Goal: Task Accomplishment & Management: Manage account settings

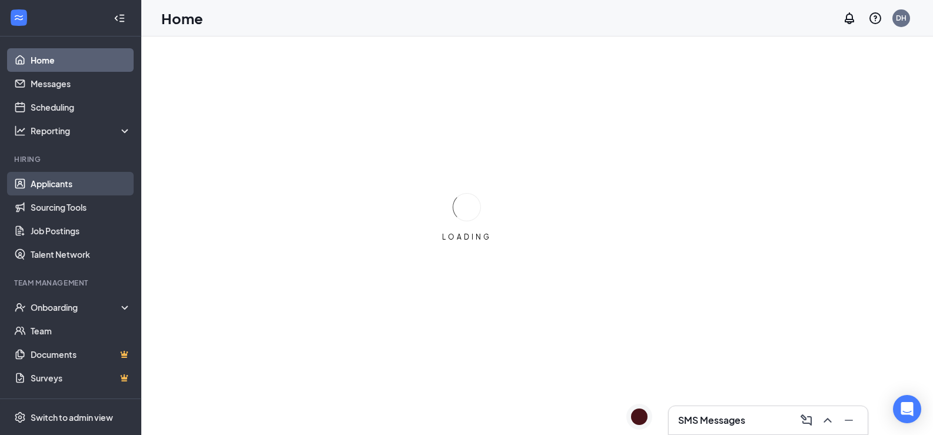
click at [65, 182] on link "Applicants" at bounding box center [81, 184] width 101 height 24
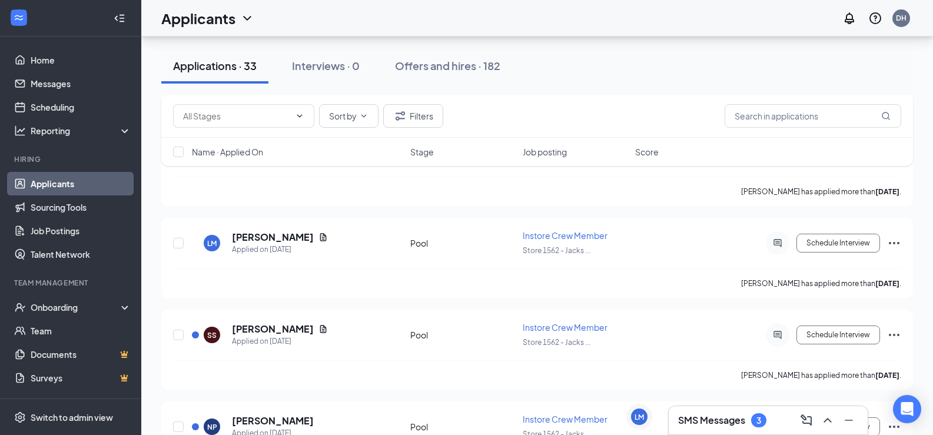
scroll to position [2528, 0]
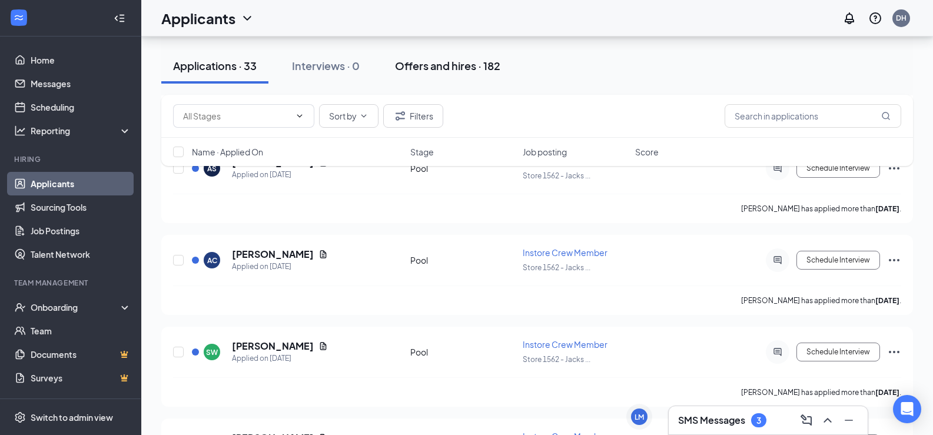
click at [422, 69] on div "Offers and hires · 182" at bounding box center [447, 65] width 105 height 15
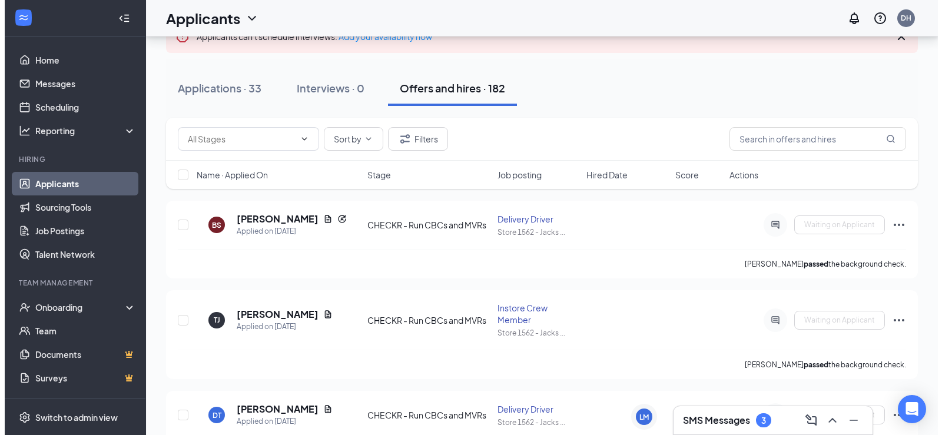
scroll to position [118, 0]
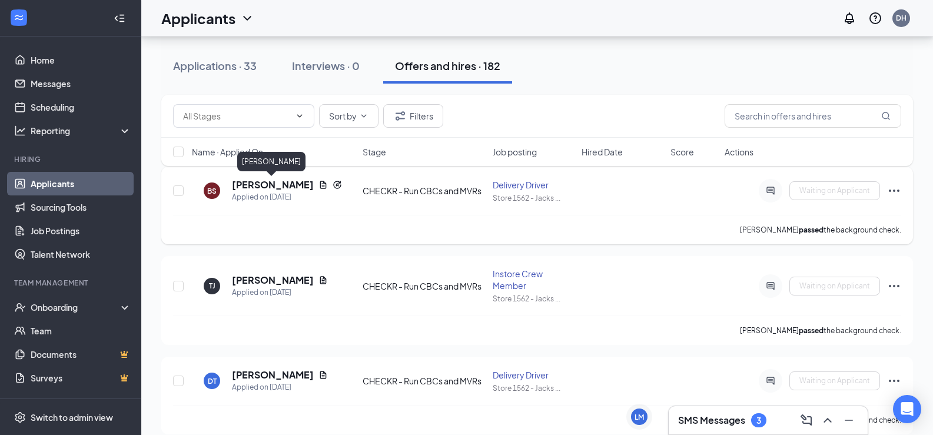
click at [285, 184] on h5 "[PERSON_NAME]" at bounding box center [273, 184] width 82 height 13
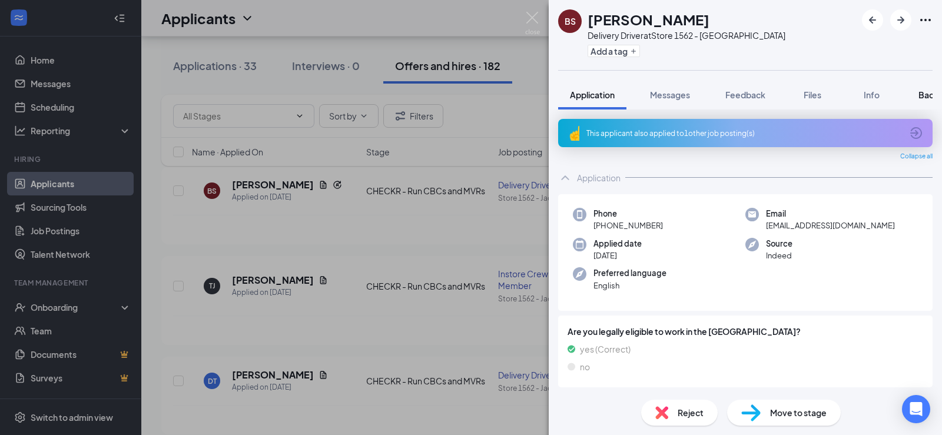
click at [921, 95] on span "Background" at bounding box center [942, 94] width 48 height 11
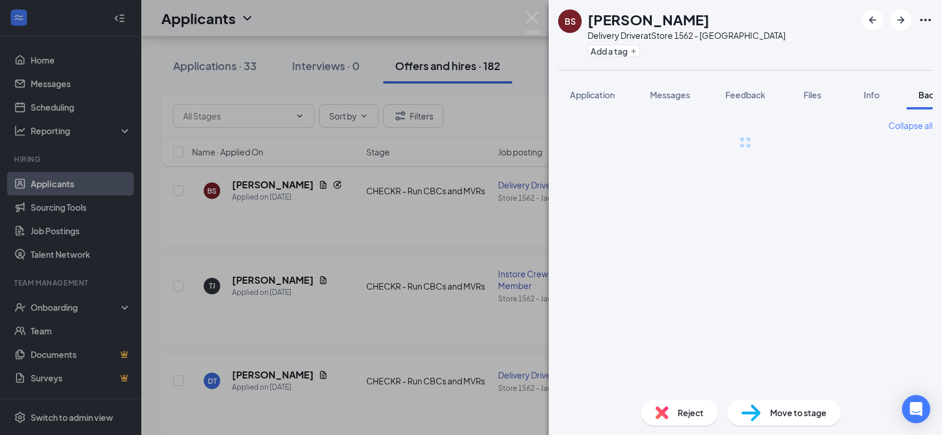
scroll to position [0, 48]
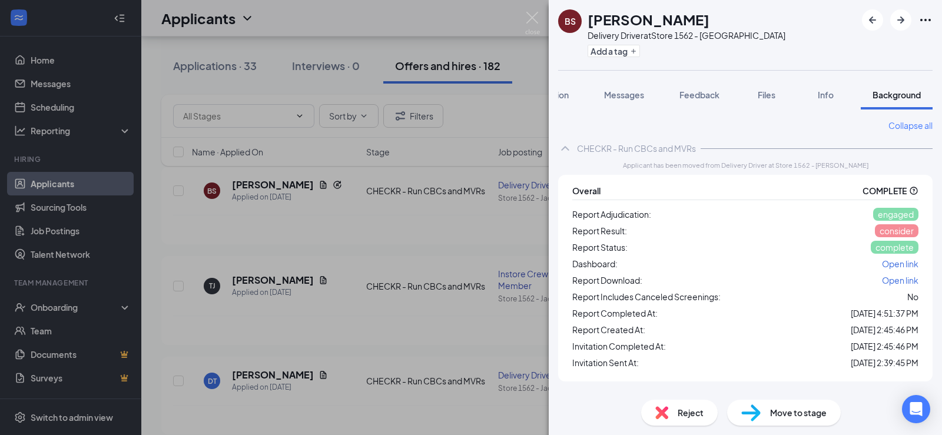
click at [463, 245] on div "BS [PERSON_NAME] Delivery Driver at Store 1562 - [PERSON_NAME] Add a tag Applic…" at bounding box center [471, 217] width 942 height 435
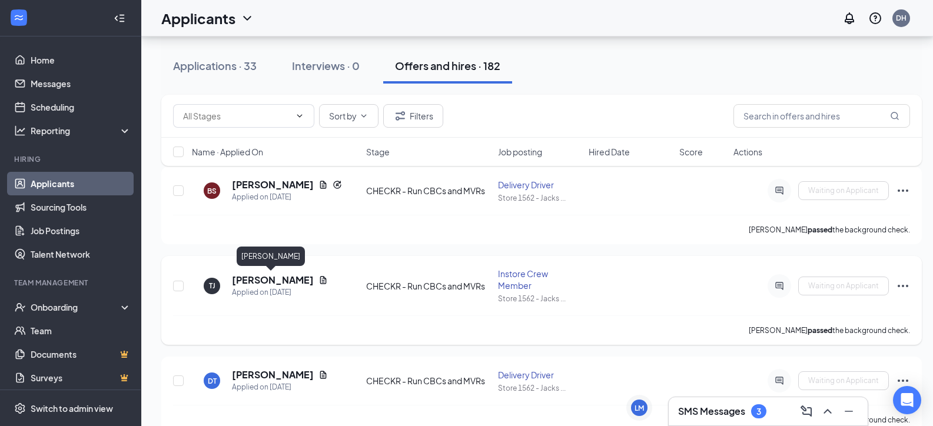
click at [264, 275] on h5 "[PERSON_NAME]" at bounding box center [273, 280] width 82 height 13
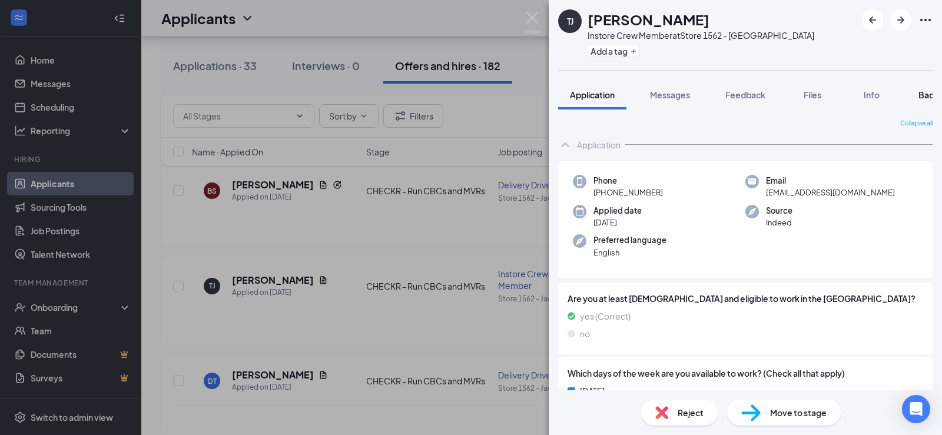
click at [929, 94] on span "Background" at bounding box center [942, 94] width 48 height 11
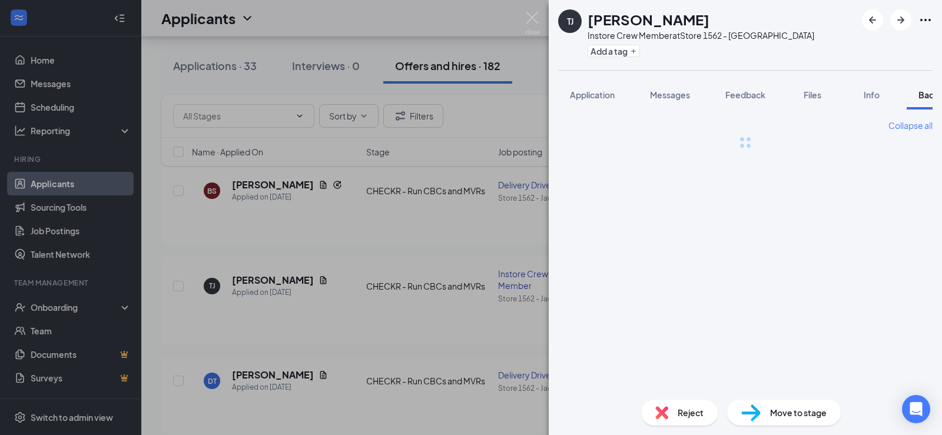
scroll to position [0, 48]
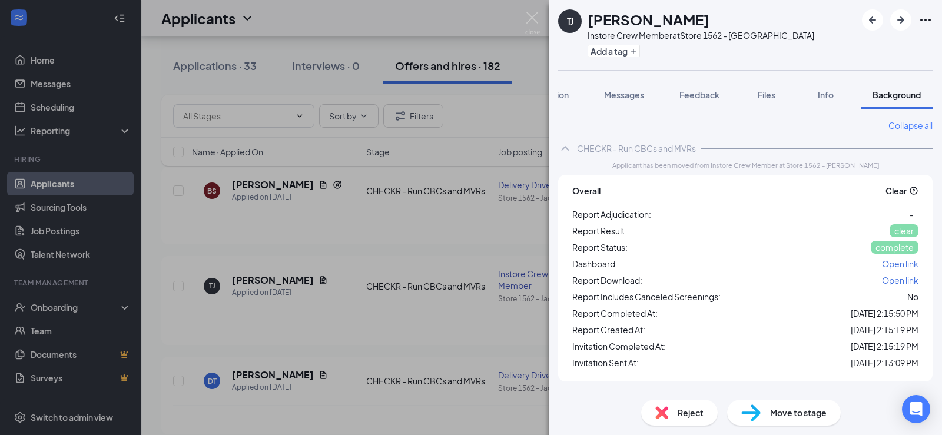
click at [408, 235] on div "[PERSON_NAME] [PERSON_NAME] Instore Crew Member at Store 1562 - [PERSON_NAME] A…" at bounding box center [471, 217] width 942 height 435
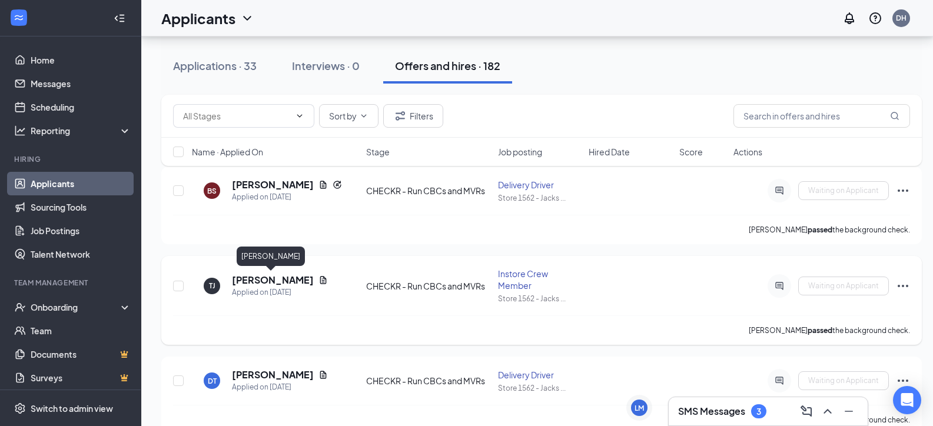
click at [280, 284] on h5 "[PERSON_NAME]" at bounding box center [273, 280] width 82 height 13
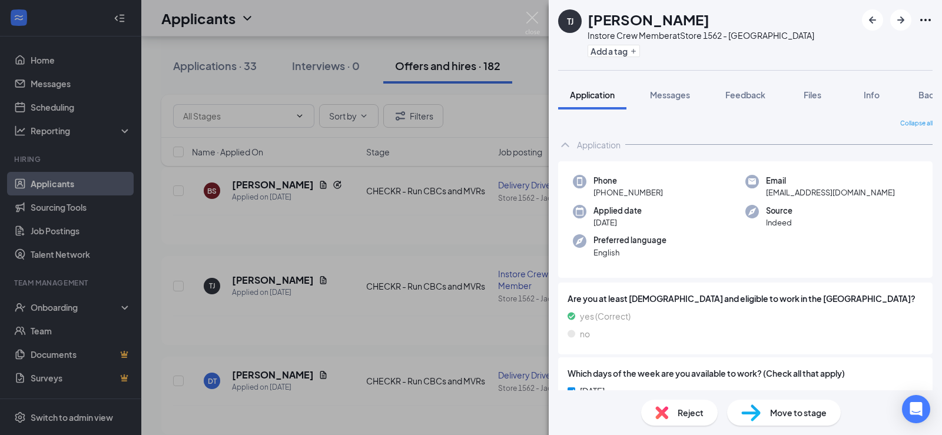
click at [799, 409] on span "Move to stage" at bounding box center [798, 412] width 56 height 13
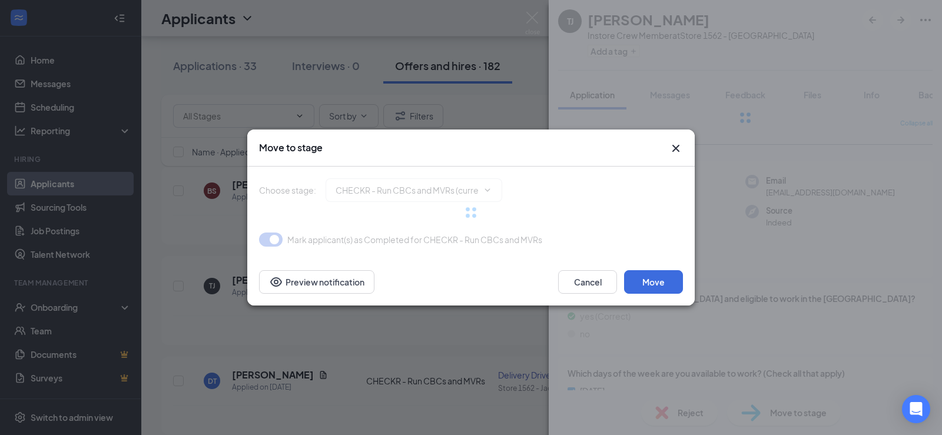
type input "Hiring Complete (final stage)"
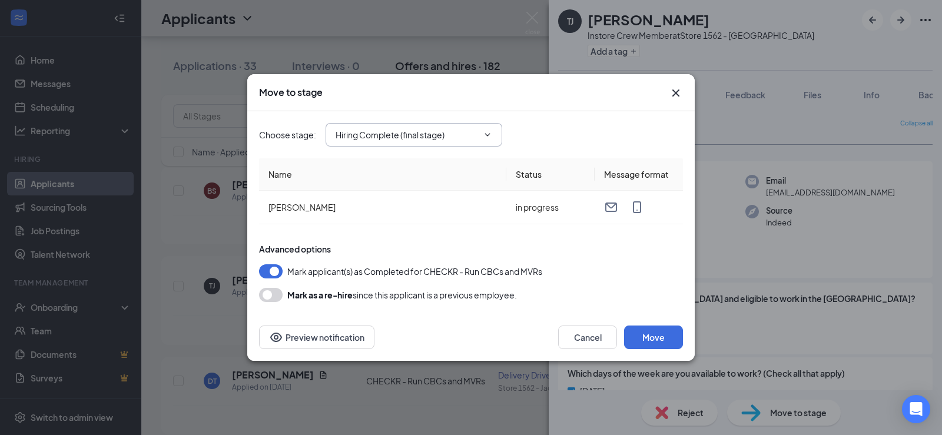
click at [491, 133] on icon "ChevronDown" at bounding box center [487, 134] width 9 height 9
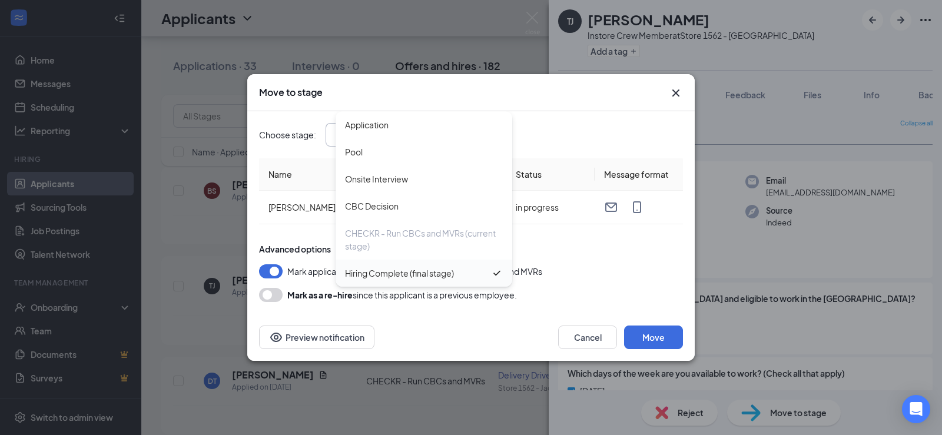
click at [454, 278] on div "Hiring Complete (final stage)" at bounding box center [399, 273] width 109 height 13
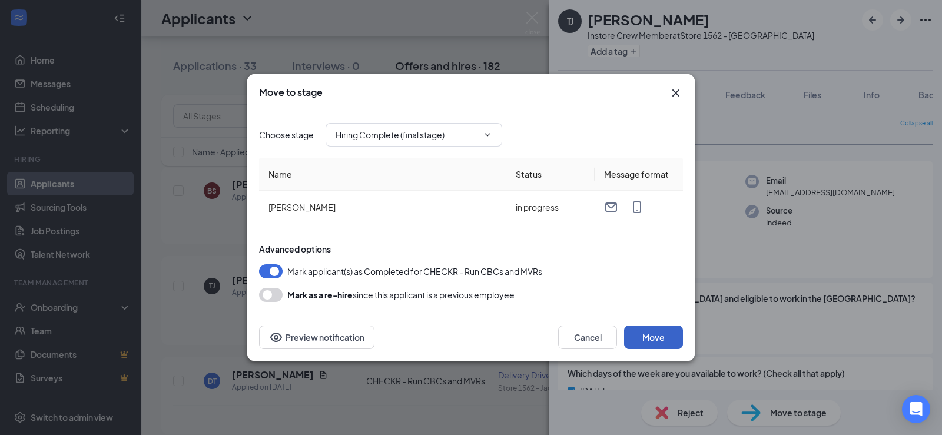
click at [651, 335] on button "Move" at bounding box center [653, 337] width 59 height 24
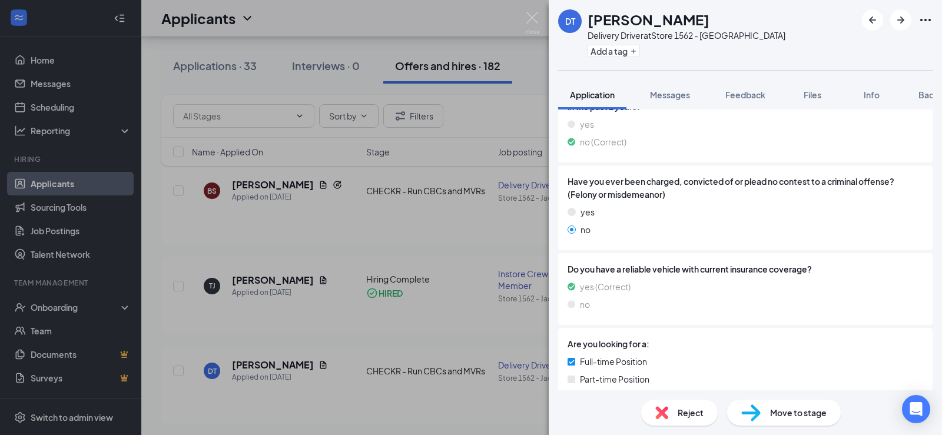
scroll to position [353, 0]
click at [927, 94] on span "Background" at bounding box center [942, 94] width 48 height 11
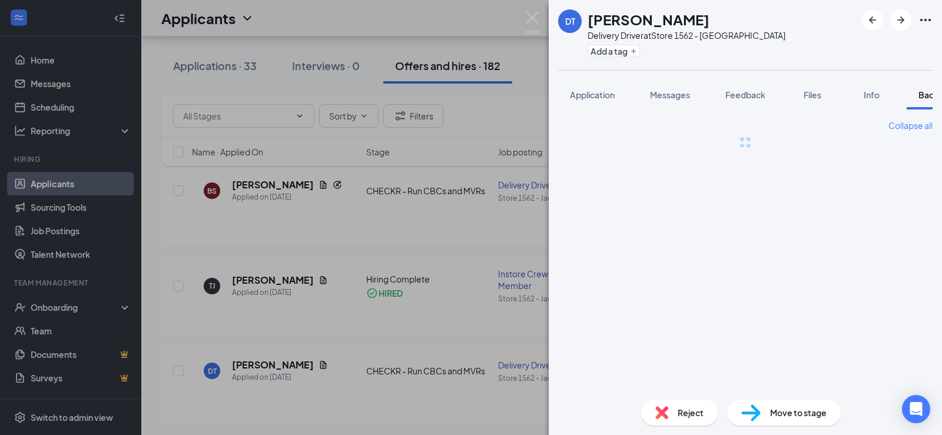
scroll to position [0, 48]
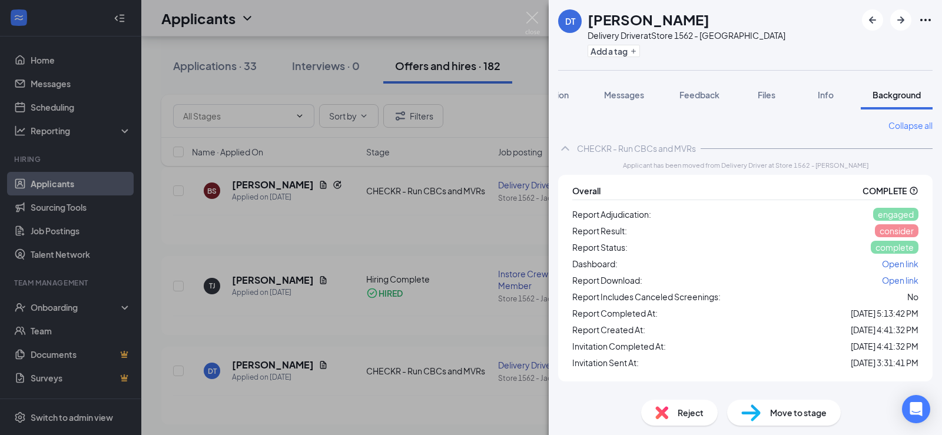
click at [516, 238] on div "DT [PERSON_NAME] Driver at Store 1562 - [PERSON_NAME] Add a tag Application Mes…" at bounding box center [471, 217] width 942 height 435
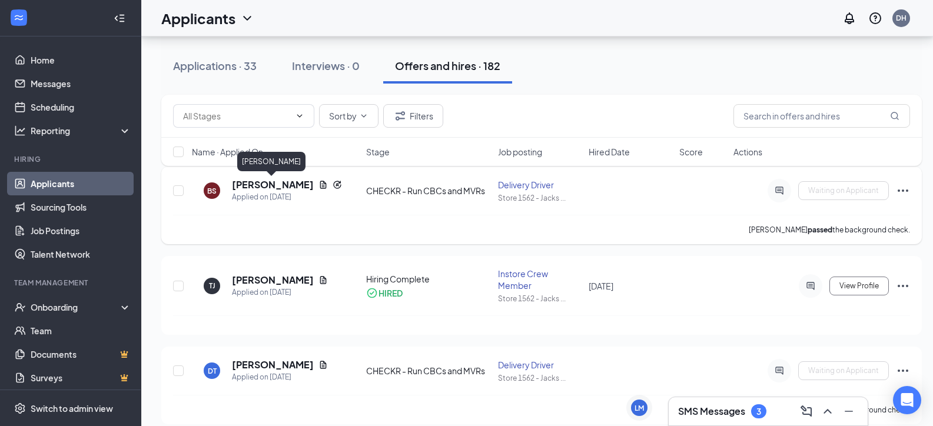
click at [263, 187] on h5 "[PERSON_NAME]" at bounding box center [273, 184] width 82 height 13
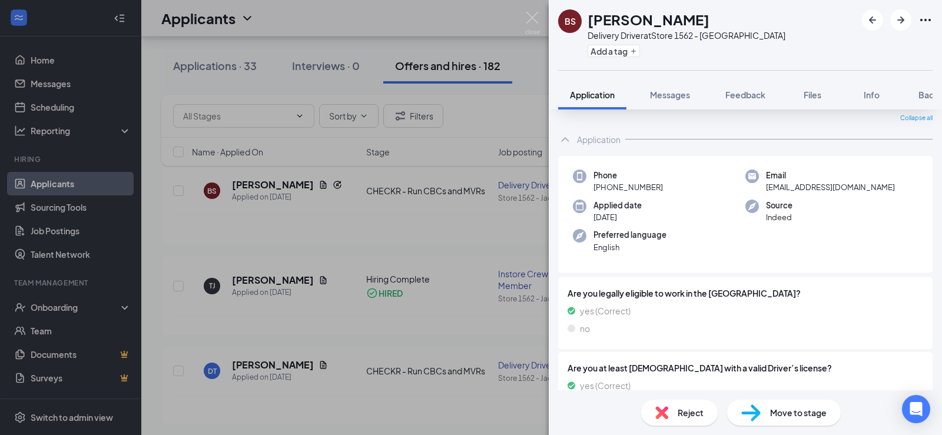
scroll to position [59, 0]
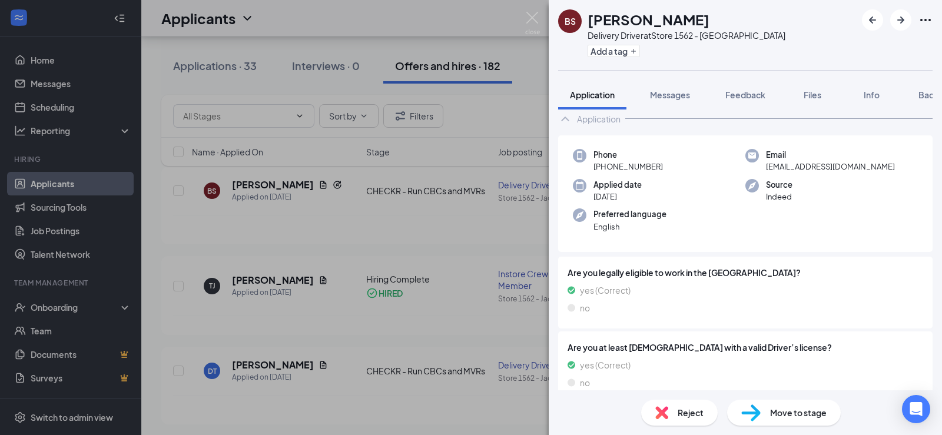
click at [794, 413] on span "Move to stage" at bounding box center [798, 412] width 56 height 13
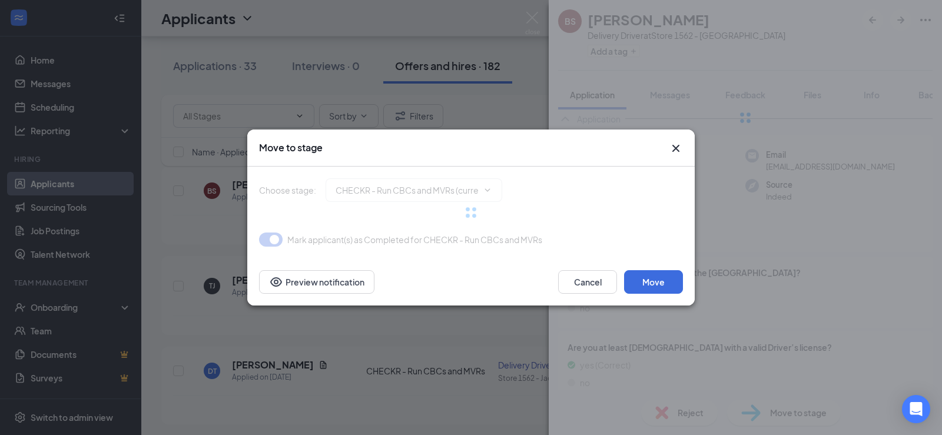
type input "Hiring Complete (final stage)"
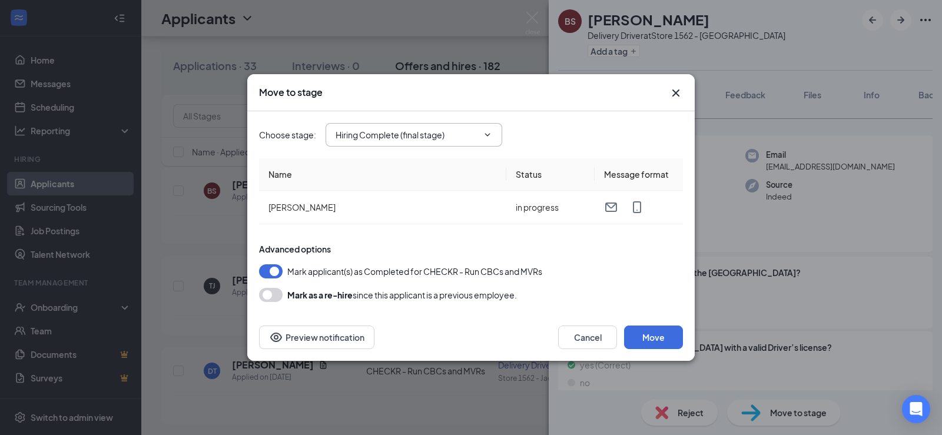
click at [491, 134] on icon "ChevronDown" at bounding box center [487, 134] width 9 height 9
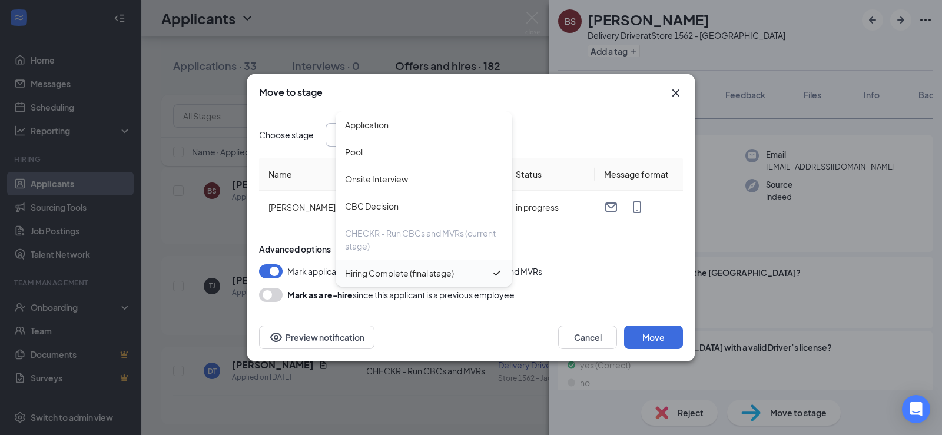
click at [453, 282] on div "Hiring Complete (final stage)" at bounding box center [423, 273] width 177 height 27
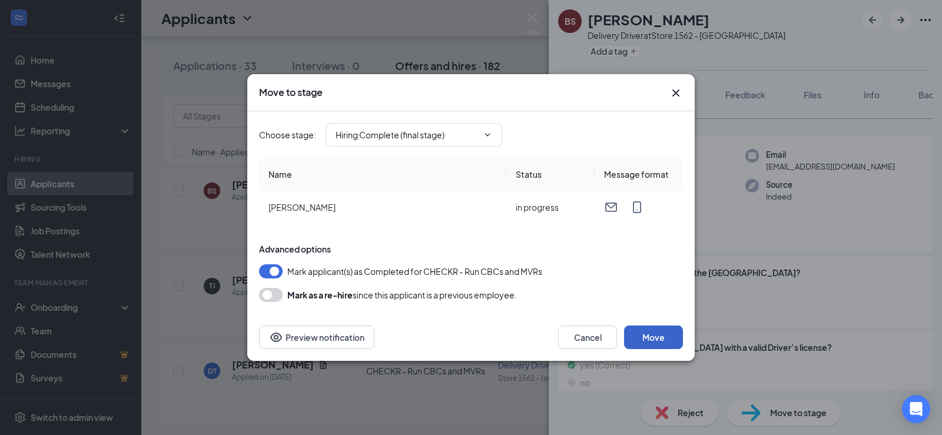
click at [650, 335] on button "Move" at bounding box center [653, 337] width 59 height 24
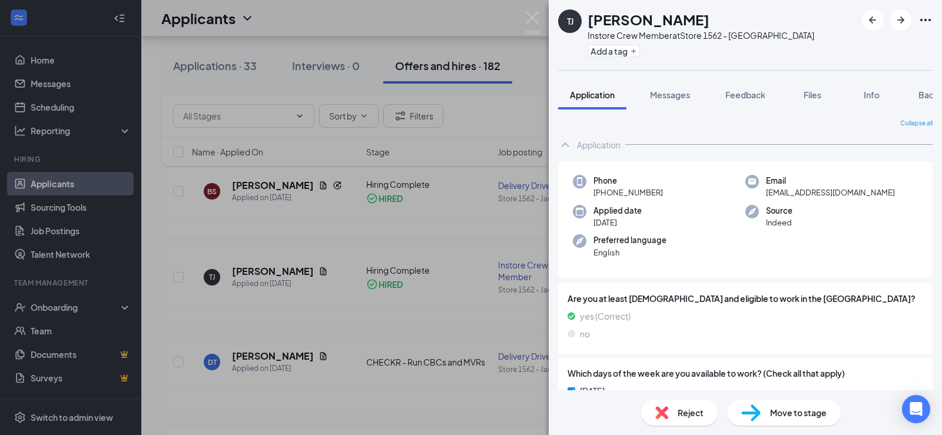
click at [464, 232] on div "[PERSON_NAME] [PERSON_NAME] Instore Crew Member at Store 1562 - [PERSON_NAME] A…" at bounding box center [471, 217] width 942 height 435
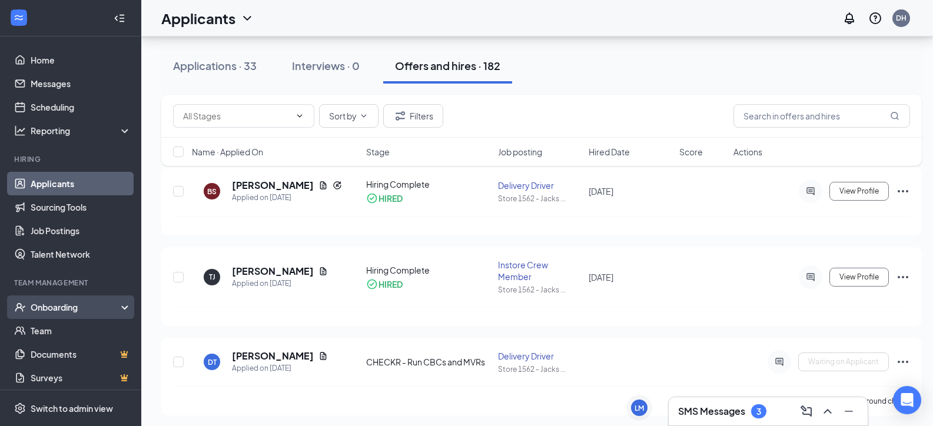
click at [70, 303] on div "Onboarding" at bounding box center [76, 307] width 91 height 12
click at [61, 328] on link "Overview" at bounding box center [81, 331] width 101 height 24
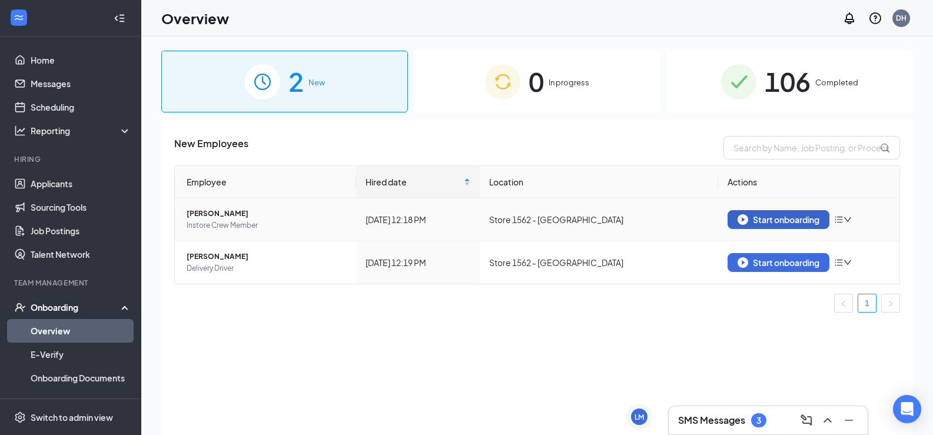
click at [769, 218] on div "Start onboarding" at bounding box center [778, 219] width 82 height 11
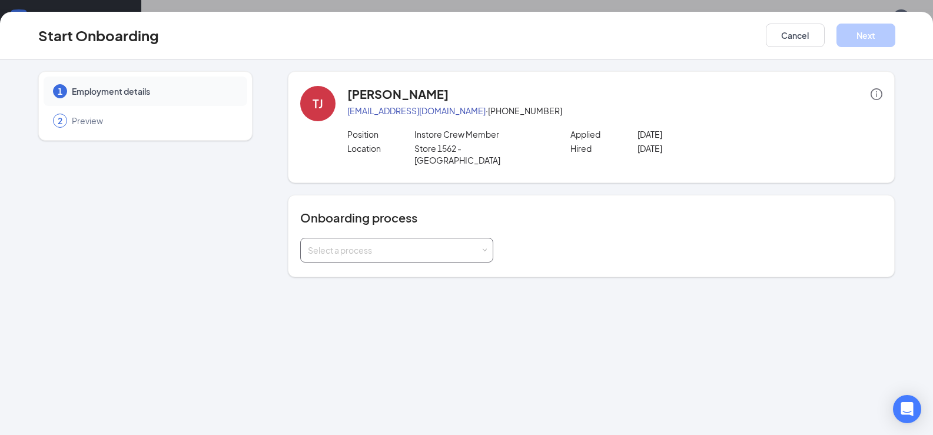
click at [488, 238] on div "Select a process" at bounding box center [396, 250] width 193 height 25
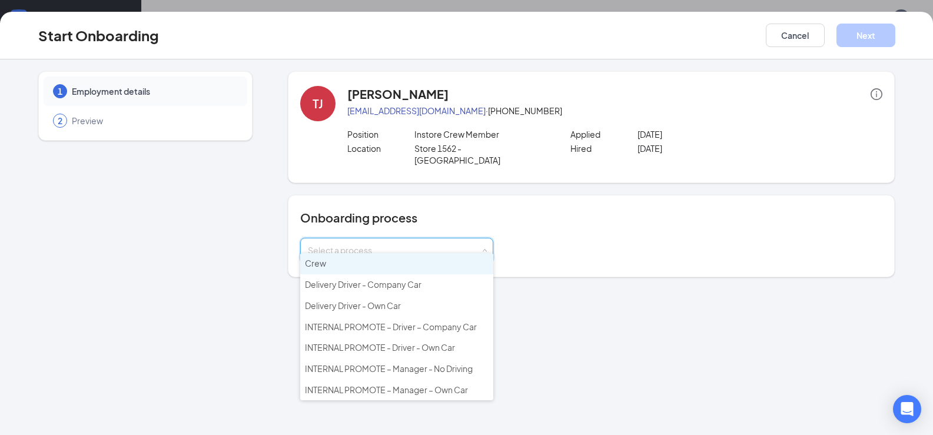
click at [473, 268] on li "Crew" at bounding box center [396, 263] width 193 height 21
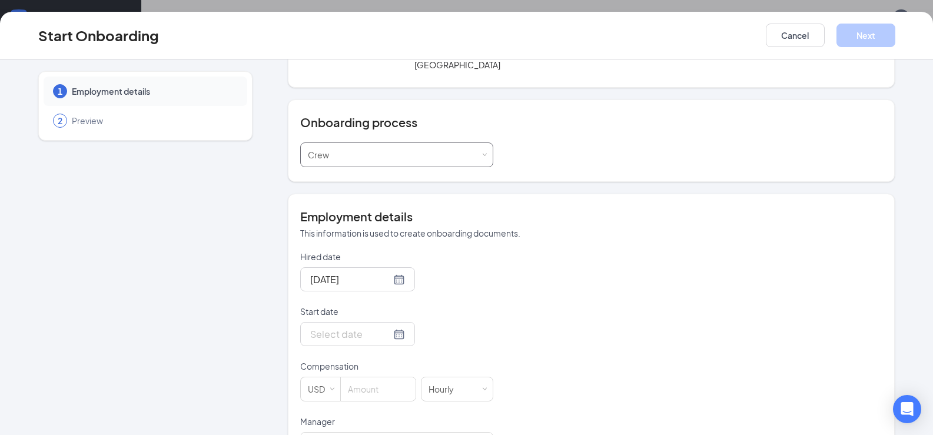
scroll to position [118, 0]
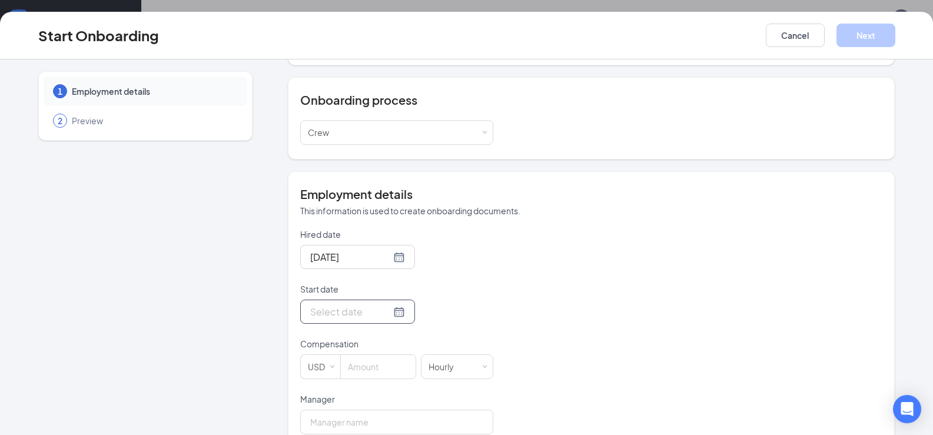
click at [381, 304] on div at bounding box center [357, 311] width 95 height 15
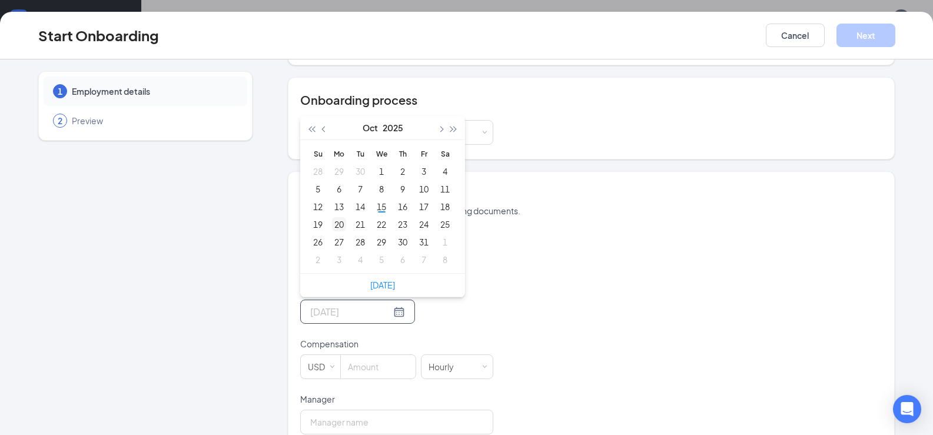
type input "[DATE]"
click at [340, 217] on div "20" at bounding box center [339, 224] width 14 height 14
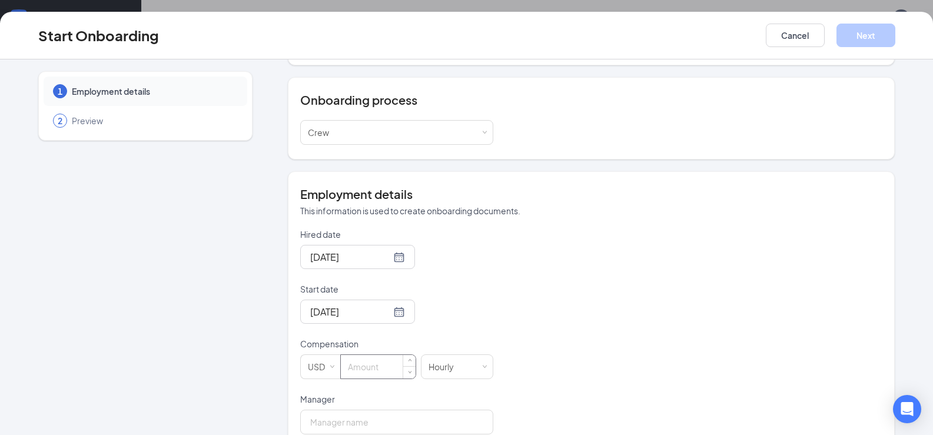
click at [385, 355] on input at bounding box center [378, 367] width 75 height 24
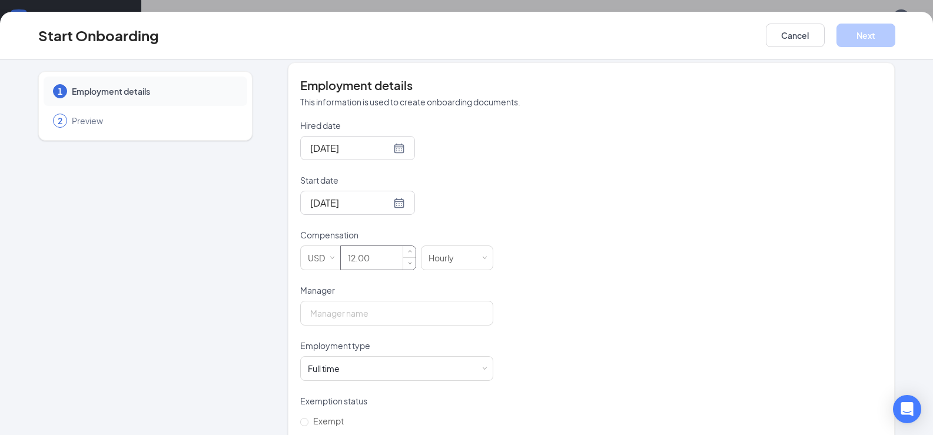
scroll to position [235, 0]
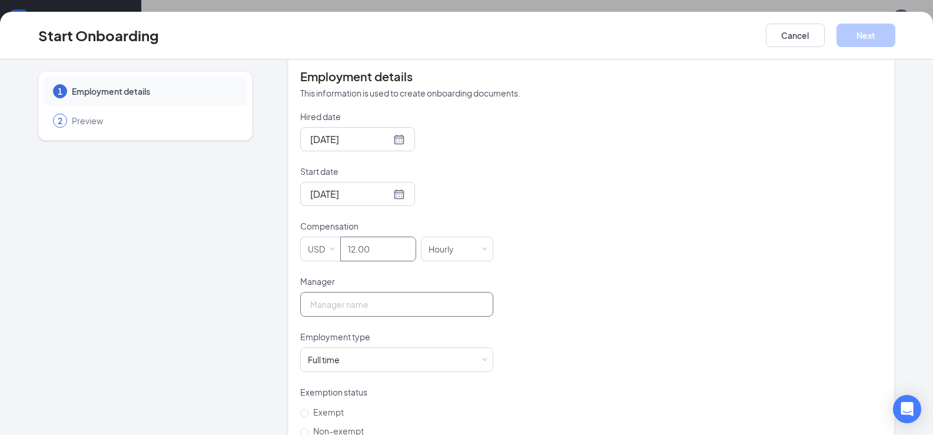
type input "12"
click at [398, 292] on input "Manager" at bounding box center [396, 304] width 193 height 25
type input "[PERSON_NAME]"
click at [380, 351] on div "Full time Works 30+ hours per week and is reasonably expected to work" at bounding box center [397, 360] width 178 height 24
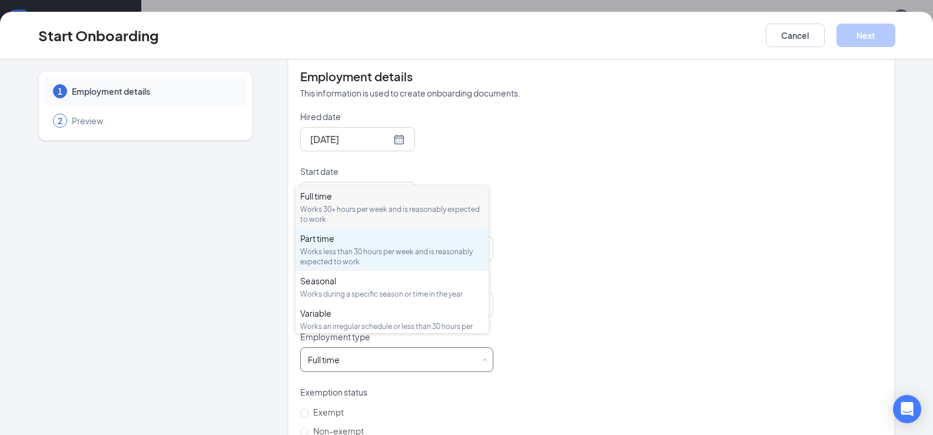
click at [363, 255] on div "Works less than 30 hours per week and is reasonably expected to work" at bounding box center [392, 257] width 184 height 20
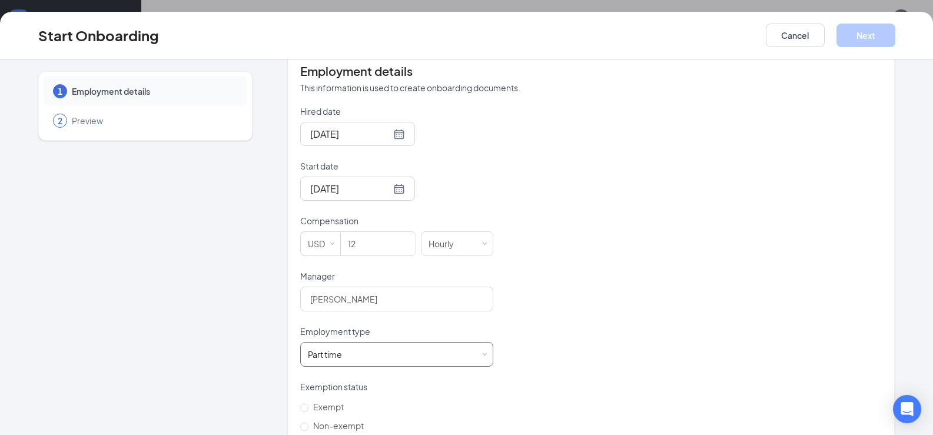
scroll to position [255, 0]
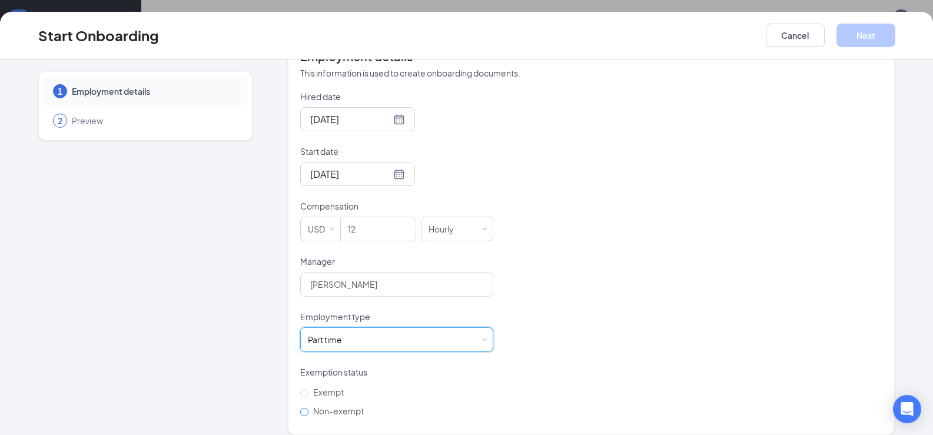
click at [300, 408] on input "Non-exempt" at bounding box center [304, 412] width 8 height 8
radio input "true"
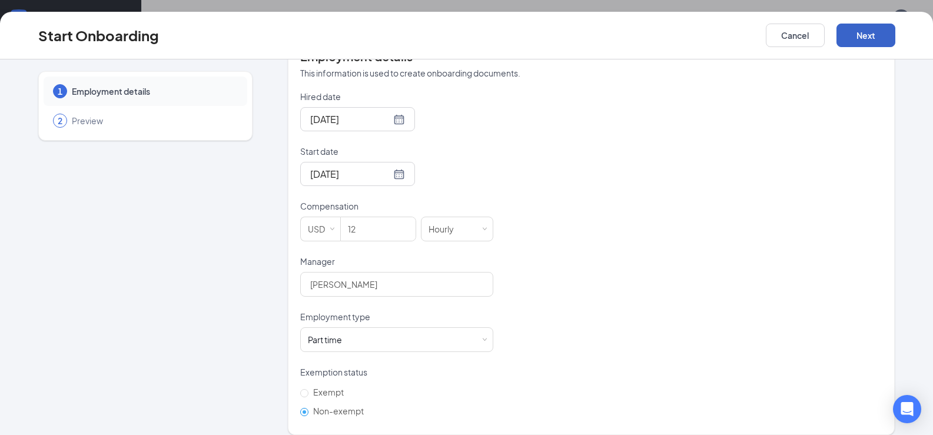
click at [880, 32] on button "Next" at bounding box center [865, 36] width 59 height 24
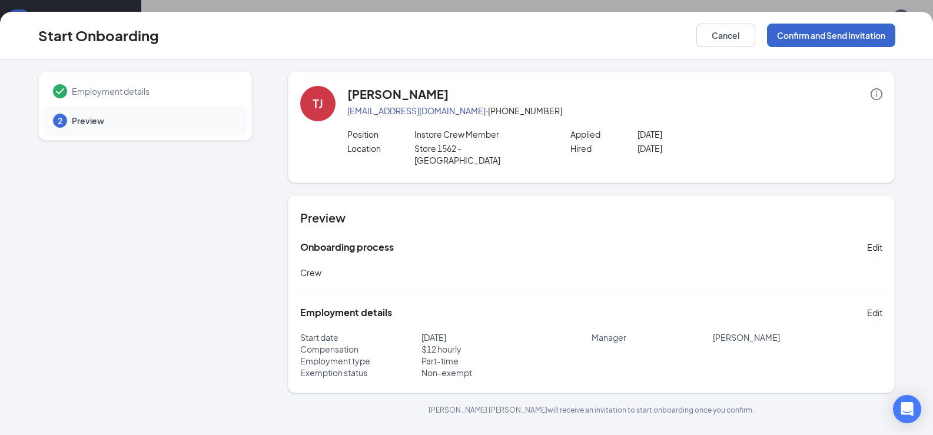
scroll to position [0, 0]
click at [830, 34] on button "Confirm and Send Invitation" at bounding box center [831, 36] width 128 height 24
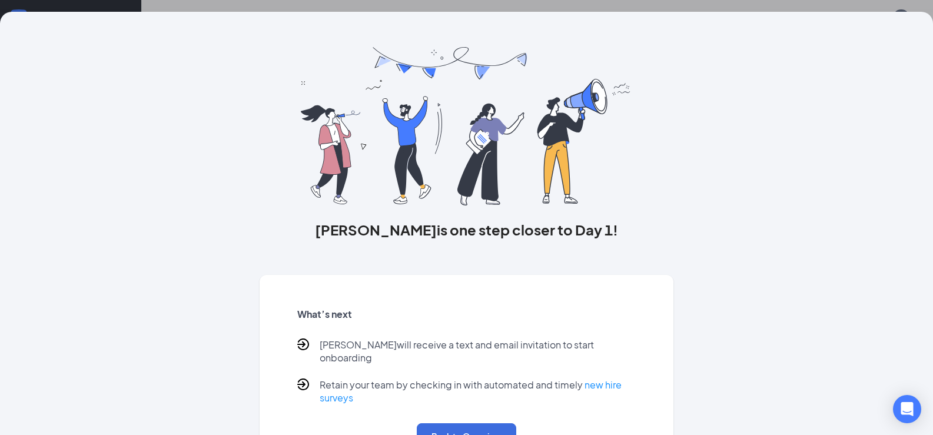
scroll to position [48, 0]
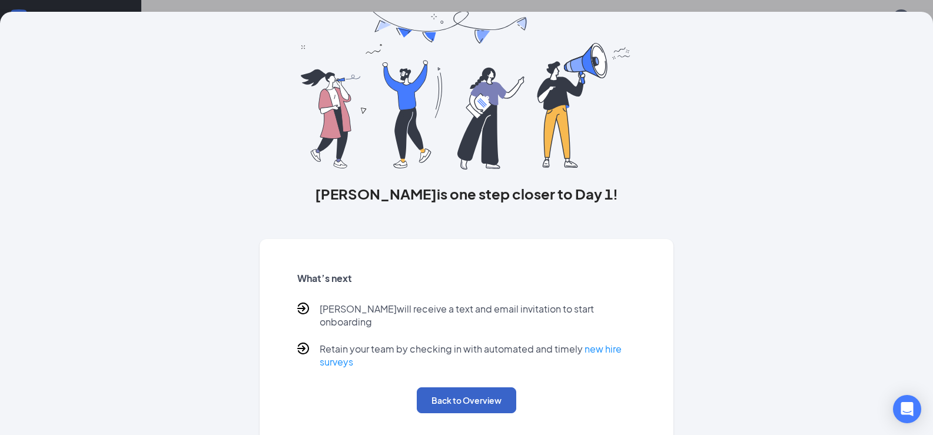
click at [473, 388] on button "Back to Overview" at bounding box center [466, 400] width 99 height 26
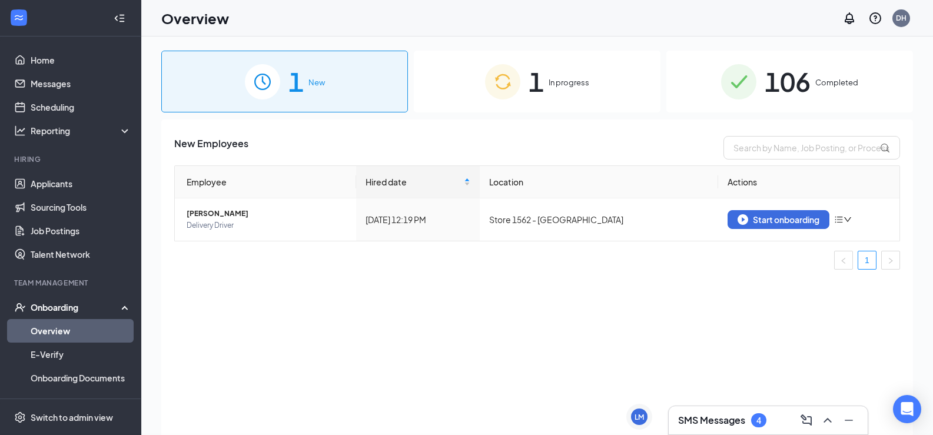
scroll to position [0, 0]
click at [807, 220] on div "Start onboarding" at bounding box center [778, 219] width 82 height 11
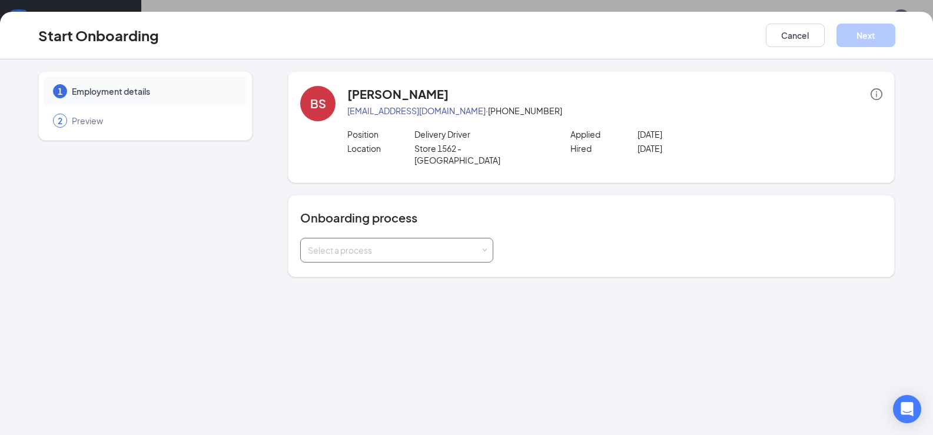
click at [482, 248] on span at bounding box center [484, 250] width 5 height 5
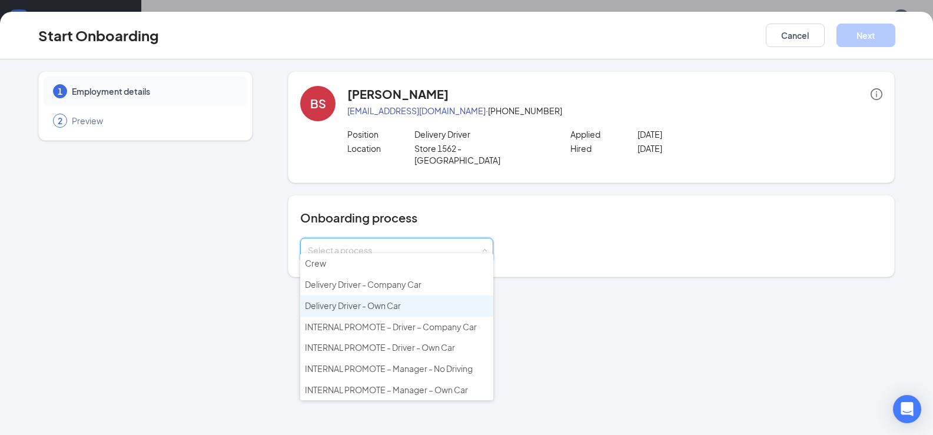
click at [453, 307] on li "Delivery Driver - Own Car" at bounding box center [396, 305] width 193 height 21
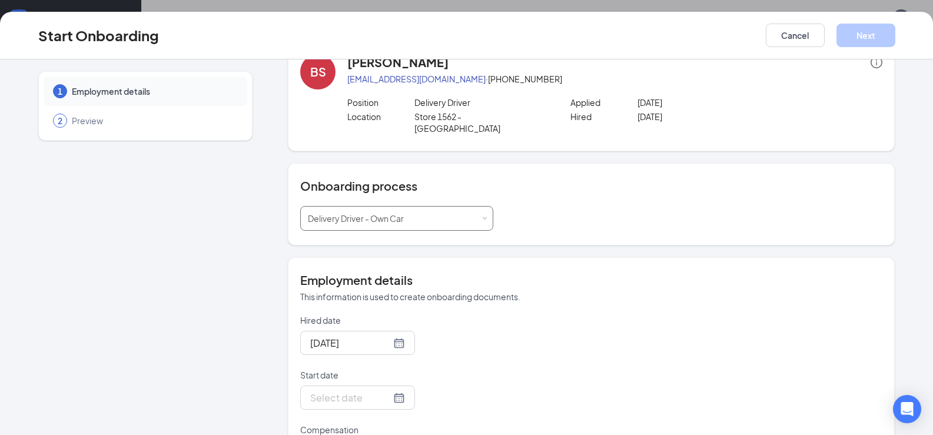
scroll to position [177, 0]
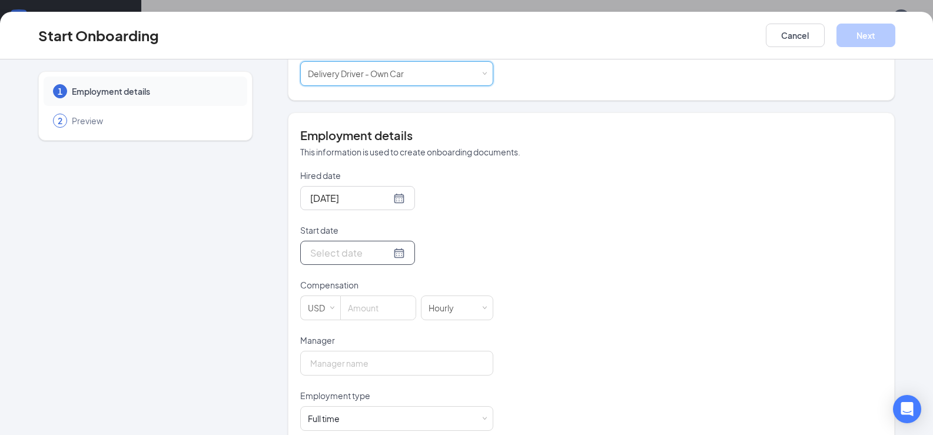
click at [385, 245] on div at bounding box center [357, 252] width 95 height 15
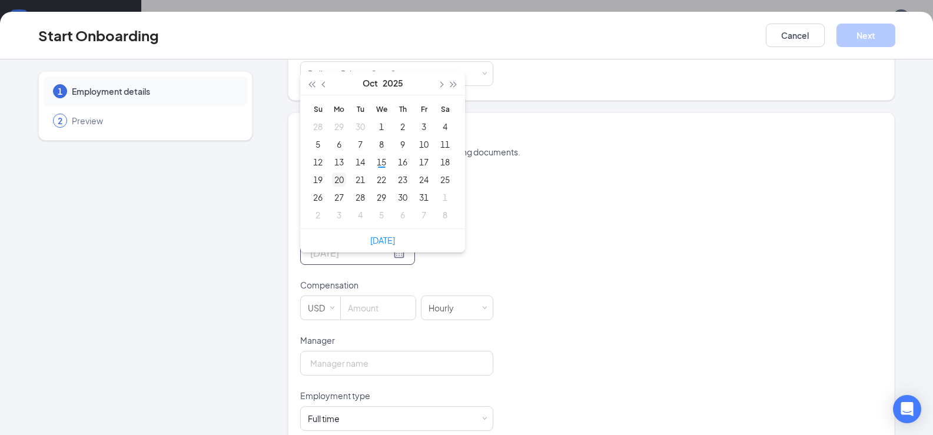
type input "[DATE]"
click at [335, 172] on div "20" at bounding box center [339, 179] width 14 height 14
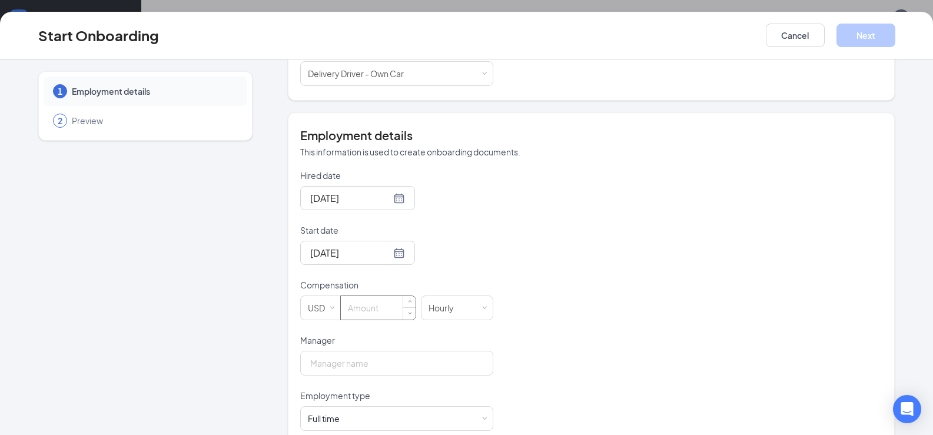
click at [378, 296] on input at bounding box center [378, 308] width 75 height 24
type input "8"
click at [357, 351] on input "Manager" at bounding box center [396, 363] width 193 height 25
type input "[PERSON_NAME]"
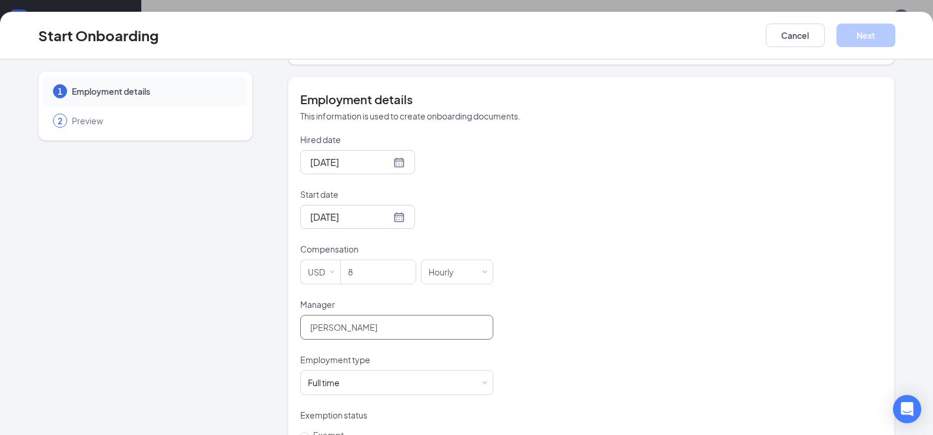
scroll to position [255, 0]
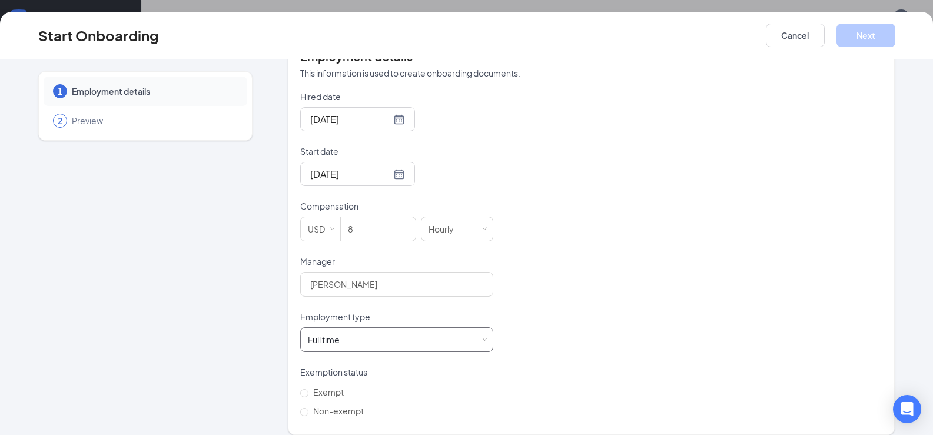
click at [379, 328] on div "Full time Works 30+ hours per week and is reasonably expected to work" at bounding box center [397, 340] width 178 height 24
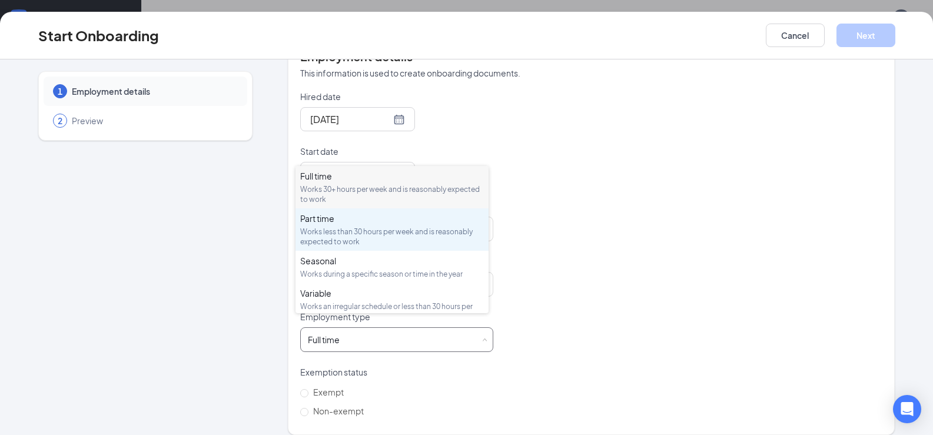
click at [380, 232] on div "Works less than 30 hours per week and is reasonably expected to work" at bounding box center [392, 237] width 184 height 20
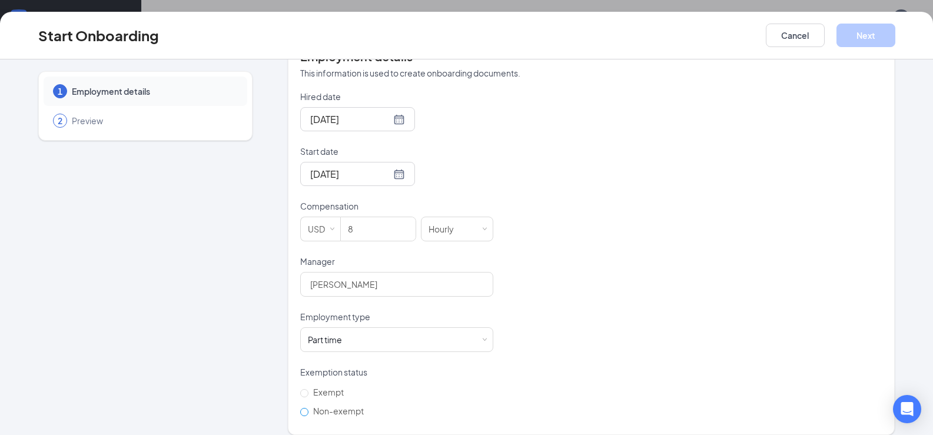
click at [302, 408] on input "Non-exempt" at bounding box center [304, 412] width 8 height 8
radio input "true"
click at [878, 36] on button "Next" at bounding box center [865, 36] width 59 height 24
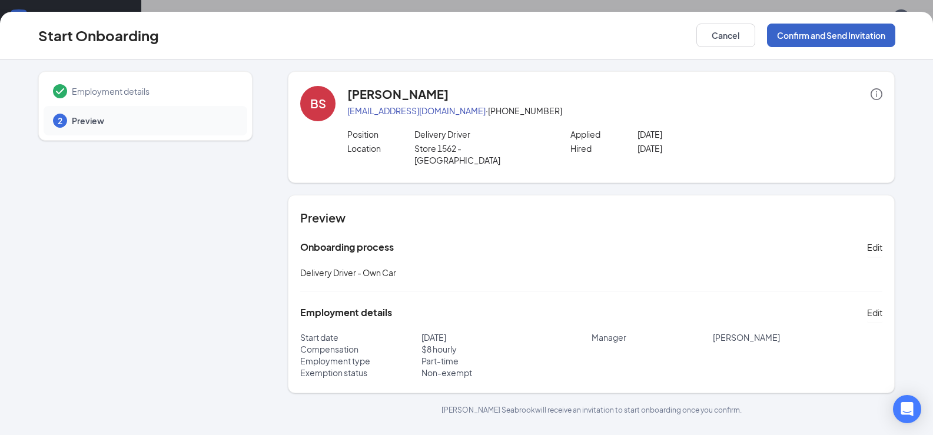
click at [878, 36] on button "Confirm and Send Invitation" at bounding box center [831, 36] width 128 height 24
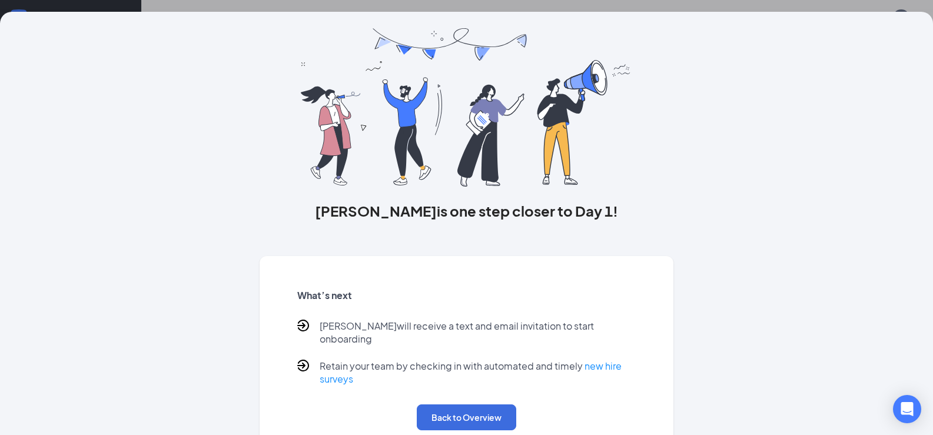
scroll to position [48, 0]
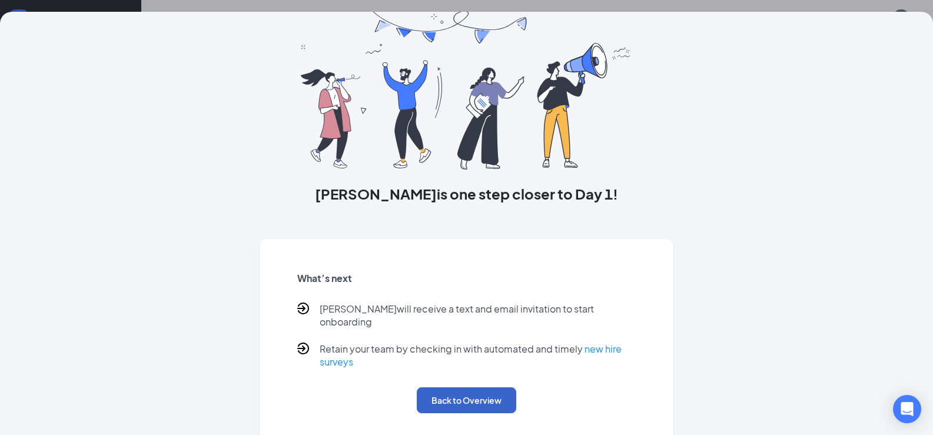
drag, startPoint x: 486, startPoint y: 391, endPoint x: 423, endPoint y: 342, distance: 80.1
click at [486, 391] on button "Back to Overview" at bounding box center [466, 400] width 99 height 26
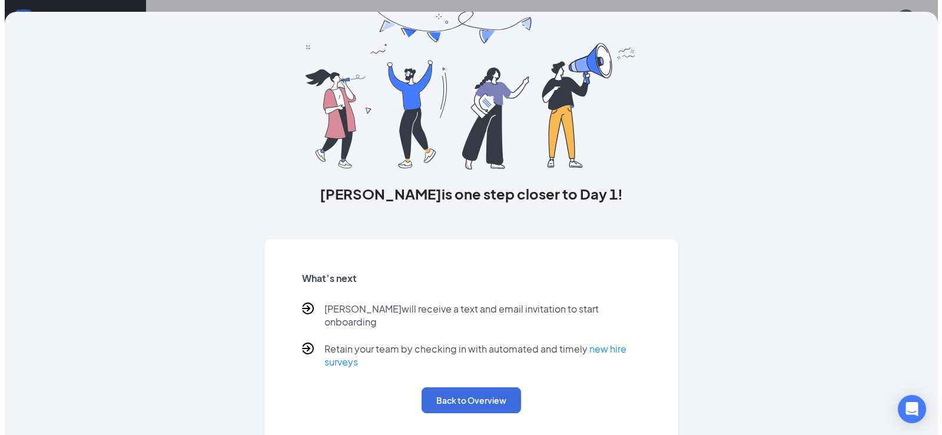
scroll to position [0, 0]
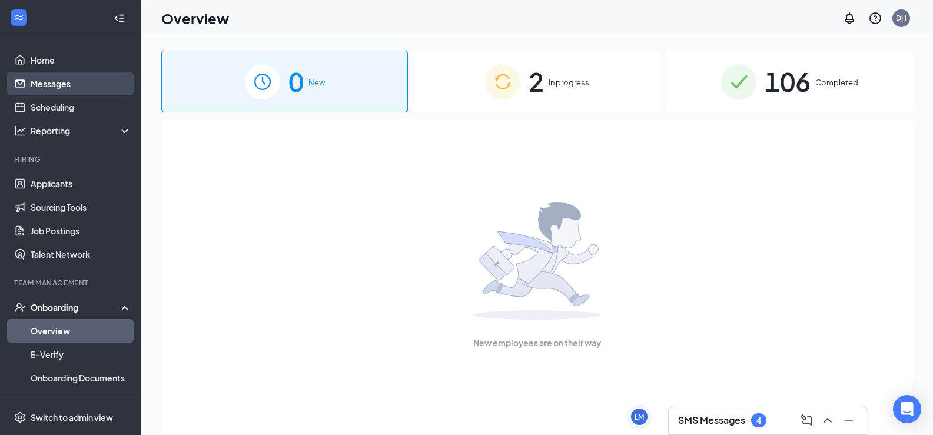
click at [48, 82] on link "Messages" at bounding box center [81, 84] width 101 height 24
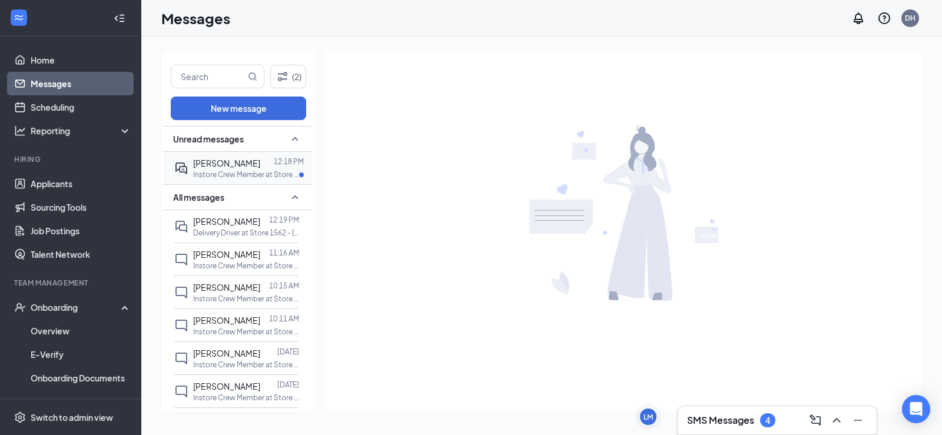
click at [228, 174] on p "Instore Crew Member at Store 1562 - [PERSON_NAME]" at bounding box center [246, 174] width 106 height 10
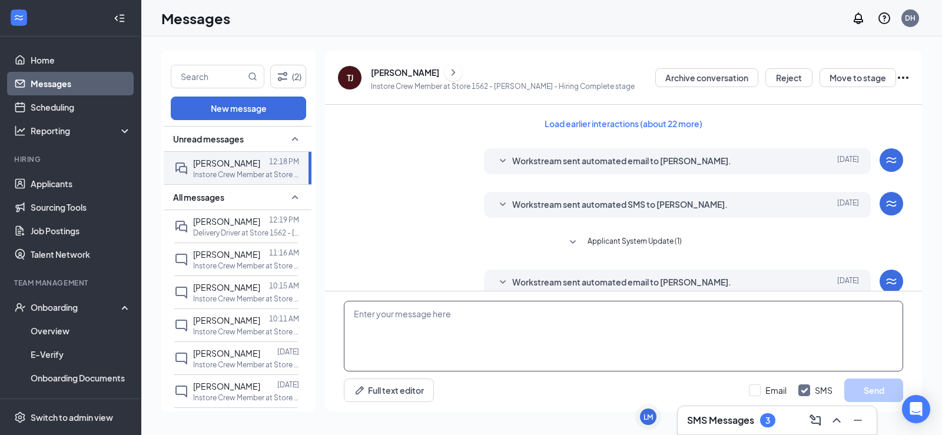
click at [396, 316] on textarea at bounding box center [623, 336] width 559 height 71
type textarea "J"
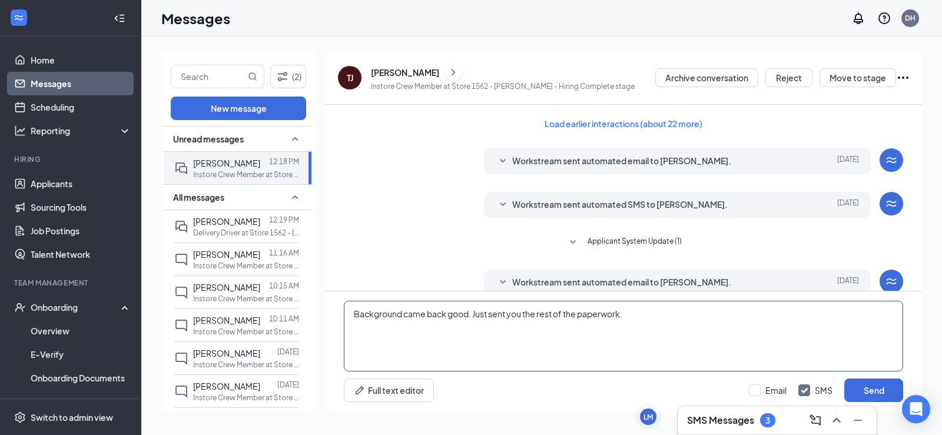
drag, startPoint x: 351, startPoint y: 312, endPoint x: 646, endPoint y: 337, distance: 295.9
click at [646, 337] on textarea "Background came back good. Just sent you the rest of the paperwork." at bounding box center [623, 336] width 559 height 71
type textarea "Background came back good. Just sent you the rest of the paperwork."
click at [885, 381] on button "Send" at bounding box center [873, 390] width 59 height 24
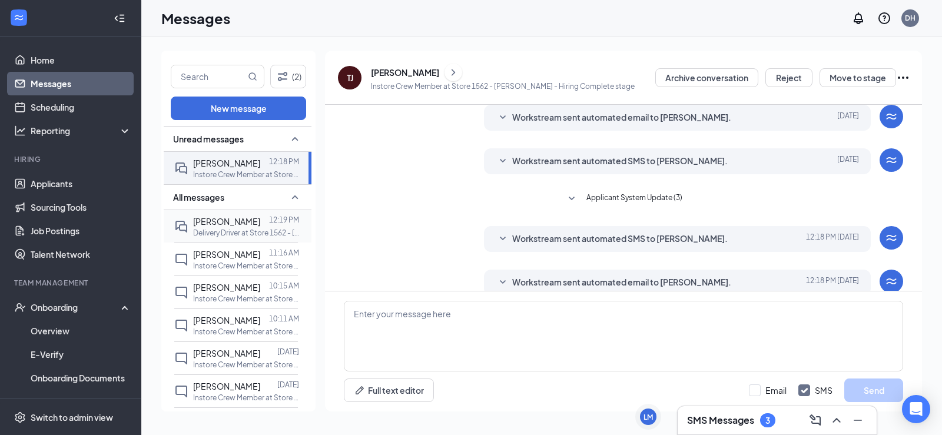
scroll to position [238, 0]
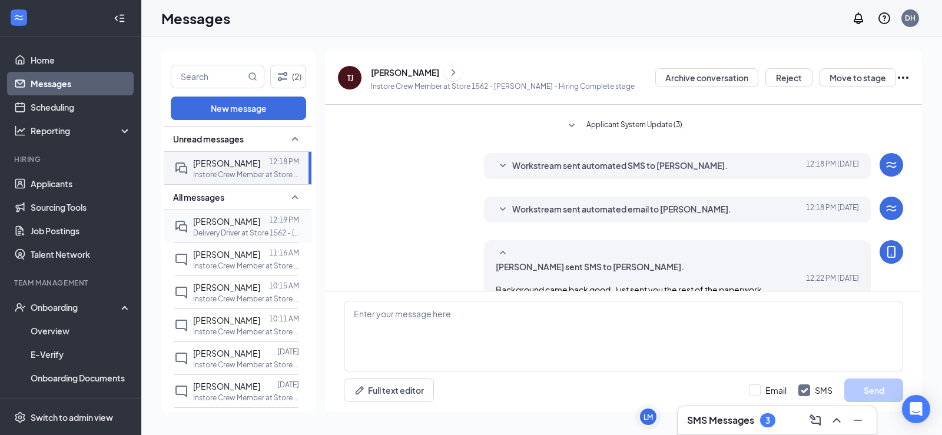
click at [221, 226] on span "[PERSON_NAME]" at bounding box center [226, 221] width 67 height 11
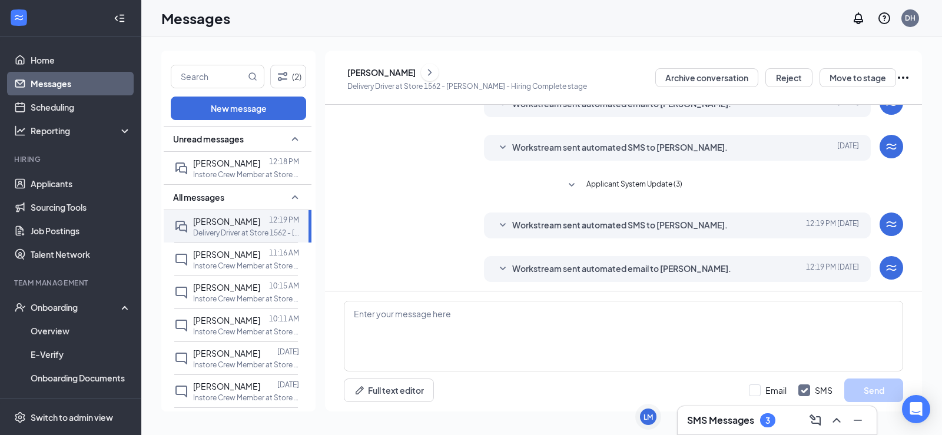
scroll to position [181, 0]
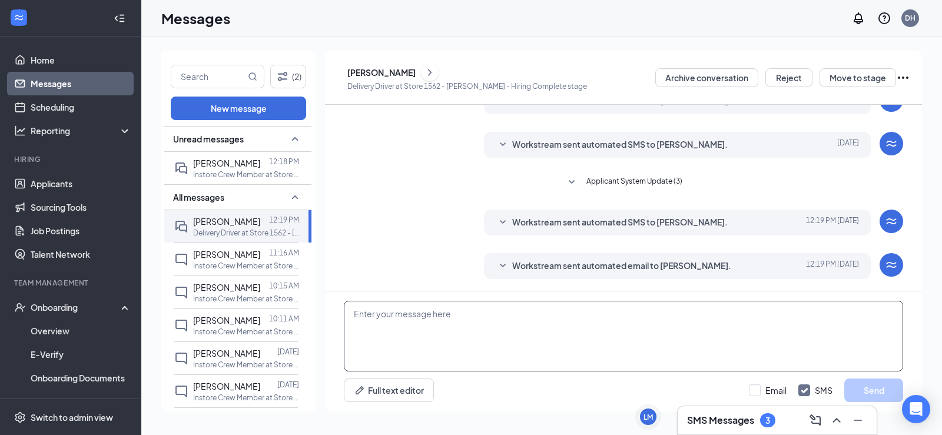
click at [433, 315] on textarea at bounding box center [623, 336] width 559 height 71
paste textarea "Background came back good. Just sent you the rest of the paperwork."
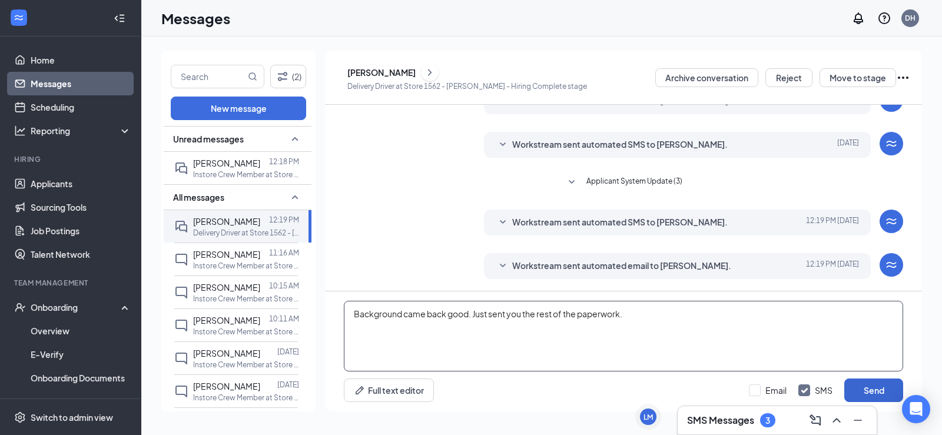
type textarea "Background came back good. Just sent you the rest of the paperwork."
click at [877, 388] on button "Send" at bounding box center [873, 390] width 59 height 24
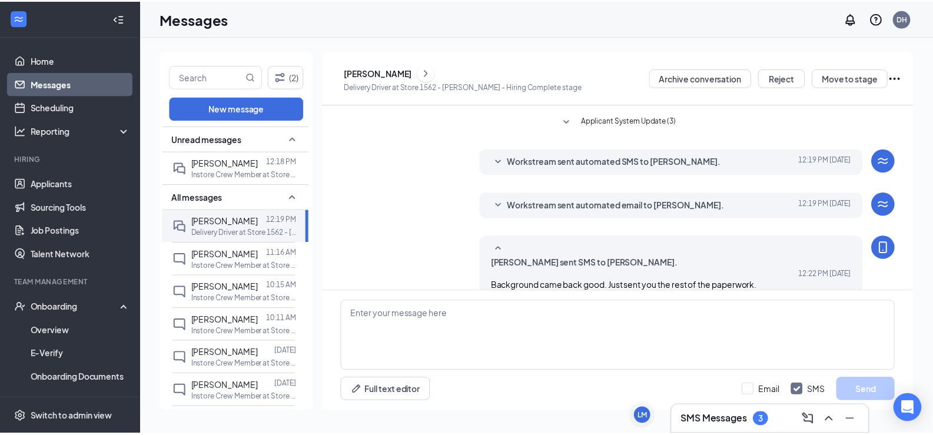
scroll to position [245, 0]
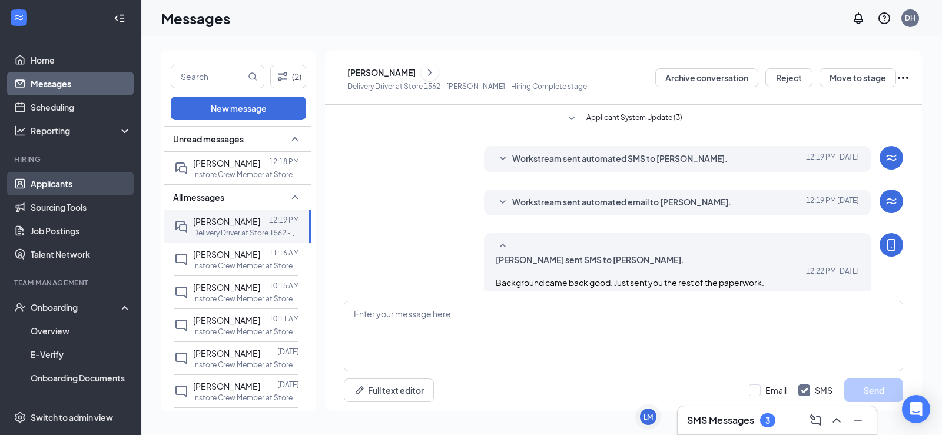
click at [72, 184] on link "Applicants" at bounding box center [81, 184] width 101 height 24
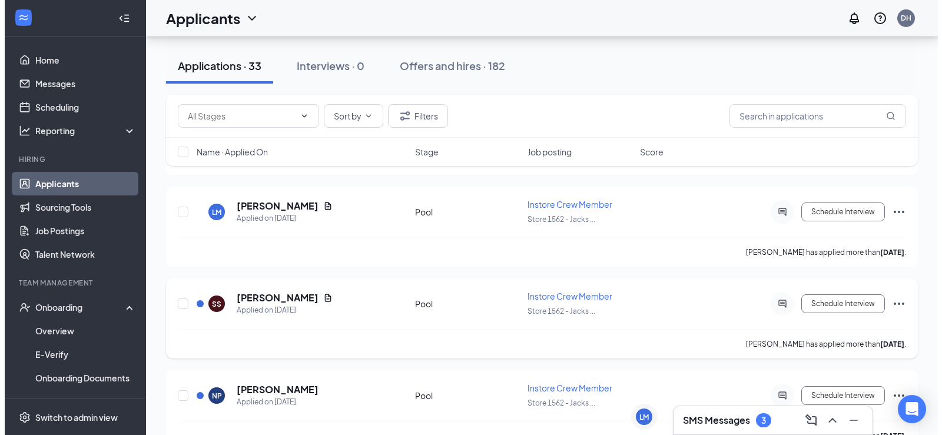
scroll to position [2881, 0]
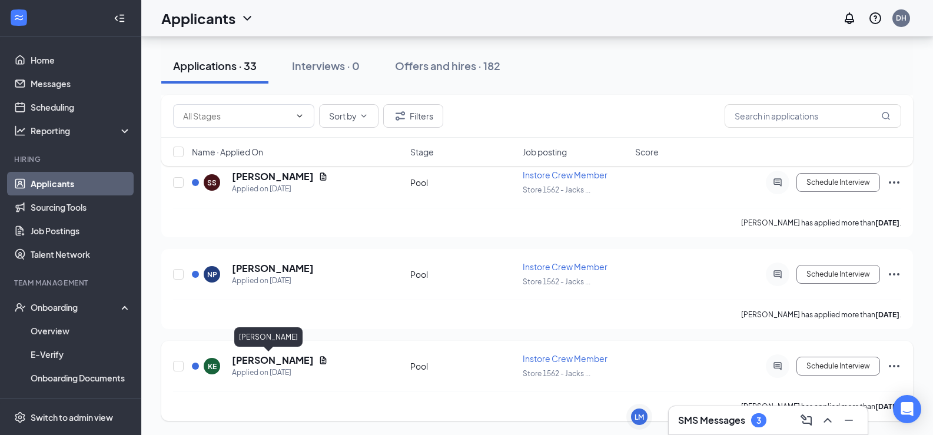
click at [251, 358] on h5 "[PERSON_NAME]" at bounding box center [273, 360] width 82 height 13
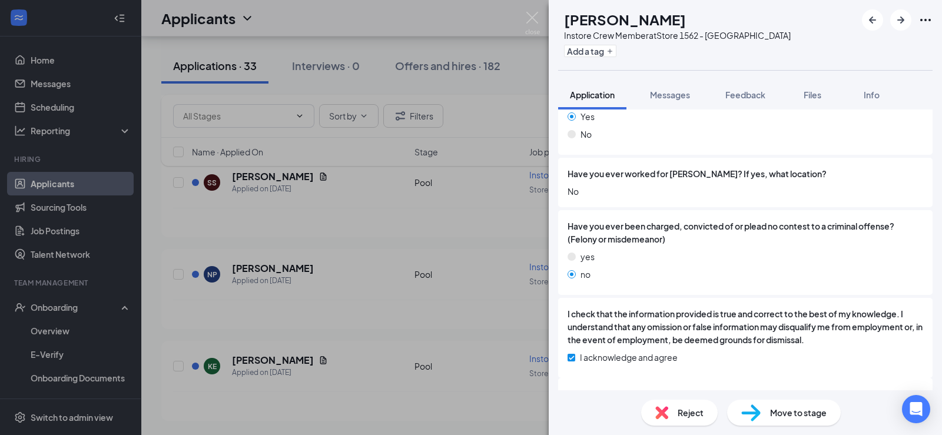
scroll to position [583, 0]
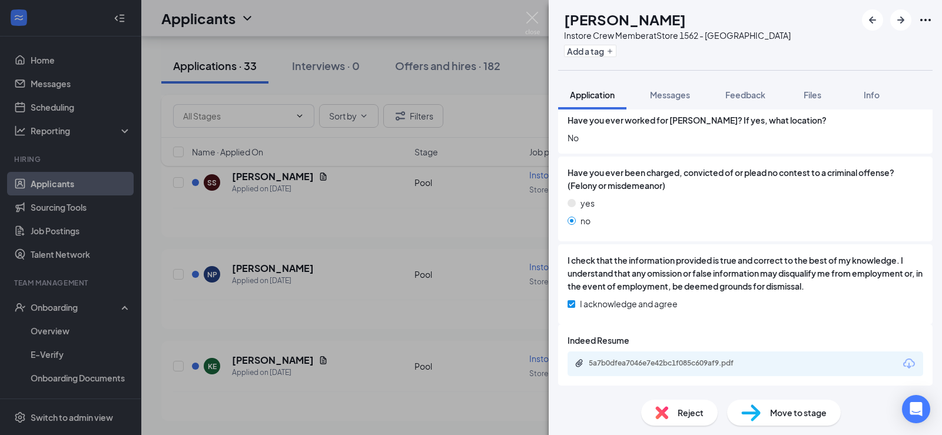
click at [704, 355] on div "5a7b0dfea7046e7e42bc1f085c609af9.pdf" at bounding box center [744, 363] width 355 height 25
click at [696, 361] on div "5a7b0dfea7046e7e42bc1f085c609af9.pdf" at bounding box center [670, 362] width 165 height 9
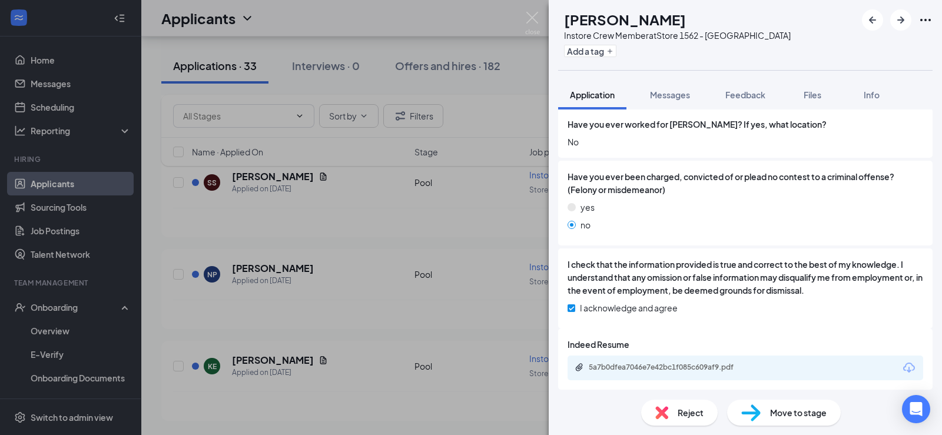
click at [687, 411] on span "Reject" at bounding box center [690, 412] width 26 height 13
drag, startPoint x: 297, startPoint y: 344, endPoint x: 424, endPoint y: 350, distance: 127.3
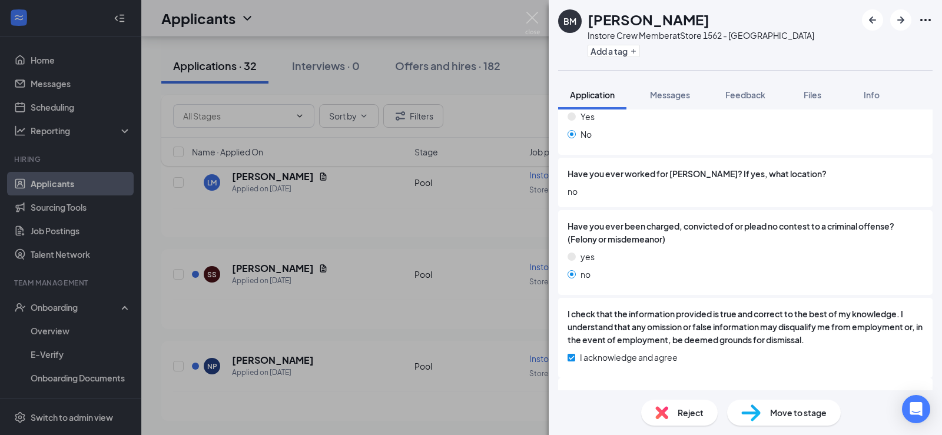
scroll to position [583, 0]
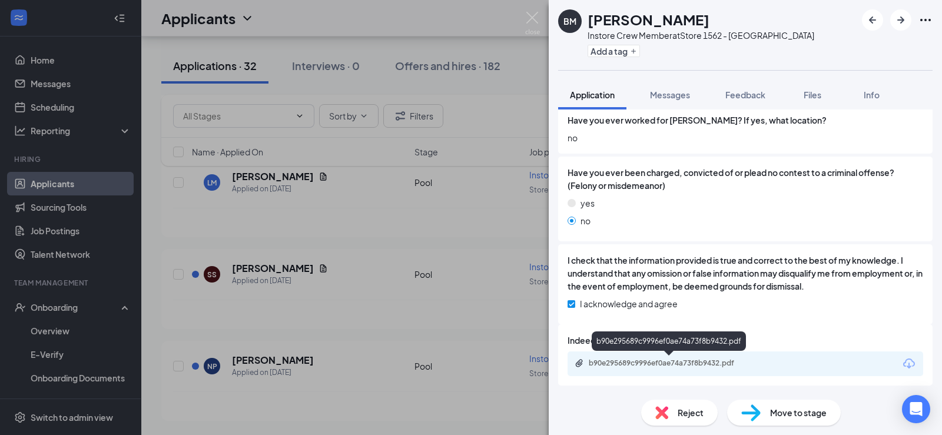
click at [700, 364] on div "b90e295689c9996ef0ae74a73f8b9432.pdf" at bounding box center [670, 362] width 165 height 9
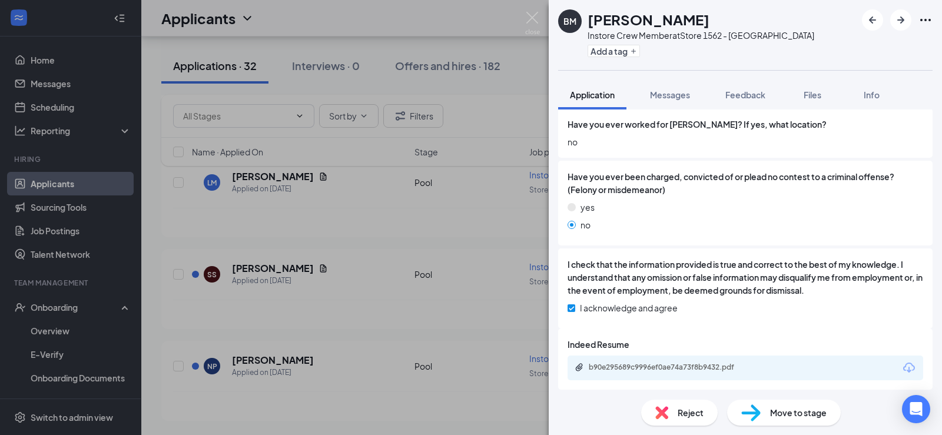
click at [682, 410] on span "Reject" at bounding box center [690, 412] width 26 height 13
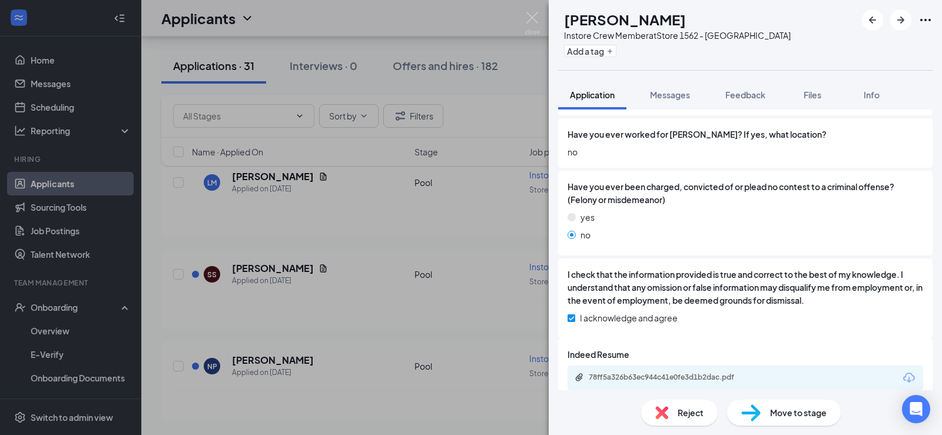
scroll to position [583, 0]
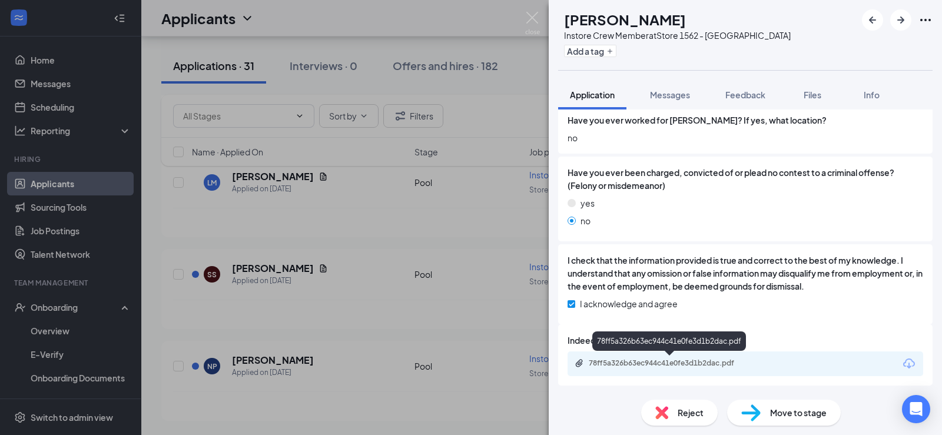
click at [686, 367] on div "78ff5a326b63ec944c41e0fe3d1b2dac.pdf" at bounding box center [670, 362] width 165 height 9
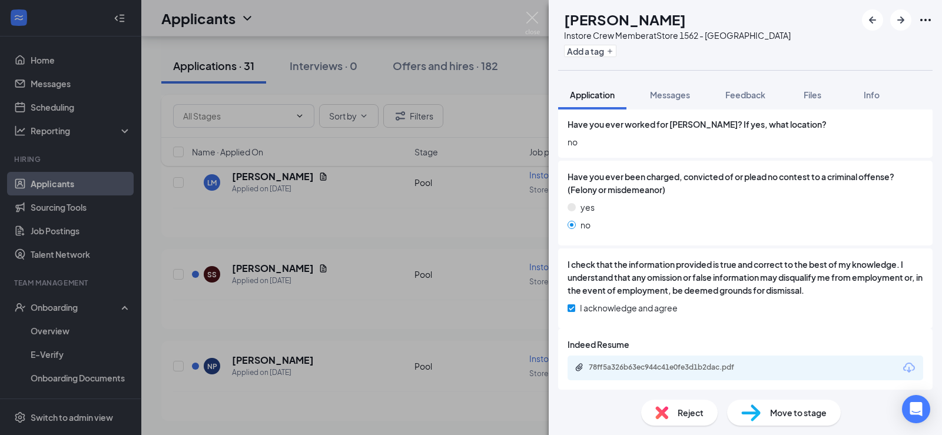
click at [684, 418] on span "Reject" at bounding box center [690, 412] width 26 height 13
drag, startPoint x: 298, startPoint y: 345, endPoint x: 526, endPoint y: 345, distance: 227.7
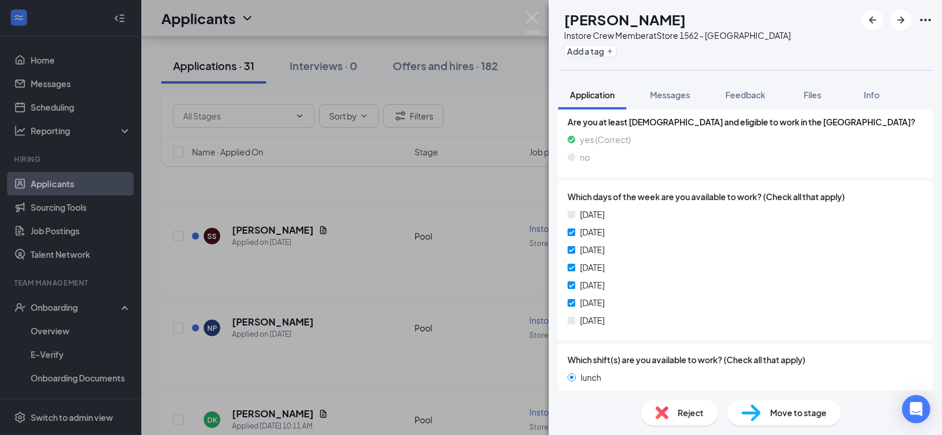
scroll to position [294, 0]
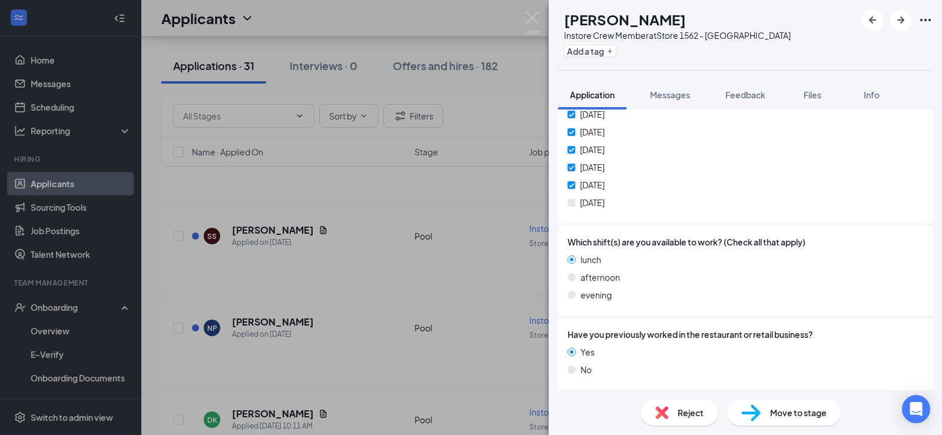
click at [684, 411] on span "Reject" at bounding box center [690, 412] width 26 height 13
drag, startPoint x: 298, startPoint y: 345, endPoint x: 440, endPoint y: 352, distance: 141.4
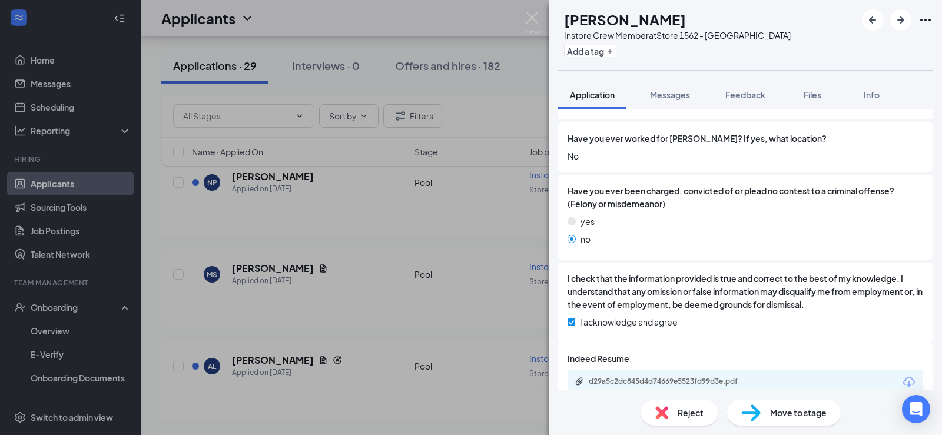
scroll to position [583, 0]
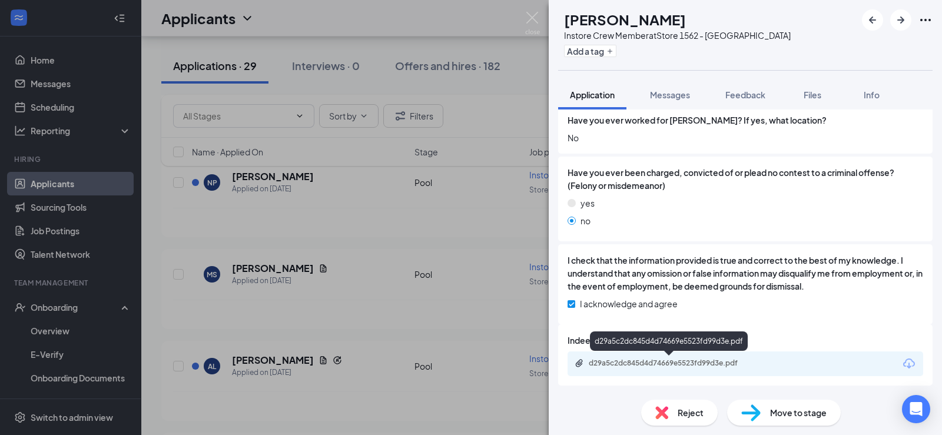
click at [680, 369] on div "d29a5c2dc845d4d74669e5523fd99d3e.pdf" at bounding box center [669, 363] width 191 height 11
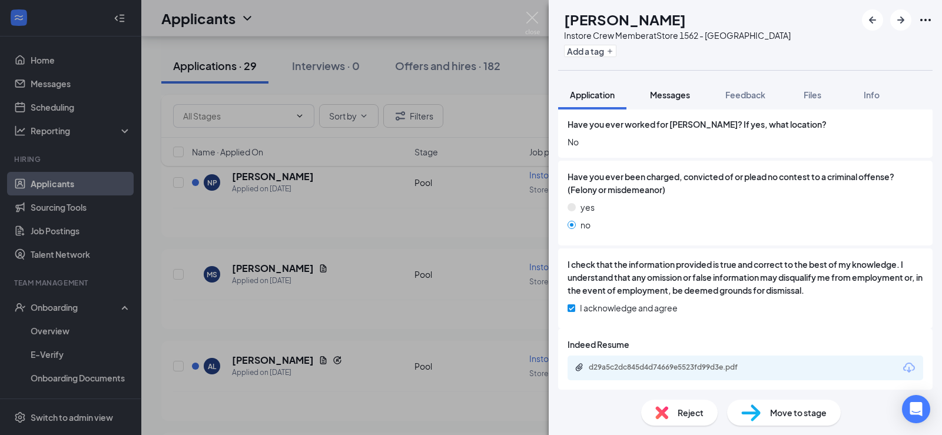
click at [672, 94] on span "Messages" at bounding box center [670, 94] width 40 height 11
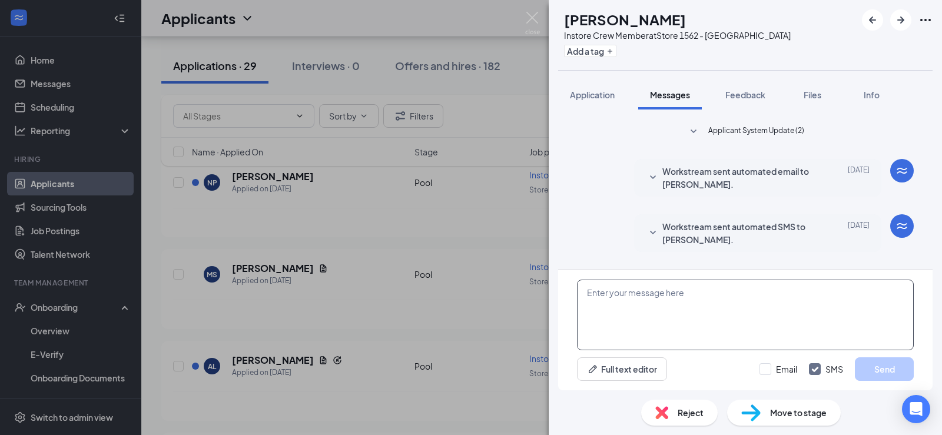
click at [616, 290] on textarea at bounding box center [745, 315] width 337 height 71
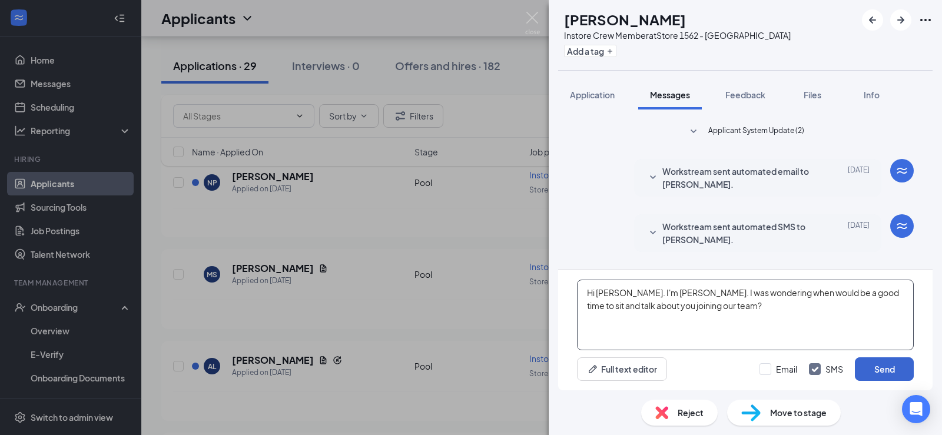
type textarea "Hi [PERSON_NAME]. I'm [PERSON_NAME]. I was wondering when would be a good time …"
click at [890, 367] on button "Send" at bounding box center [883, 369] width 59 height 24
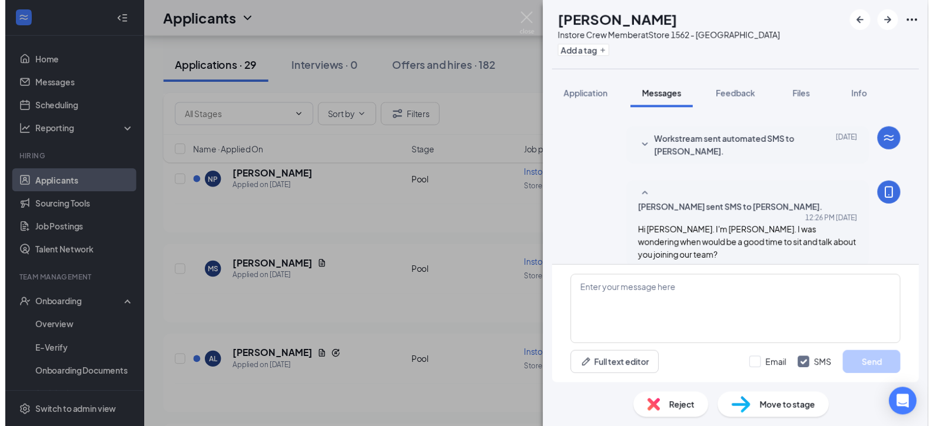
scroll to position [95, 0]
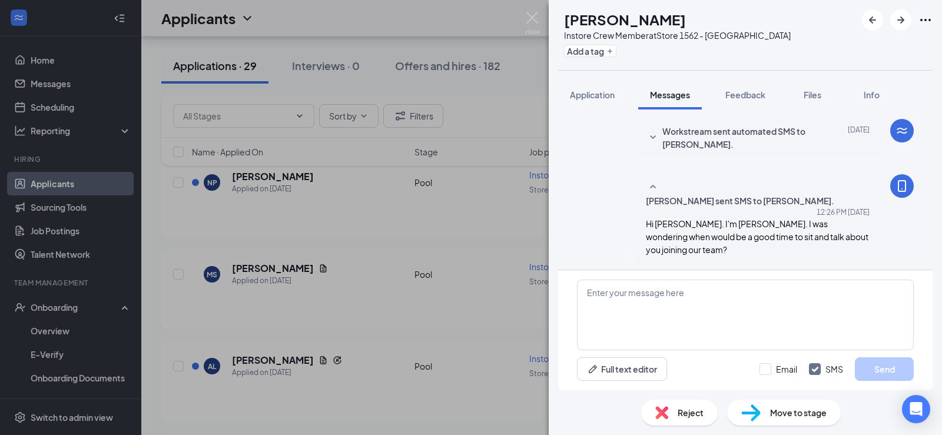
click at [498, 304] on div "[PERSON_NAME] Instore Crew Member at Store 1562 - [PERSON_NAME] Add a tag Appli…" at bounding box center [471, 217] width 942 height 435
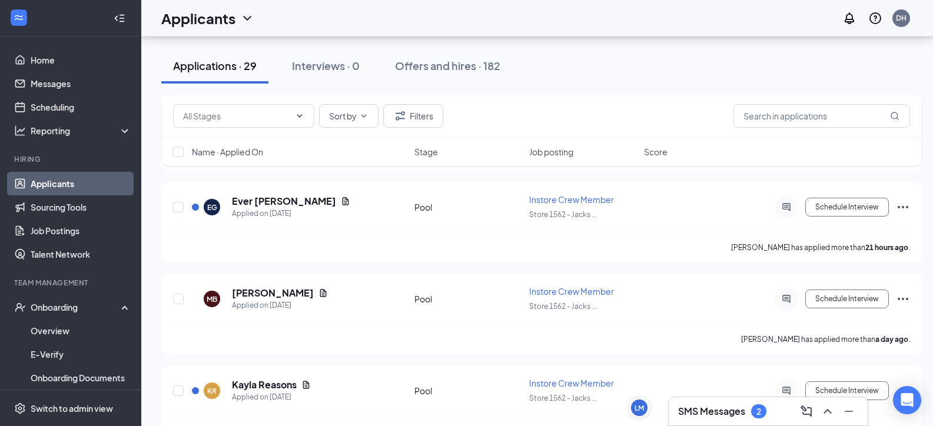
scroll to position [3441, 0]
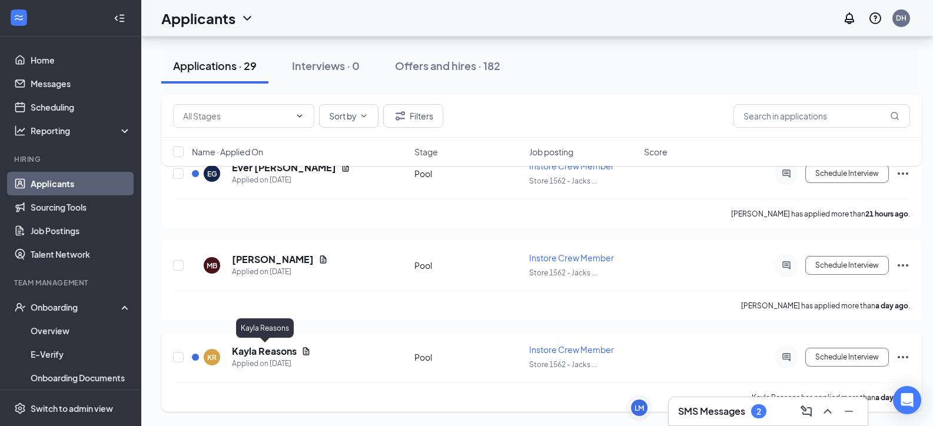
click at [277, 350] on h5 "Kayla Reasons" at bounding box center [264, 351] width 65 height 13
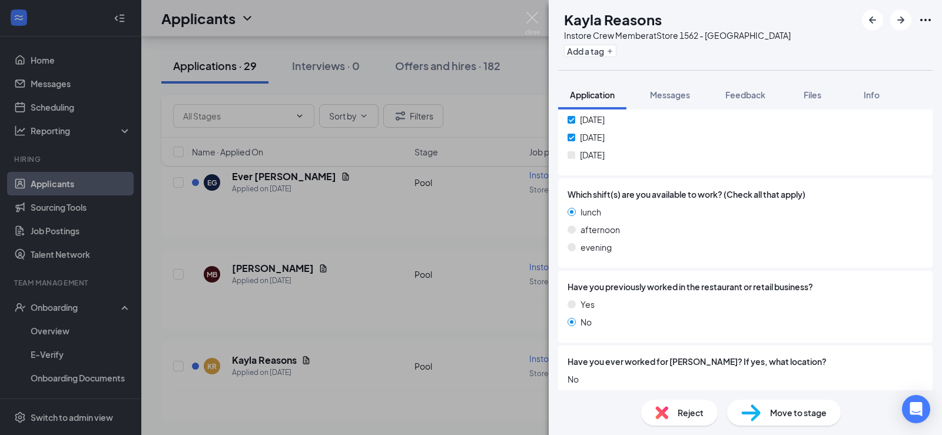
scroll to position [353, 0]
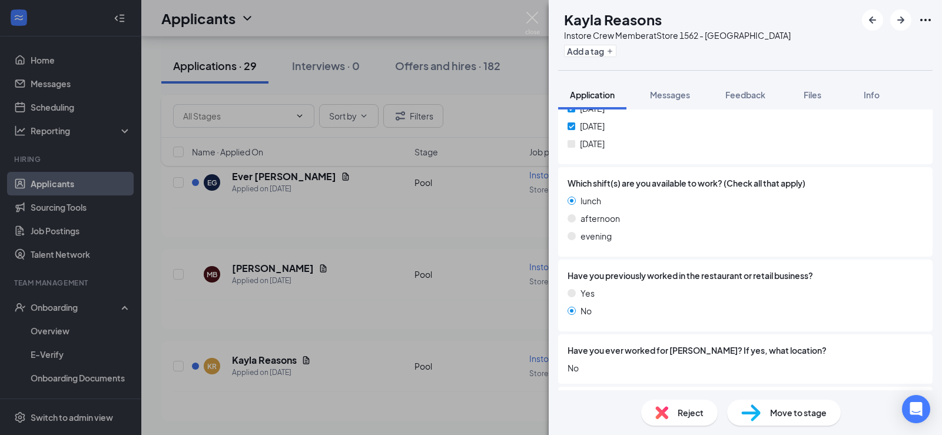
click at [680, 411] on span "Reject" at bounding box center [690, 412] width 26 height 13
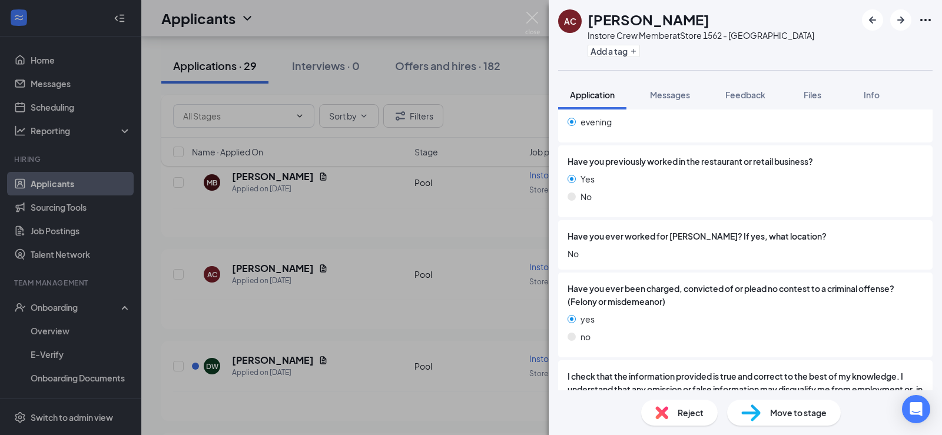
scroll to position [471, 0]
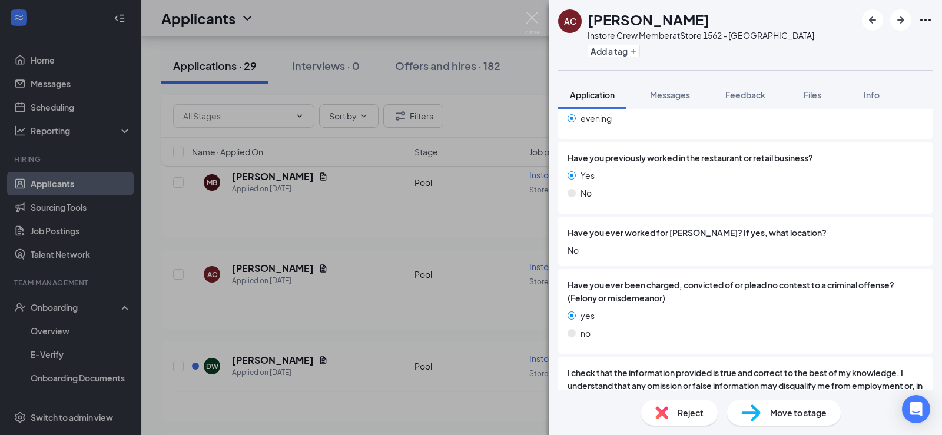
click at [685, 410] on span "Reject" at bounding box center [690, 412] width 26 height 13
drag, startPoint x: 297, startPoint y: 348, endPoint x: 508, endPoint y: 362, distance: 211.7
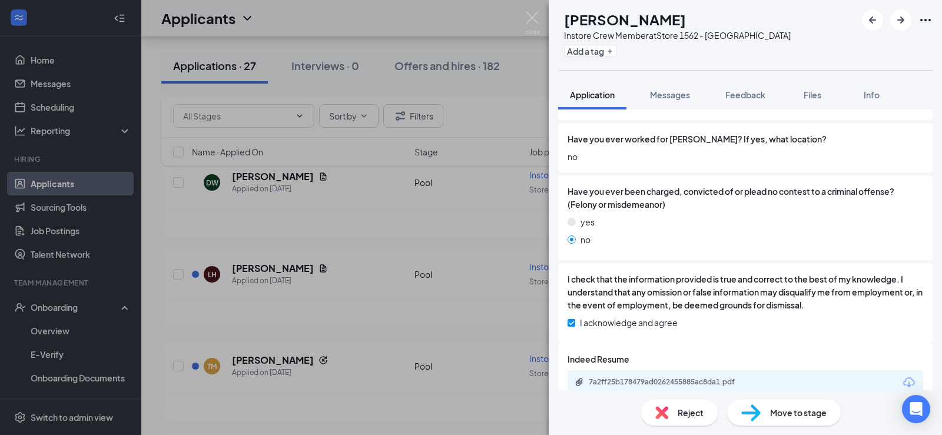
scroll to position [583, 0]
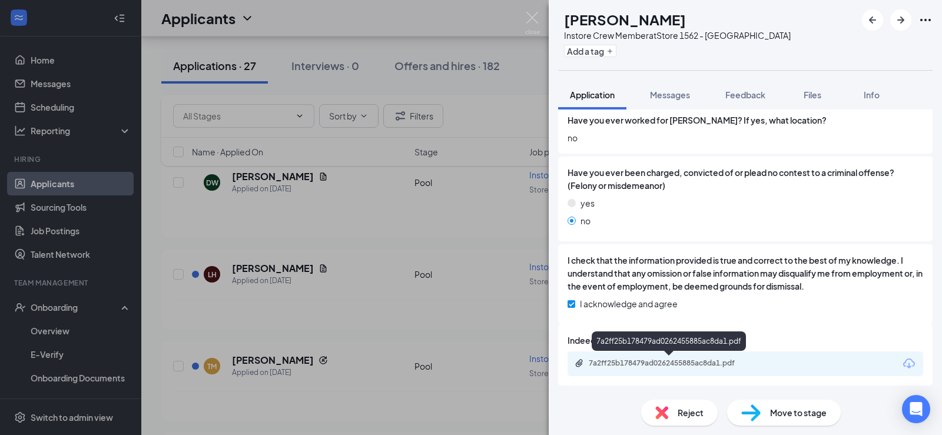
click at [674, 364] on div "7a2ff25b178479ad0262455885ac8da1.pdf" at bounding box center [670, 362] width 165 height 9
click at [669, 94] on span "Messages" at bounding box center [670, 94] width 40 height 11
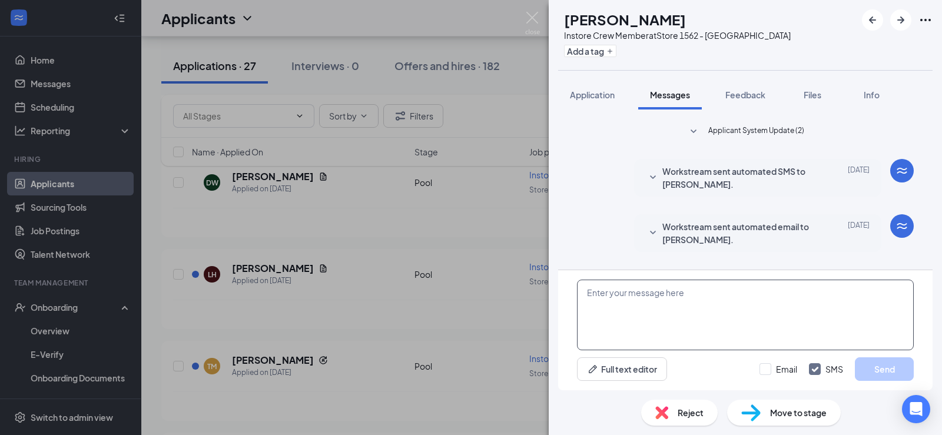
click at [631, 295] on textarea at bounding box center [745, 315] width 337 height 71
paste textarea "Background came back good. Just sent you the rest of the paperwork."
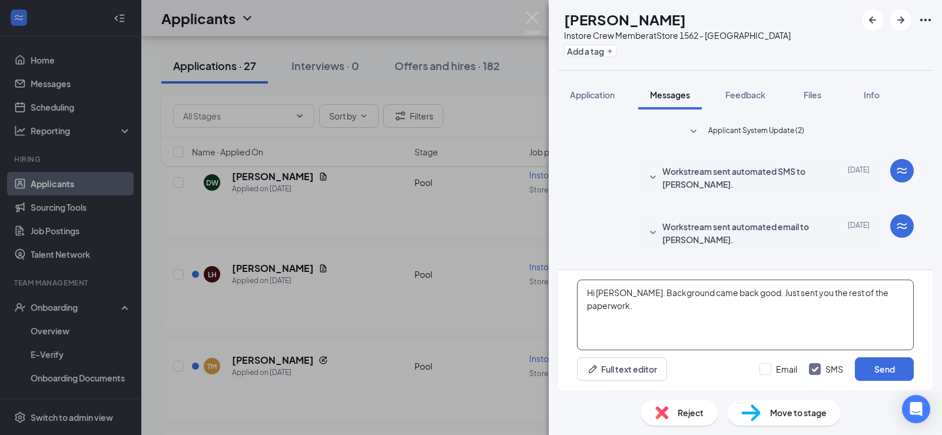
drag, startPoint x: 624, startPoint y: 292, endPoint x: 901, endPoint y: 292, distance: 276.6
click at [901, 292] on textarea "Hi [PERSON_NAME]. Background came back good. Just sent you the rest of the pape…" at bounding box center [745, 315] width 337 height 71
click at [635, 294] on textarea "Hi [PERSON_NAME]. I" at bounding box center [745, 315] width 337 height 71
drag, startPoint x: 625, startPoint y: 291, endPoint x: 891, endPoint y: 311, distance: 266.8
click at [891, 311] on textarea "Hi [PERSON_NAME]. I'm [PERSON_NAME] with [PERSON_NAME]. I was wondering when wo…" at bounding box center [745, 315] width 337 height 71
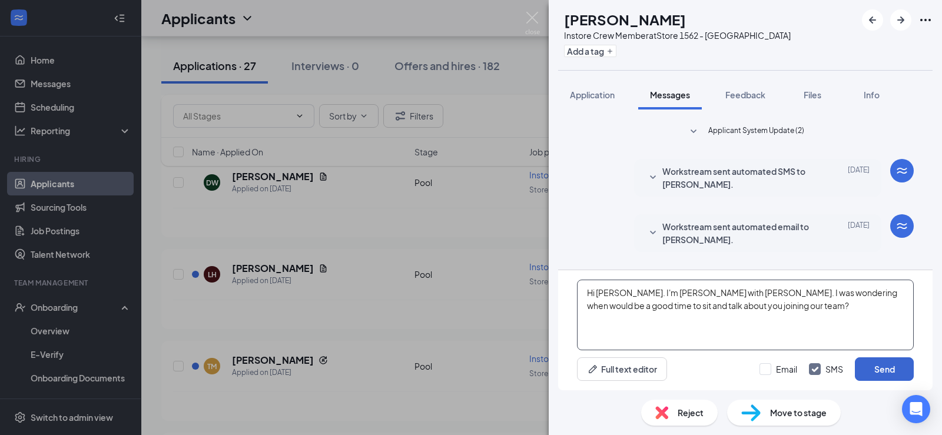
type textarea "Hi [PERSON_NAME]. I'm [PERSON_NAME] with [PERSON_NAME]. I was wondering when wo…"
click at [894, 371] on button "Send" at bounding box center [883, 369] width 59 height 24
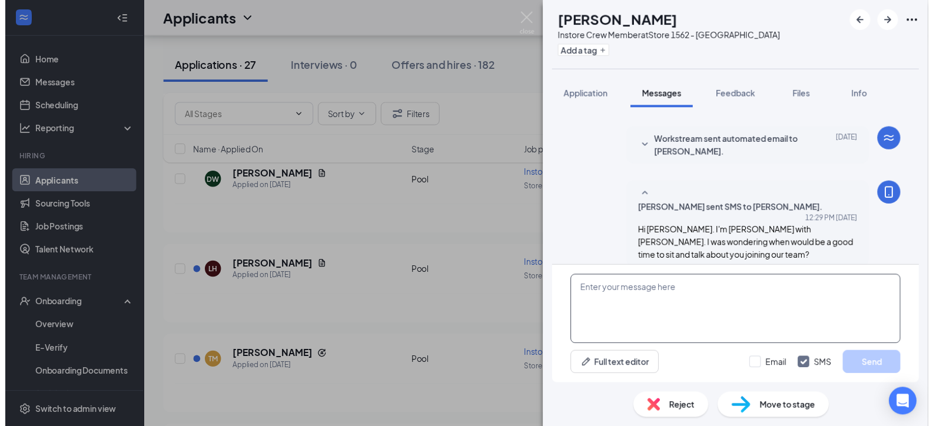
scroll to position [95, 0]
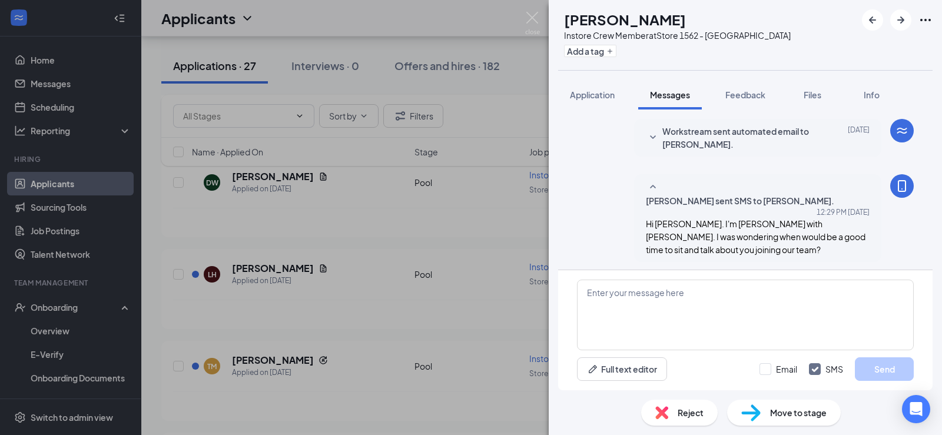
click at [462, 311] on div "[PERSON_NAME] Instore Crew Member at Store 1562 - [PERSON_NAME] Add a tag Appli…" at bounding box center [471, 217] width 942 height 435
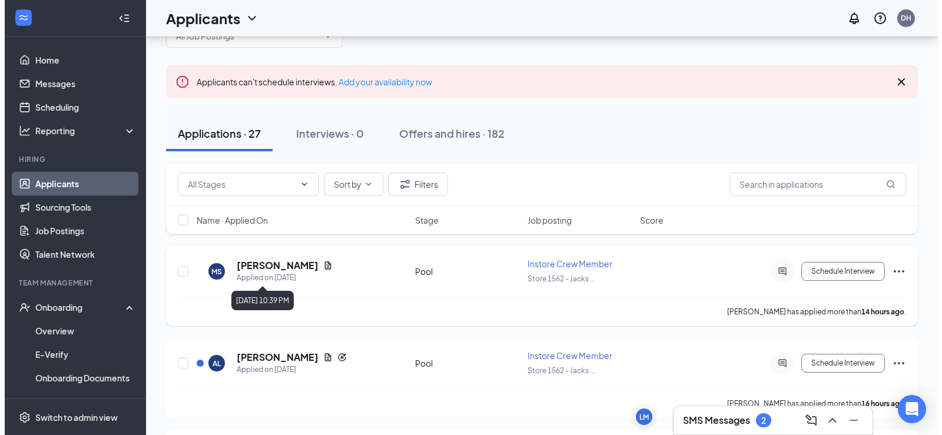
scroll to position [59, 0]
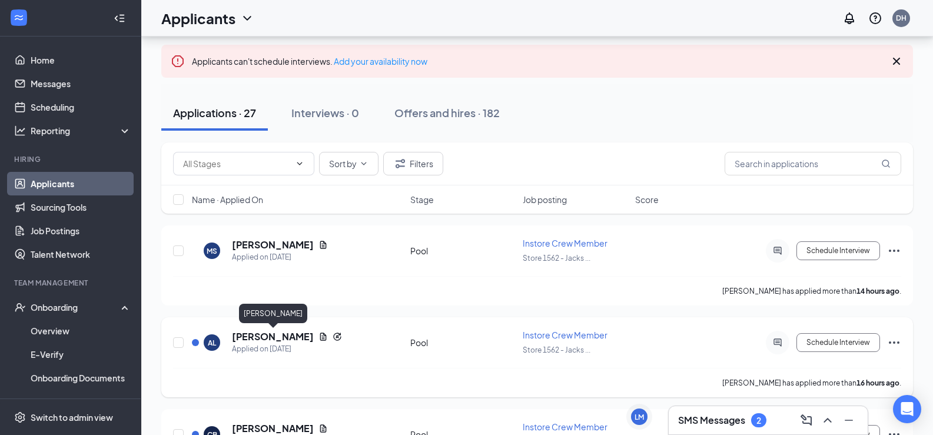
click at [298, 335] on h5 "[PERSON_NAME]" at bounding box center [273, 336] width 82 height 13
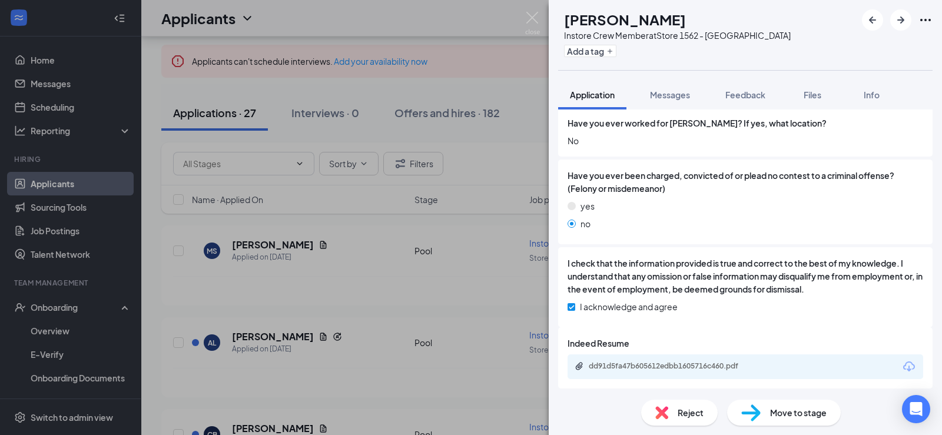
scroll to position [616, 0]
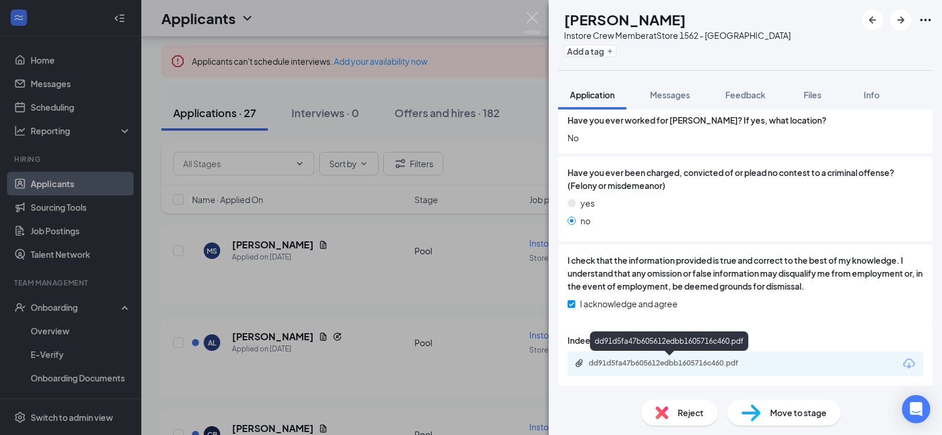
click at [685, 363] on div "dd91d5fa47b605612edbb1605716c460.pdf" at bounding box center [670, 362] width 165 height 9
click at [686, 412] on span "Reject" at bounding box center [690, 412] width 26 height 13
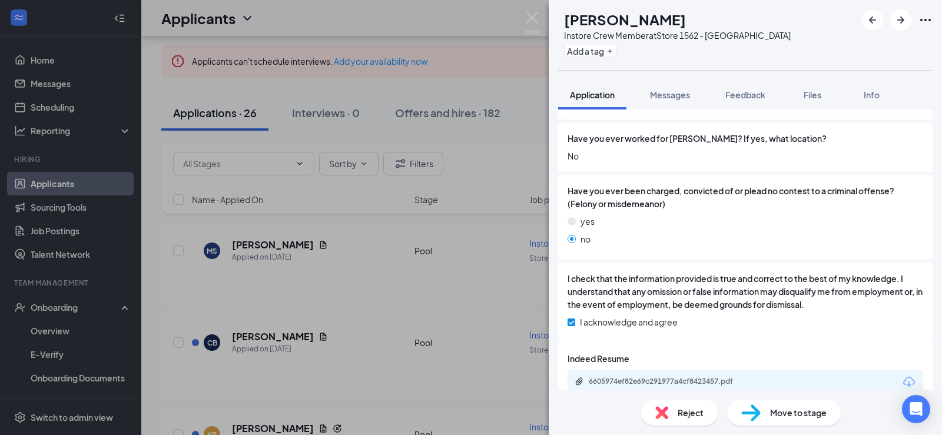
scroll to position [583, 0]
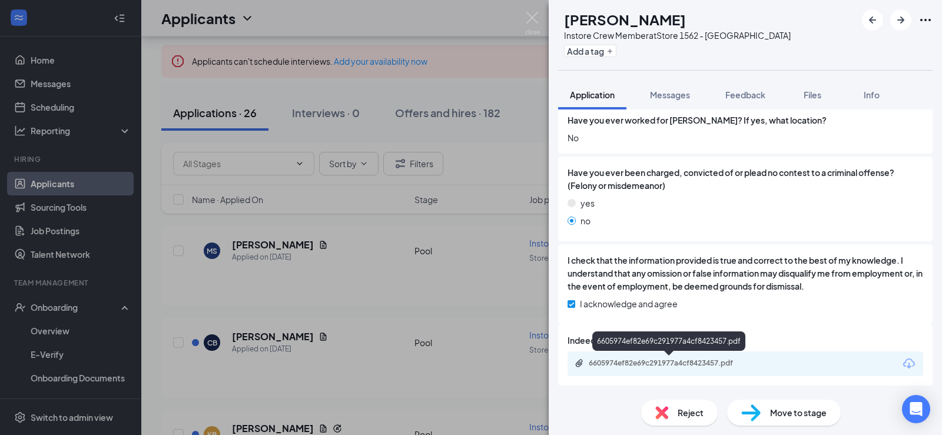
click at [684, 367] on div "6605974ef82e69c291977a4cf8423457.pdf" at bounding box center [670, 362] width 165 height 9
click at [689, 413] on span "Reject" at bounding box center [690, 412] width 26 height 13
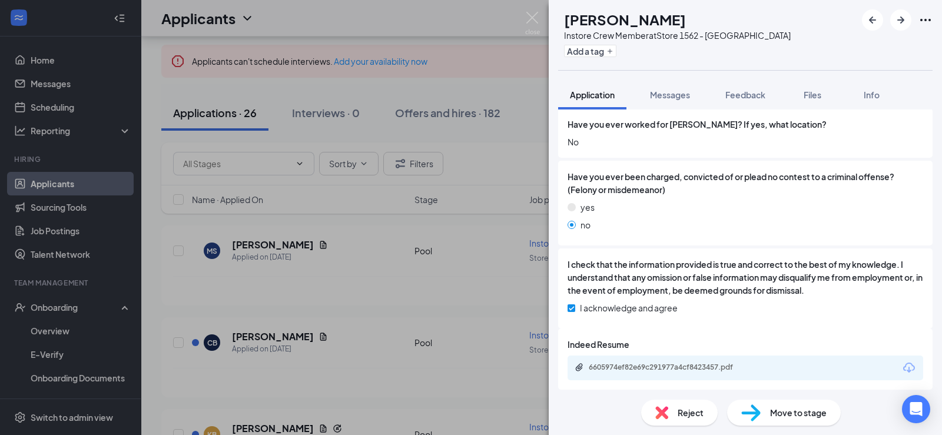
drag, startPoint x: 298, startPoint y: 345, endPoint x: 317, endPoint y: 348, distance: 19.6
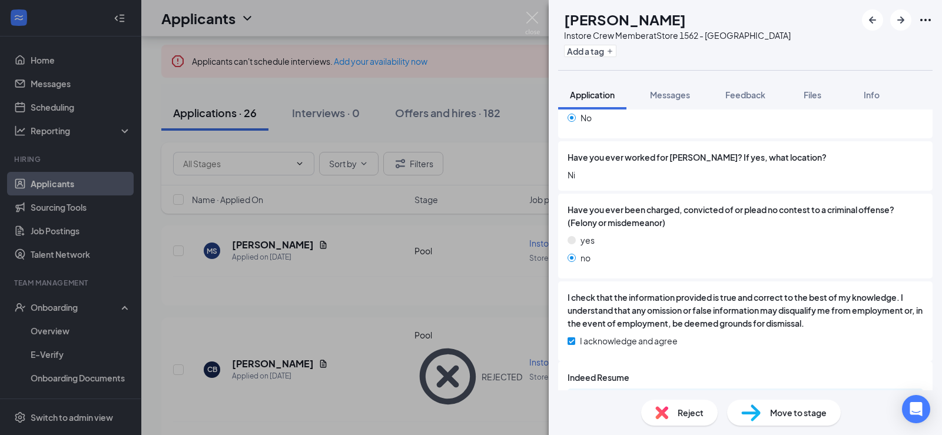
scroll to position [616, 0]
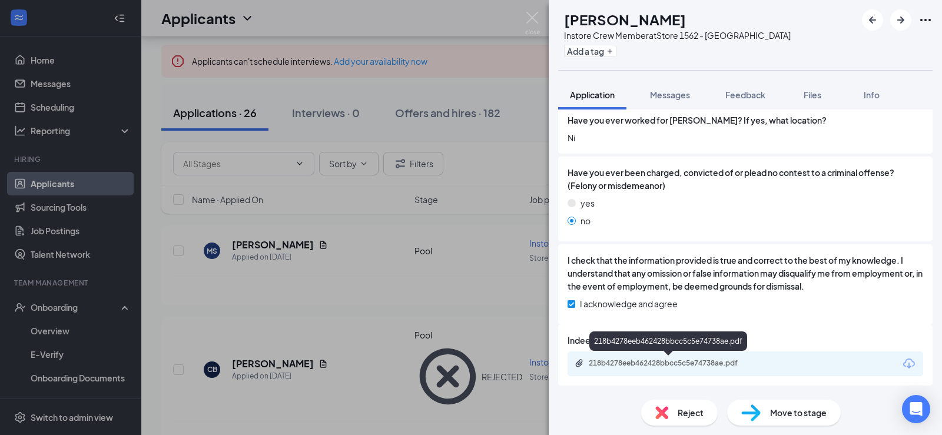
click at [714, 358] on div "218b4278eeb462428bbcc5c5e74738ae.pdf" at bounding box center [670, 362] width 165 height 9
click at [688, 411] on span "Reject" at bounding box center [690, 412] width 26 height 13
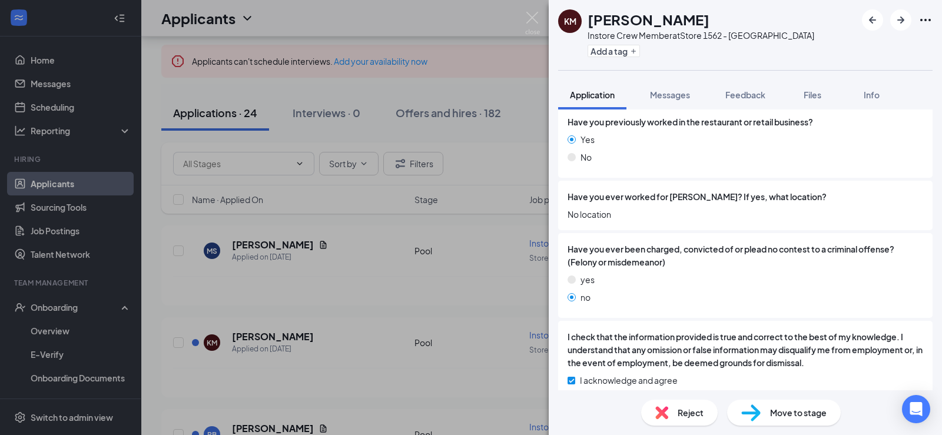
scroll to position [517, 0]
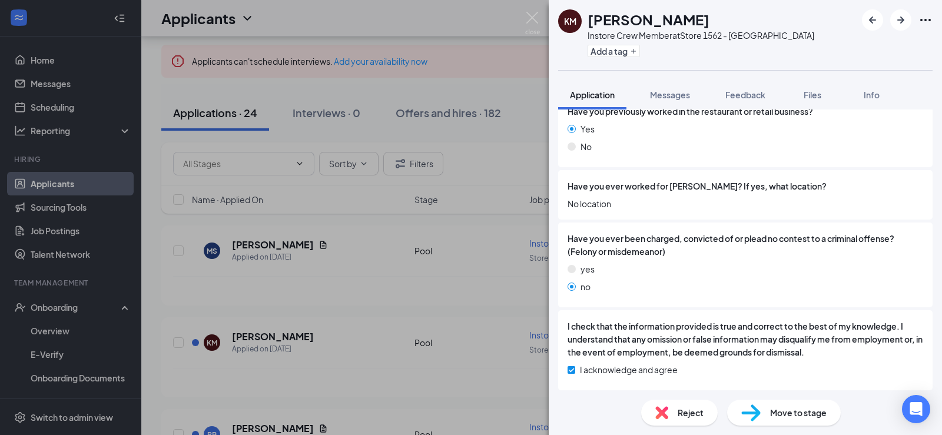
click at [691, 410] on span "Reject" at bounding box center [690, 412] width 26 height 13
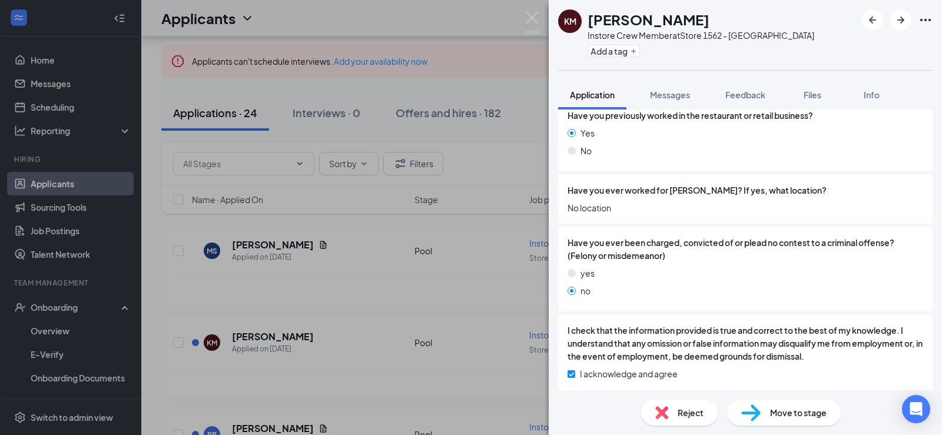
drag, startPoint x: 301, startPoint y: 344, endPoint x: 387, endPoint y: 352, distance: 86.3
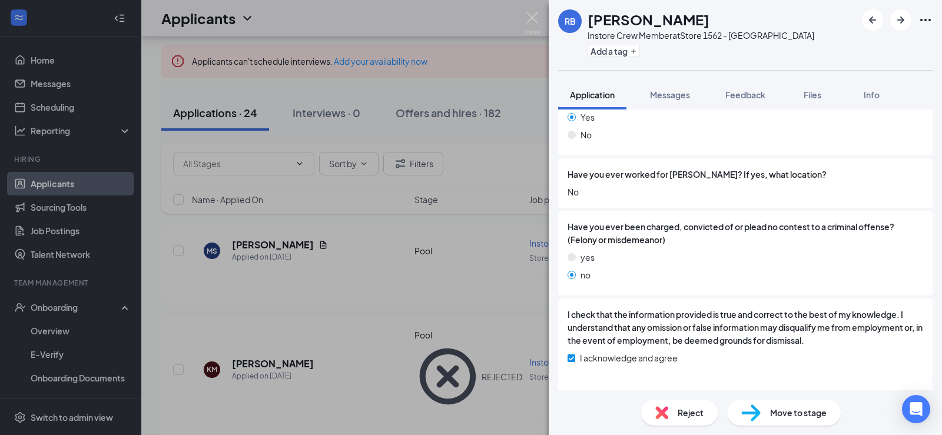
scroll to position [530, 0]
click at [683, 415] on span "Reject" at bounding box center [690, 412] width 26 height 13
drag, startPoint x: 300, startPoint y: 346, endPoint x: 375, endPoint y: 347, distance: 75.3
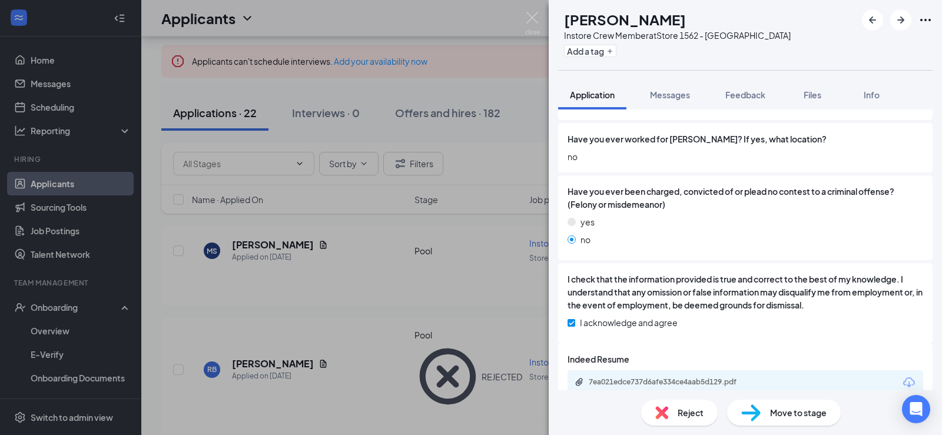
scroll to position [583, 0]
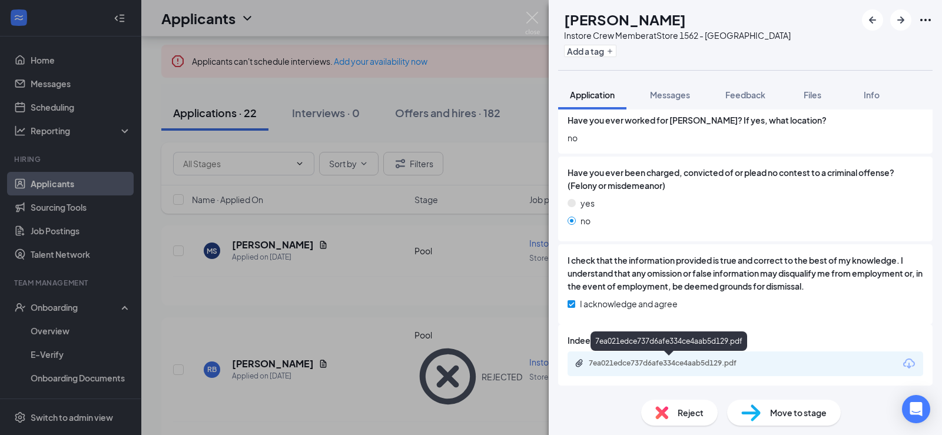
click at [680, 358] on div "7ea021edce737d6afe334ce4aab5d129.pdf" at bounding box center [670, 362] width 165 height 9
click at [699, 420] on div "Reject" at bounding box center [679, 413] width 77 height 26
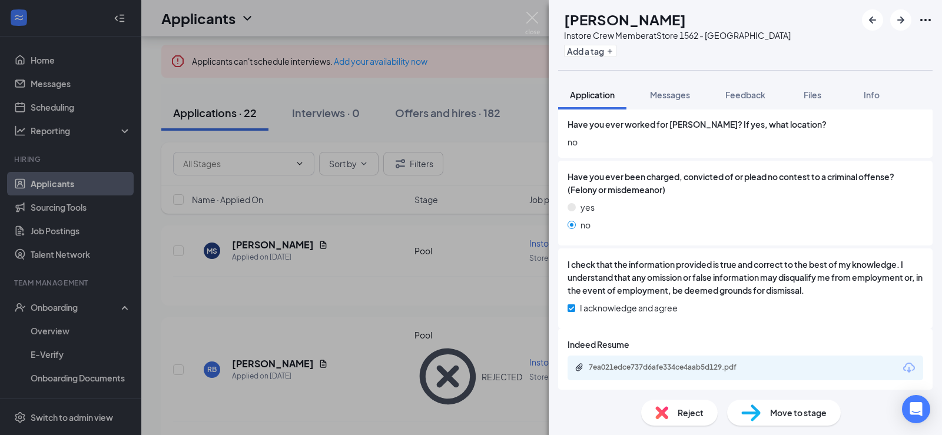
drag, startPoint x: 298, startPoint y: 345, endPoint x: 385, endPoint y: 349, distance: 87.8
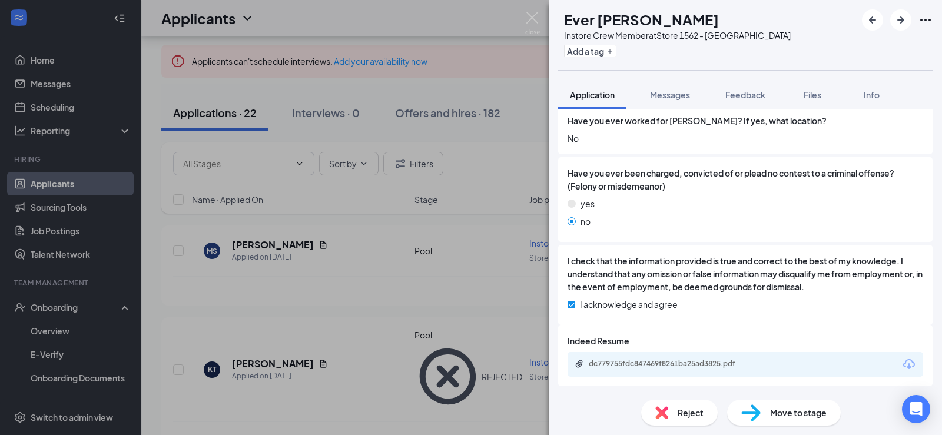
scroll to position [583, 0]
click at [692, 360] on div "dc779755fdc847469f8261ba25ad3825.pdf" at bounding box center [670, 362] width 165 height 9
click at [694, 413] on span "Reject" at bounding box center [690, 412] width 26 height 13
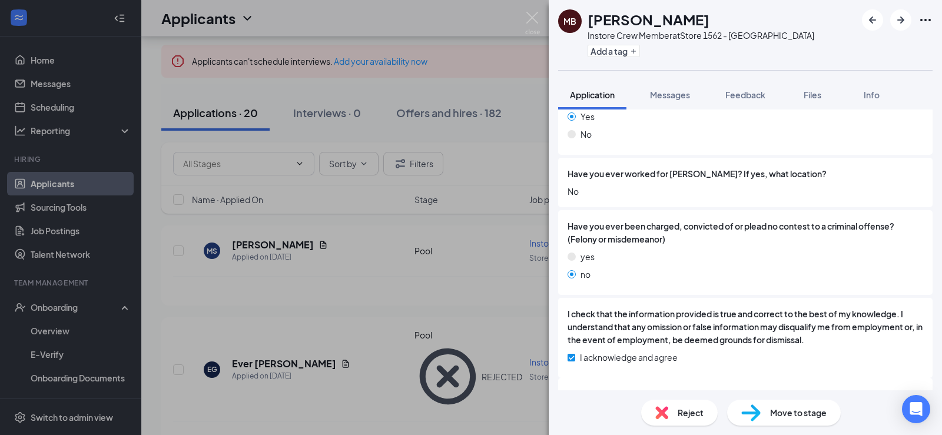
scroll to position [583, 0]
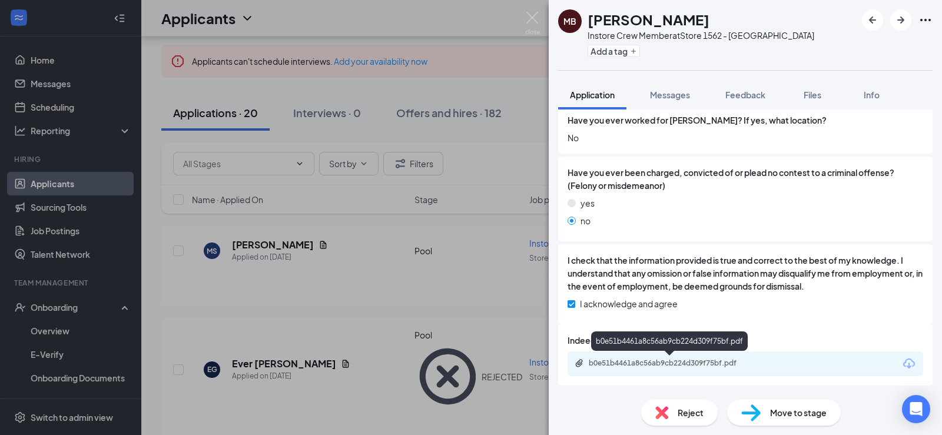
click at [654, 366] on div "b0e51b4461a8c56ab9cb224d309f75bf.pdf" at bounding box center [670, 362] width 165 height 9
click at [692, 410] on span "Reject" at bounding box center [690, 412] width 26 height 13
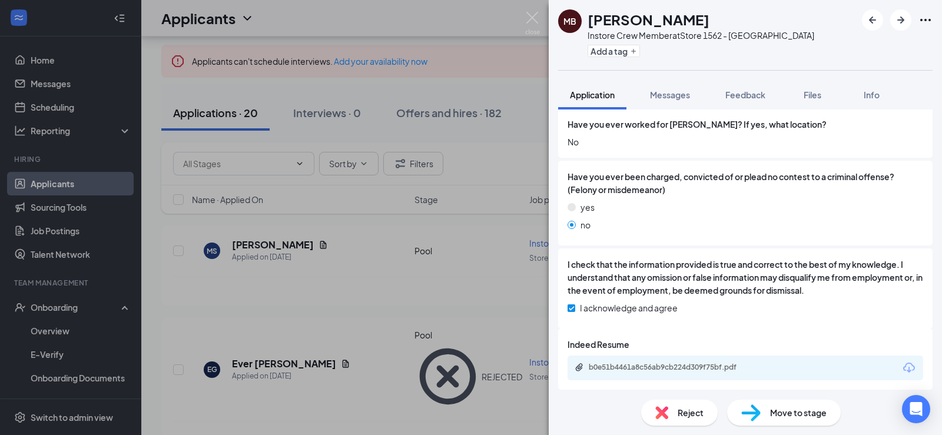
drag, startPoint x: 296, startPoint y: 342, endPoint x: 400, endPoint y: 340, distance: 104.2
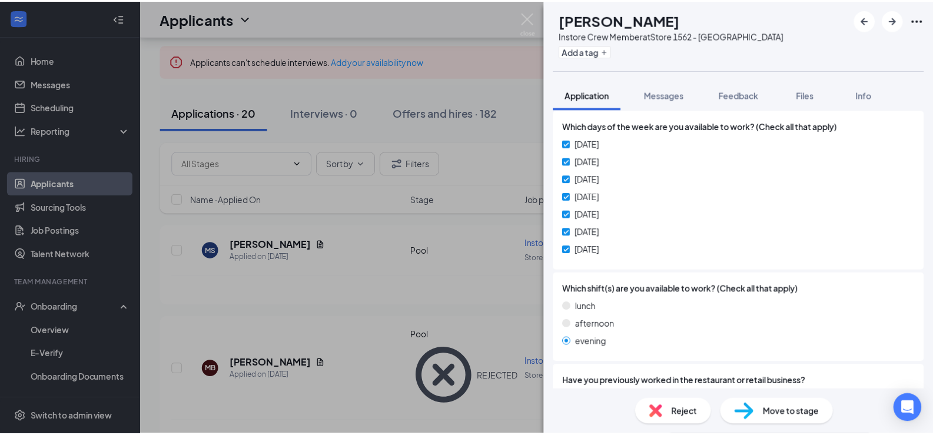
scroll to position [230, 0]
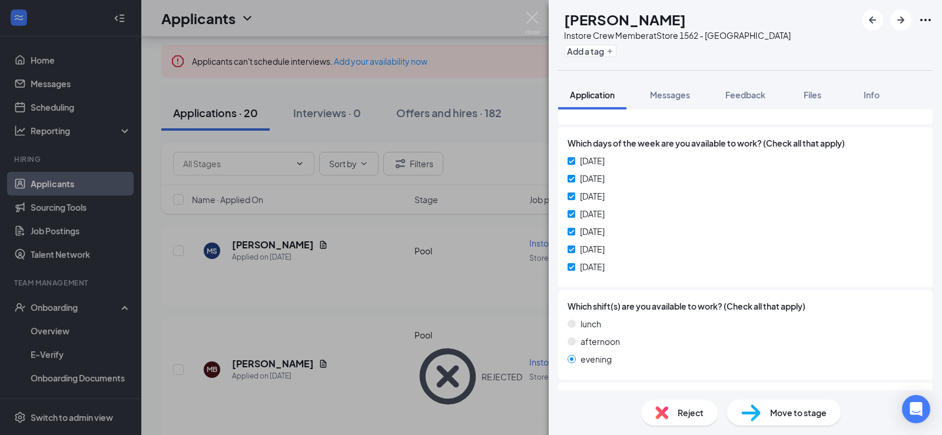
click at [388, 267] on div "[PERSON_NAME] Instore Crew Member at Store 1562 - [PERSON_NAME] Add a tag Appli…" at bounding box center [471, 217] width 942 height 435
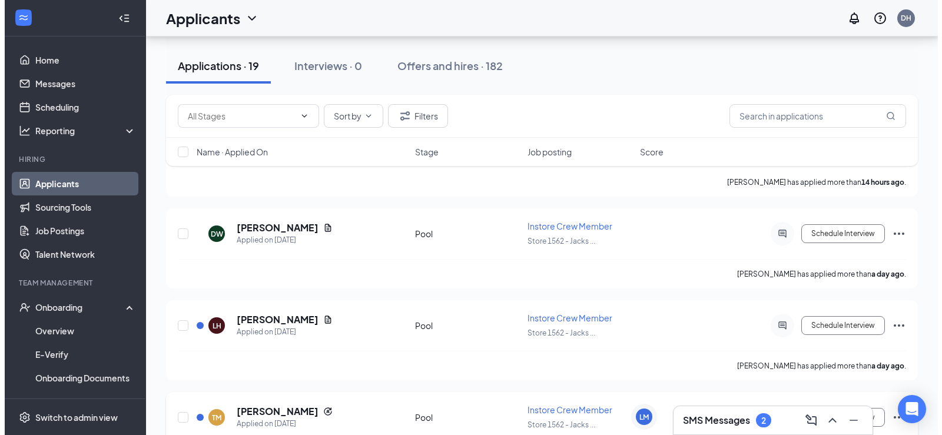
scroll to position [177, 0]
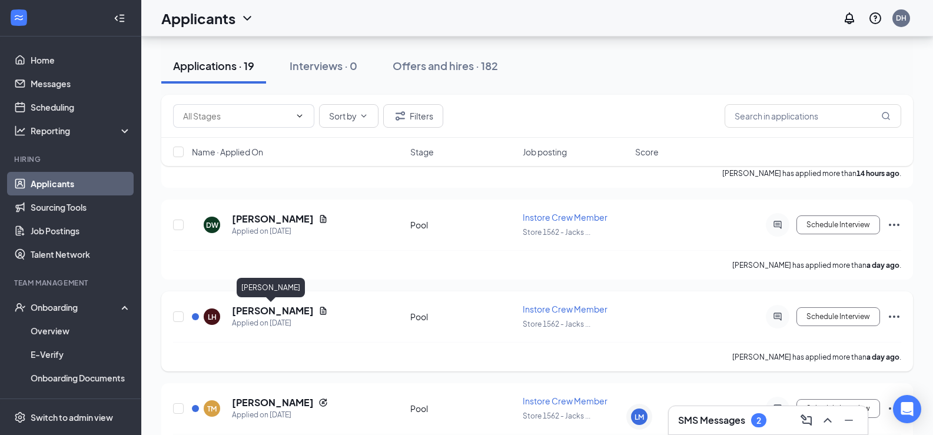
click at [274, 310] on h5 "[PERSON_NAME]" at bounding box center [273, 310] width 82 height 13
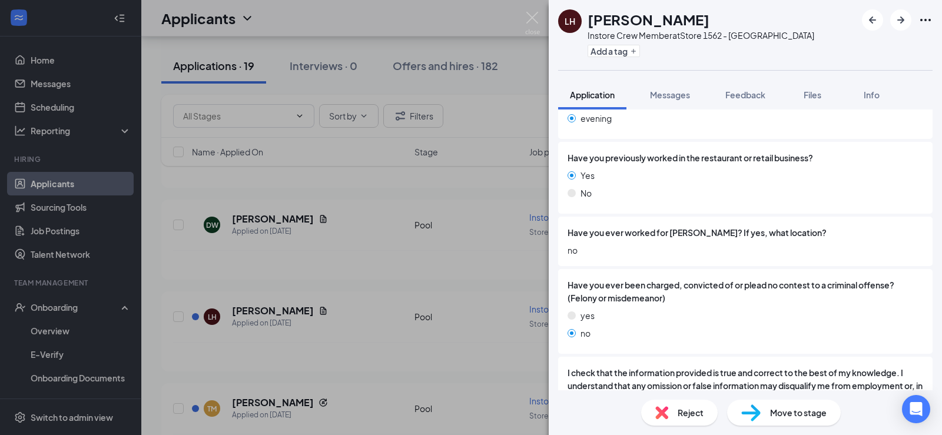
scroll to position [583, 0]
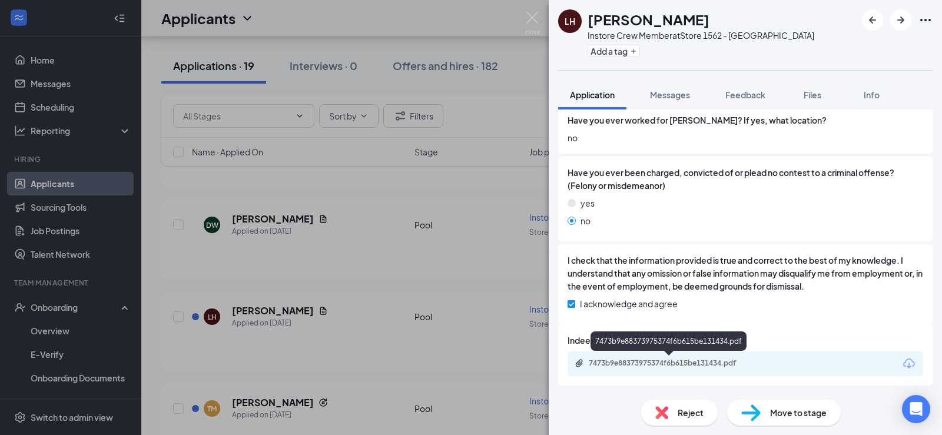
click at [670, 360] on div "7473b9e88373975374f6b615be131434.pdf" at bounding box center [670, 362] width 165 height 9
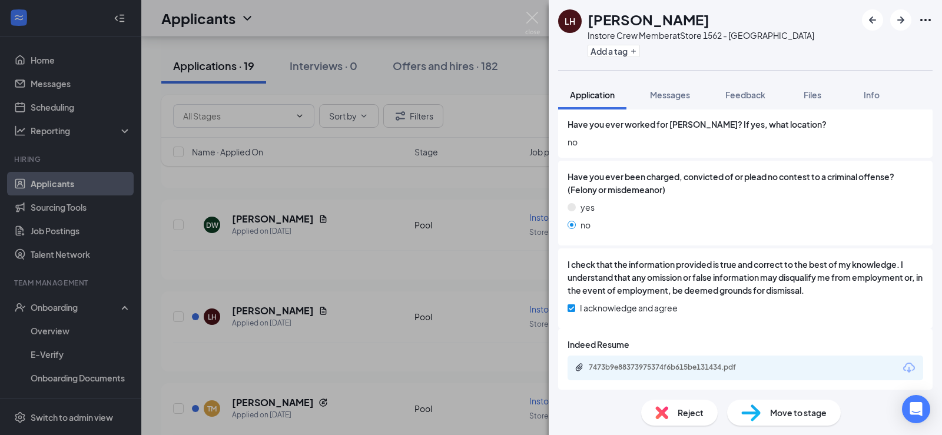
click at [687, 411] on span "Reject" at bounding box center [690, 412] width 26 height 13
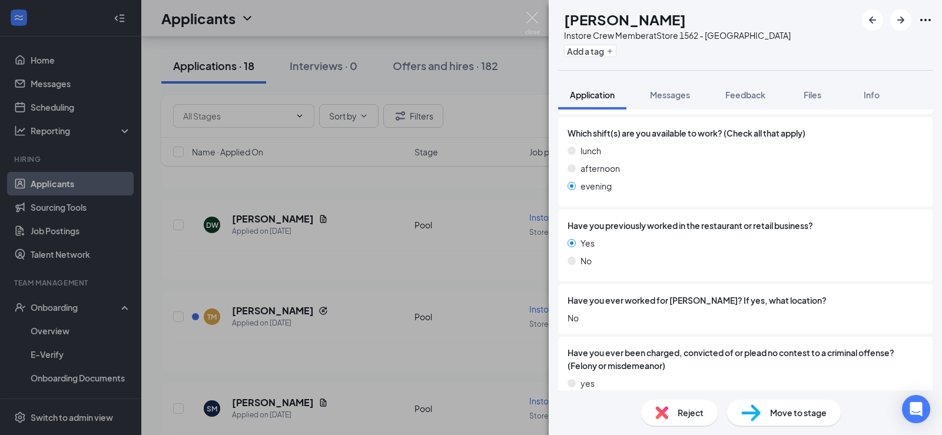
scroll to position [550, 0]
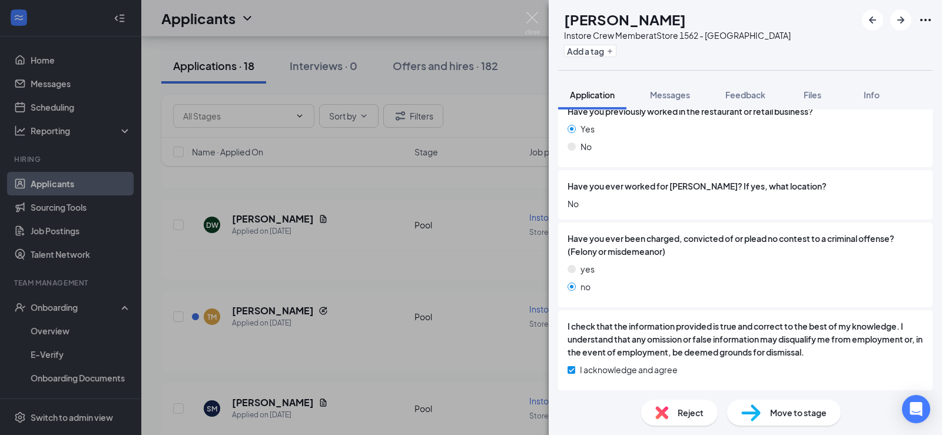
click at [681, 420] on div "Reject" at bounding box center [679, 413] width 77 height 26
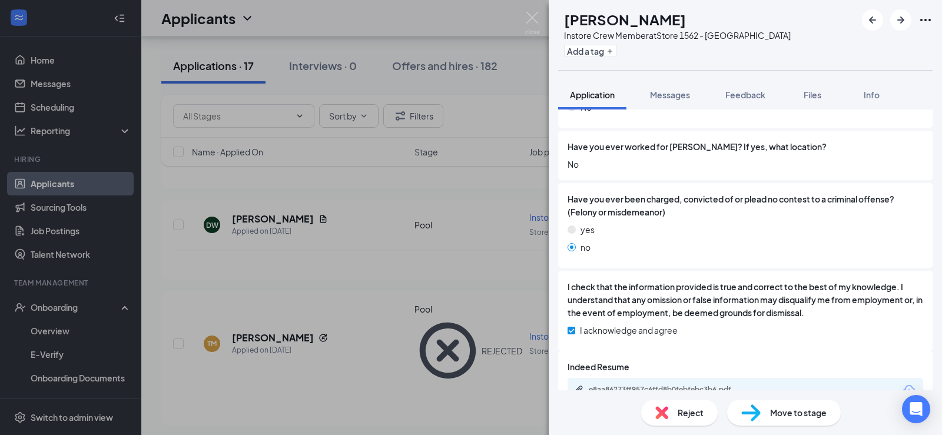
scroll to position [583, 0]
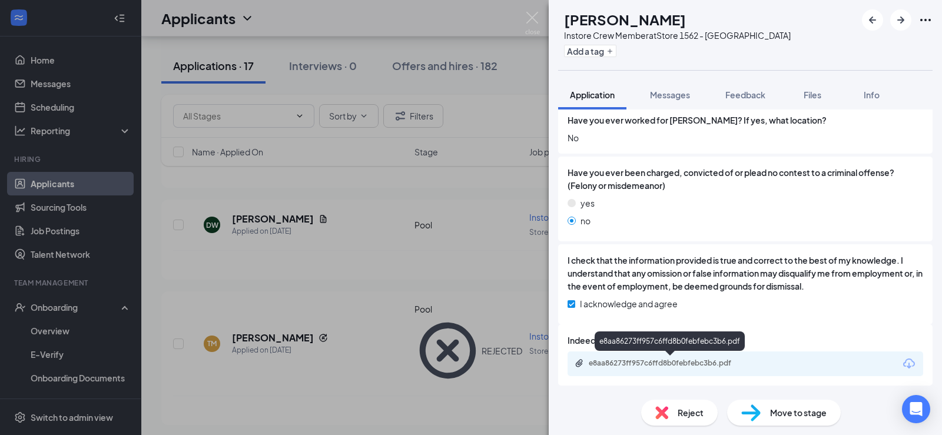
click at [666, 359] on div "e8aa86273ff957c6ffd8b0febfebc3b6.pdf" at bounding box center [670, 362] width 165 height 9
click at [694, 410] on span "Reject" at bounding box center [690, 412] width 26 height 13
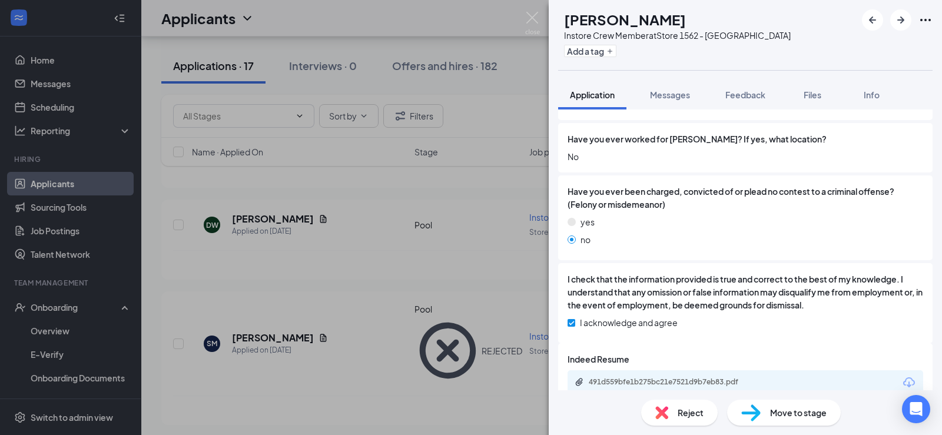
scroll to position [583, 0]
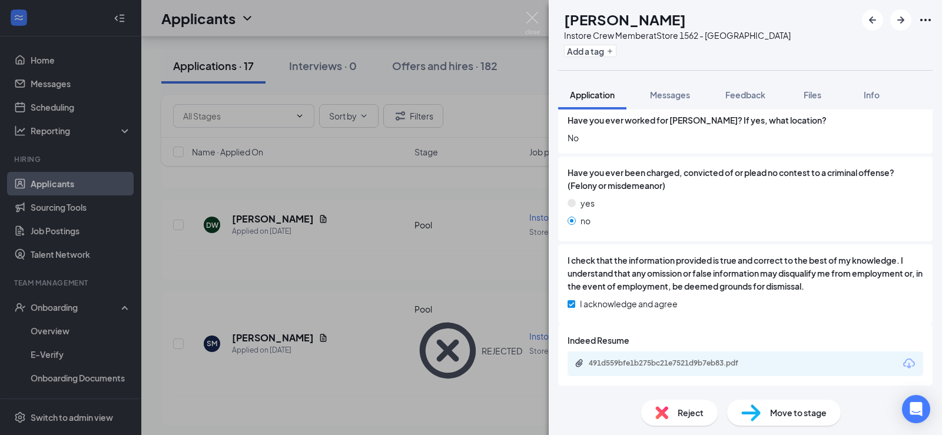
click at [666, 356] on div "491d559bfe1b275bc21e7521d9b7eb83.pdf" at bounding box center [744, 363] width 355 height 25
click at [655, 362] on div "491d559bfe1b275bc21e7521d9b7eb83.pdf" at bounding box center [670, 362] width 165 height 9
click at [683, 408] on span "Reject" at bounding box center [690, 412] width 26 height 13
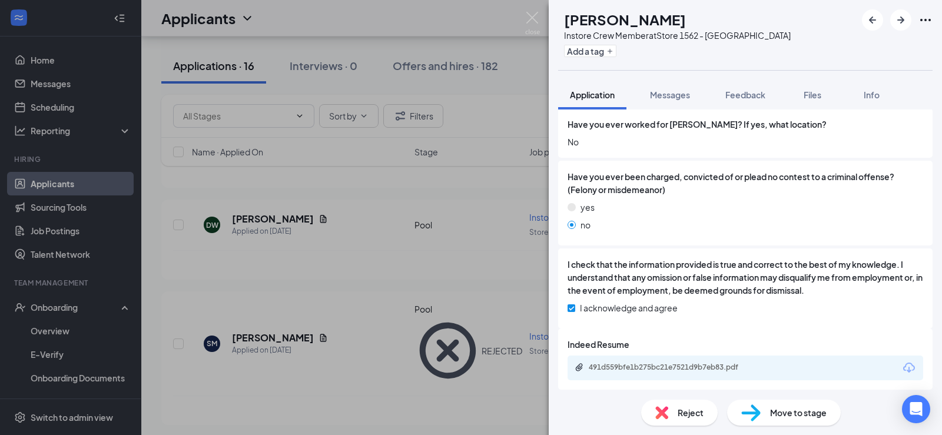
drag, startPoint x: 292, startPoint y: 344, endPoint x: 389, endPoint y: 344, distance: 97.1
drag, startPoint x: 627, startPoint y: 377, endPoint x: 730, endPoint y: 333, distance: 112.4
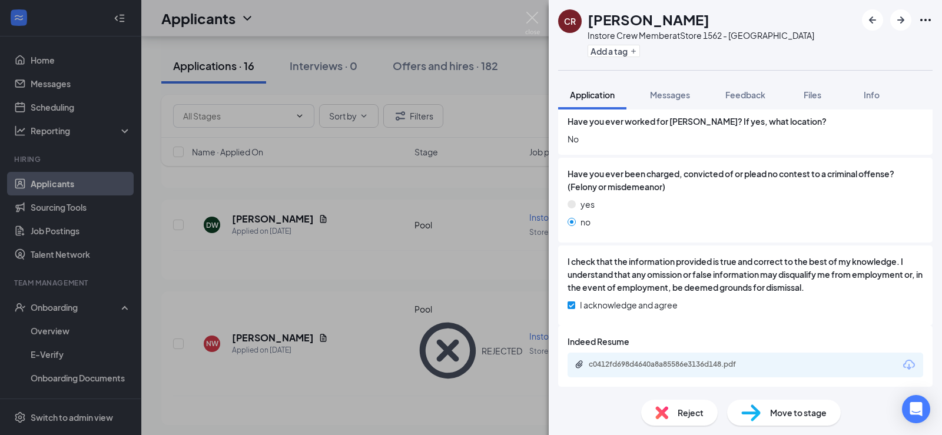
scroll to position [583, 0]
click at [698, 364] on div "c0412fd698d4640a8a85586e3136d148.pdf" at bounding box center [670, 362] width 165 height 9
click at [685, 414] on span "Reject" at bounding box center [690, 412] width 26 height 13
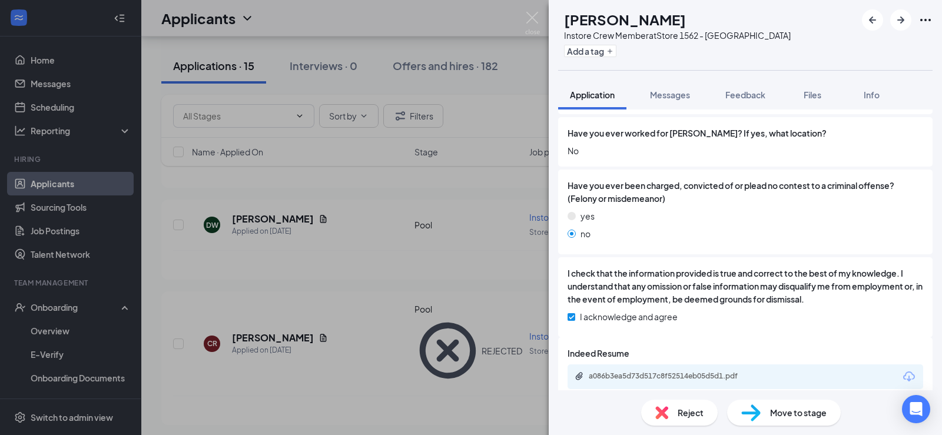
scroll to position [616, 0]
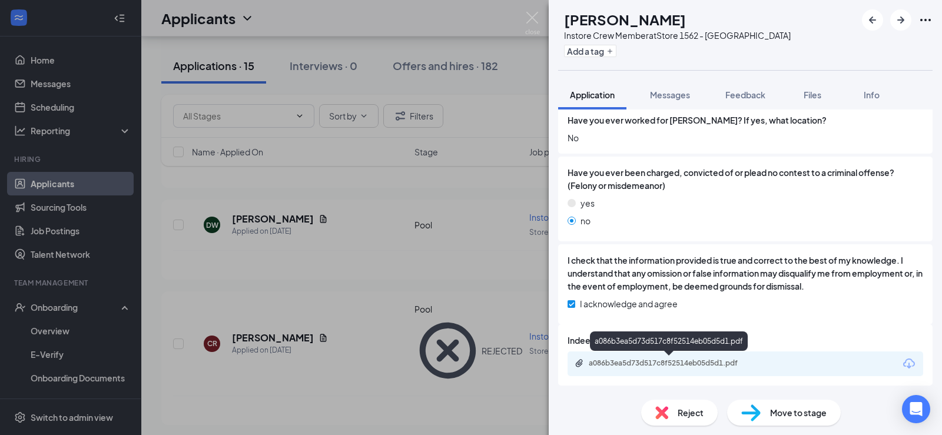
click at [659, 365] on div "a086b3ea5d73d517c8f52514eb05d5d1.pdf" at bounding box center [670, 362] width 165 height 9
click at [686, 414] on span "Reject" at bounding box center [690, 412] width 26 height 13
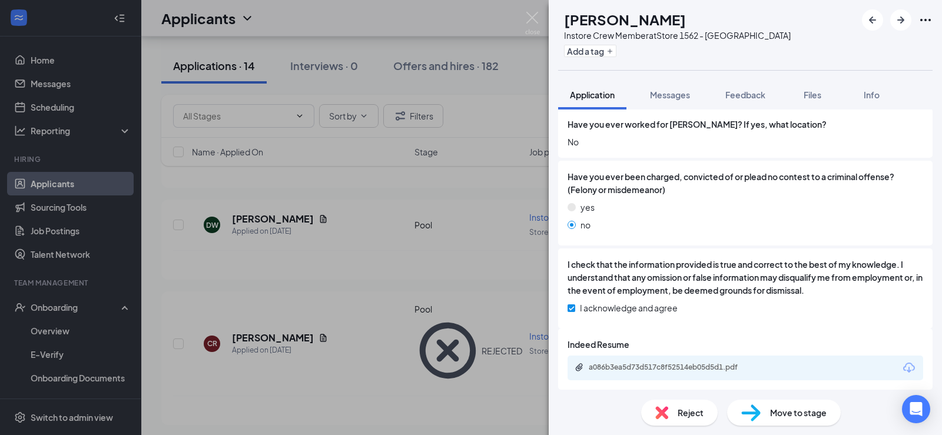
drag, startPoint x: 287, startPoint y: 344, endPoint x: 343, endPoint y: 344, distance: 55.9
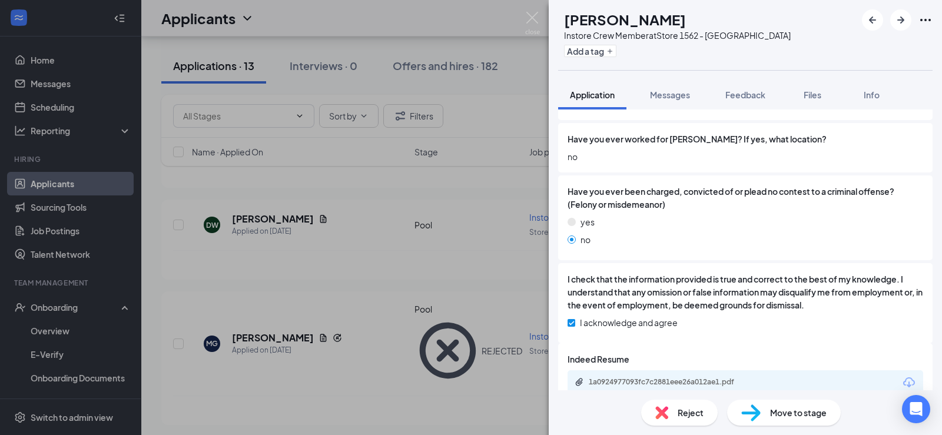
scroll to position [583, 0]
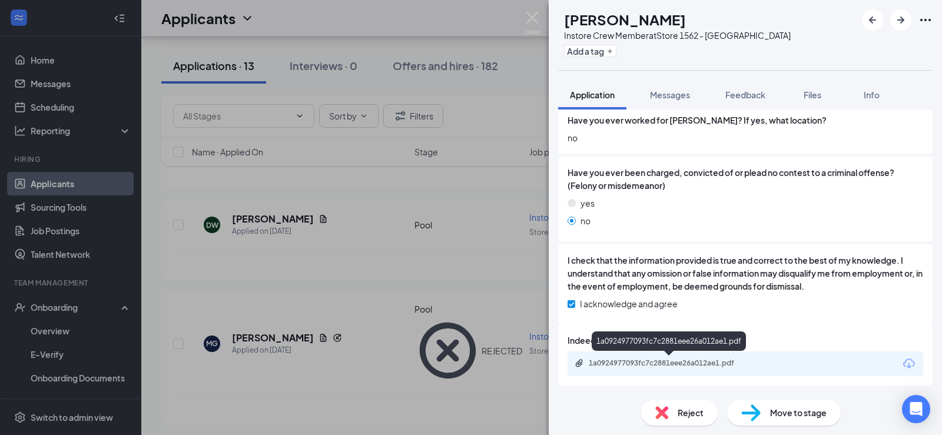
click at [714, 368] on div "1a0924977093fc7c2881eee26a012ae1.pdf" at bounding box center [669, 363] width 191 height 11
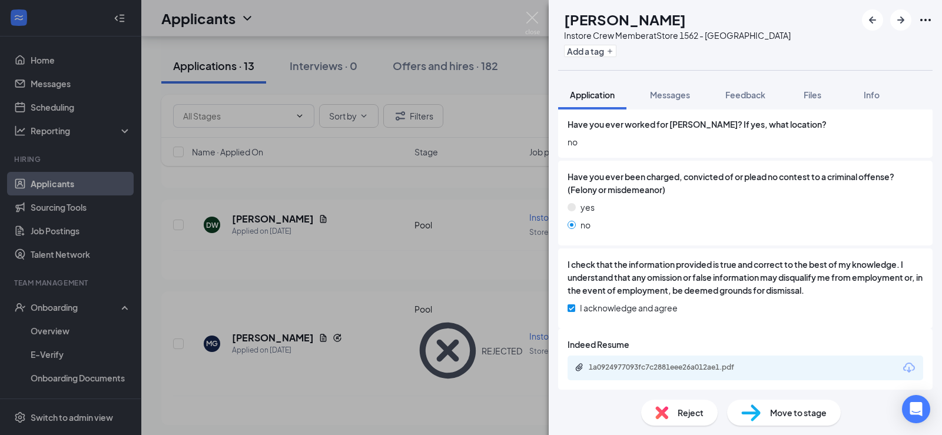
click at [683, 413] on span "Reject" at bounding box center [690, 412] width 26 height 13
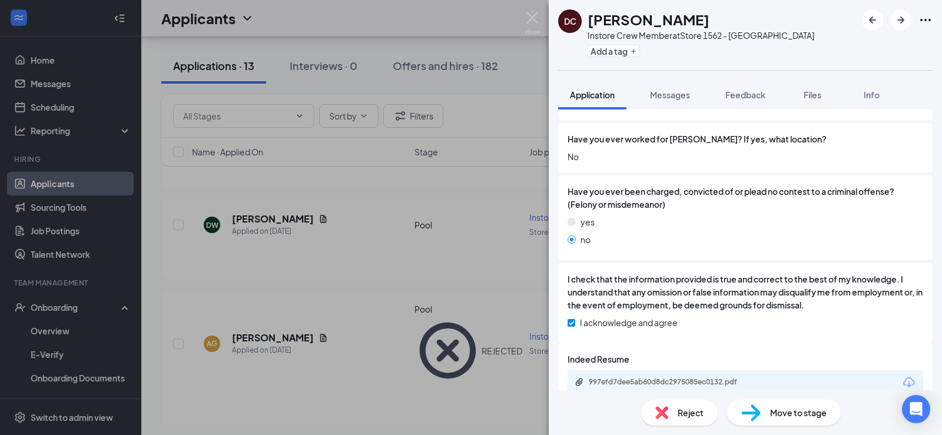
scroll to position [583, 0]
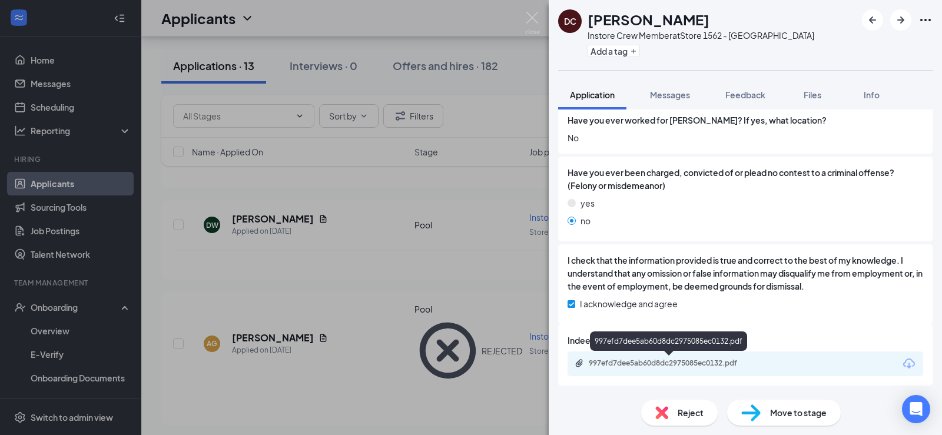
click at [714, 365] on div "997efd7dee5ab60d8dc2975085ec0132.pdf" at bounding box center [670, 362] width 165 height 9
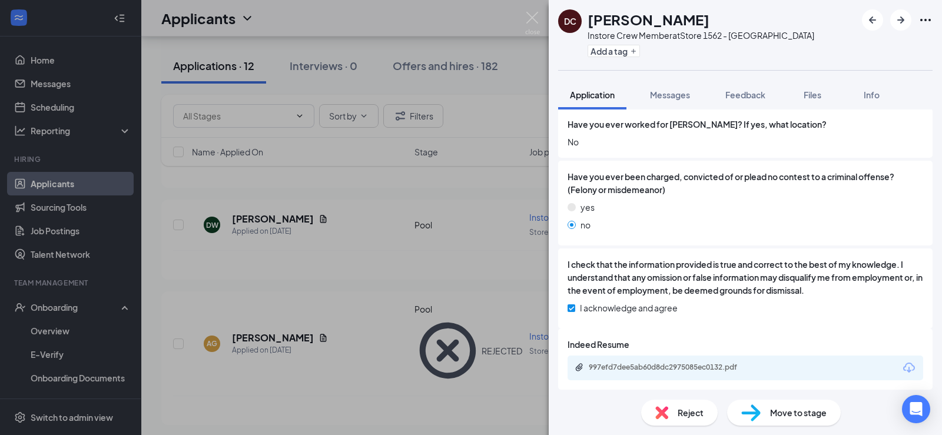
click at [699, 414] on span "Reject" at bounding box center [690, 412] width 26 height 13
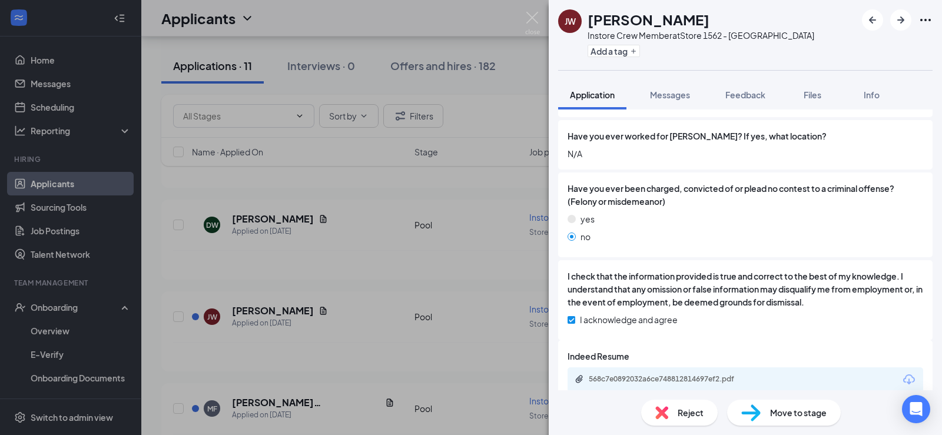
scroll to position [583, 0]
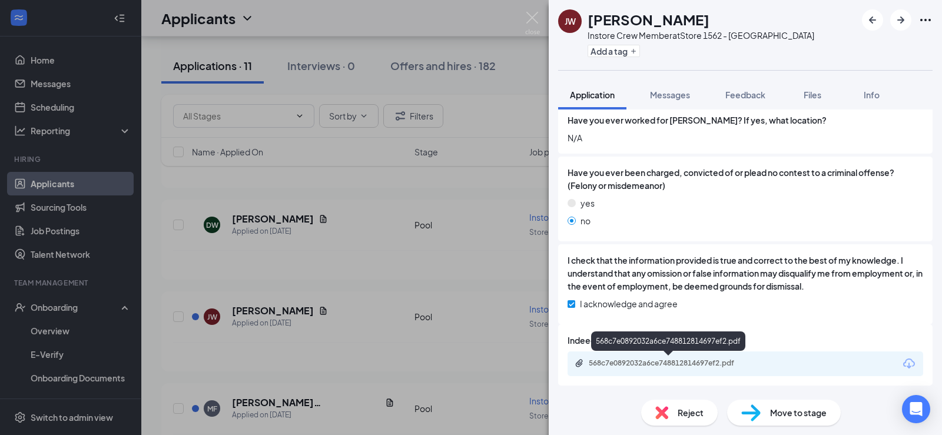
click at [669, 365] on div "568c7e0892032a6ce748812814697ef2.pdf" at bounding box center [670, 362] width 165 height 9
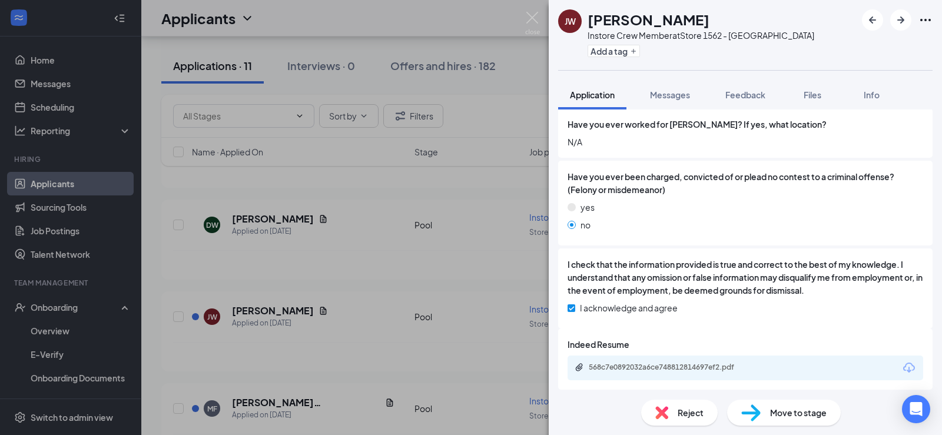
click at [674, 413] on div "Reject" at bounding box center [679, 413] width 77 height 26
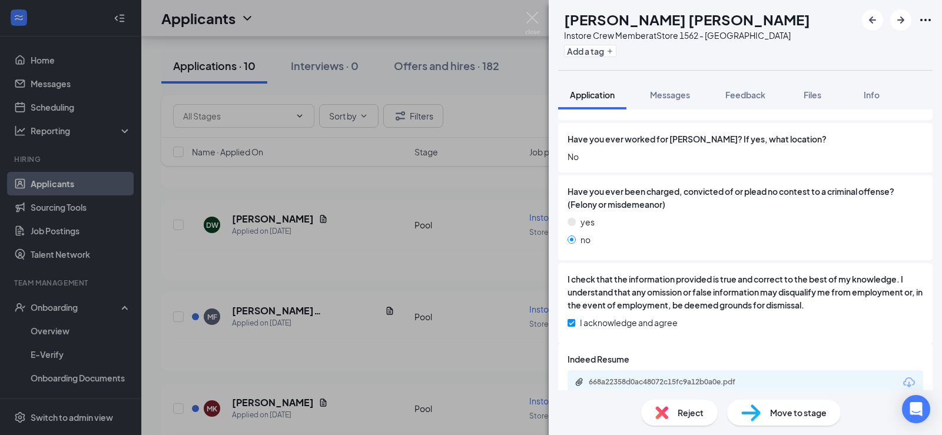
scroll to position [583, 0]
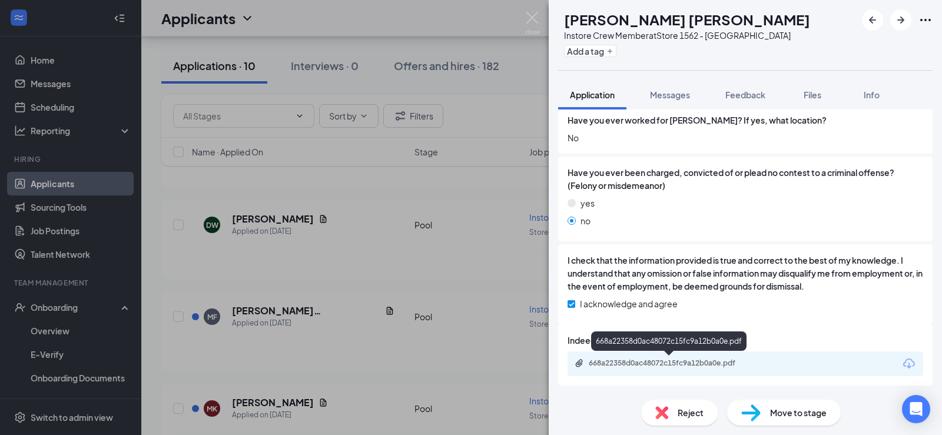
click at [672, 365] on div "668a22358d0ac48072c15fc9a12b0a0e.pdf" at bounding box center [670, 362] width 165 height 9
click at [687, 410] on span "Reject" at bounding box center [690, 412] width 26 height 13
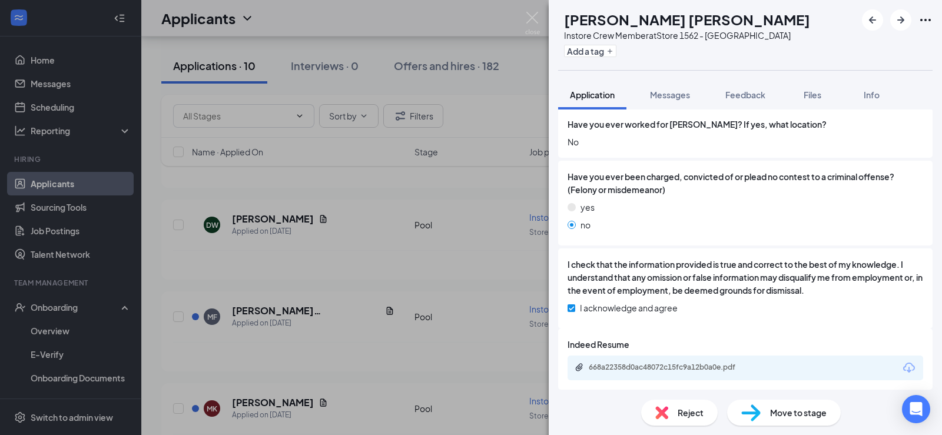
drag, startPoint x: 298, startPoint y: 345, endPoint x: 449, endPoint y: 370, distance: 153.2
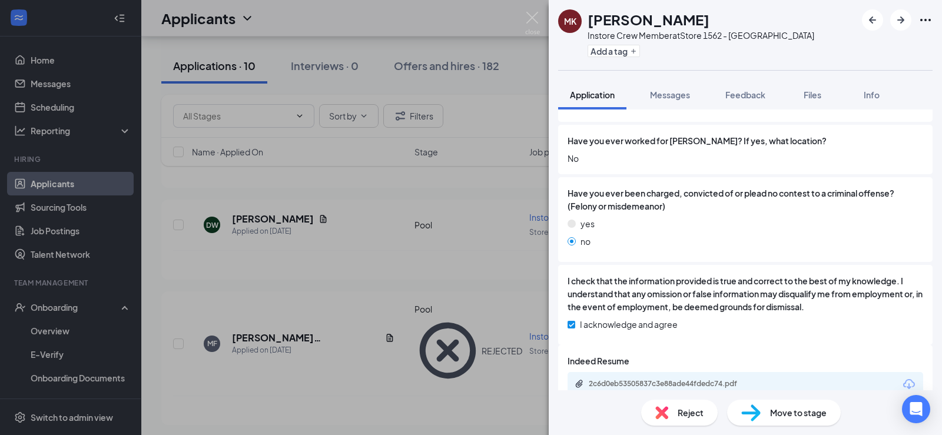
scroll to position [583, 0]
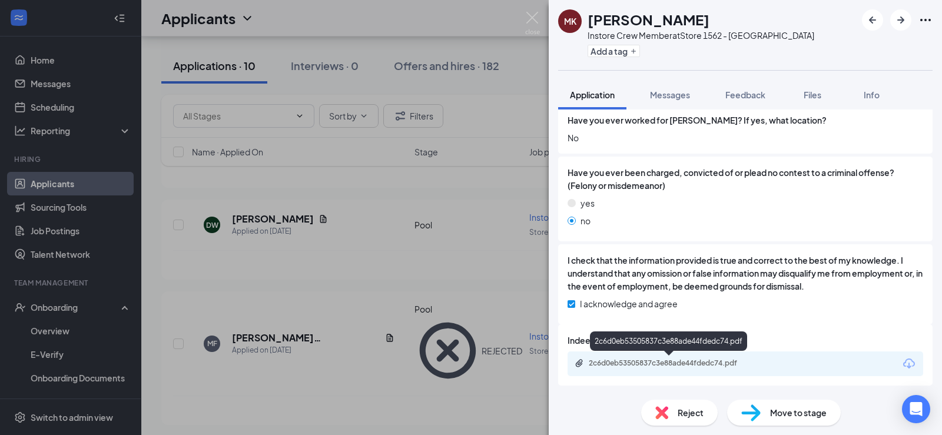
click at [677, 361] on div "2c6d0eb53505837c3e88ade44fdedc74.pdf" at bounding box center [670, 362] width 165 height 9
click at [685, 413] on span "Reject" at bounding box center [690, 412] width 26 height 13
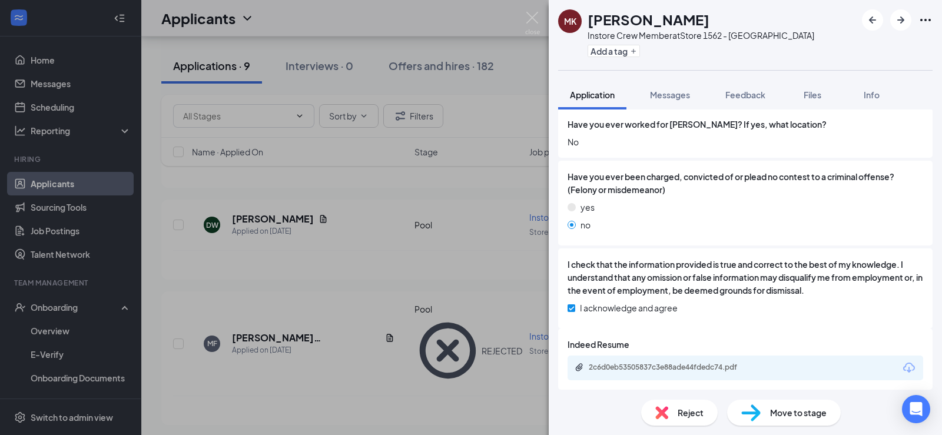
drag, startPoint x: 294, startPoint y: 340, endPoint x: 355, endPoint y: 339, distance: 61.8
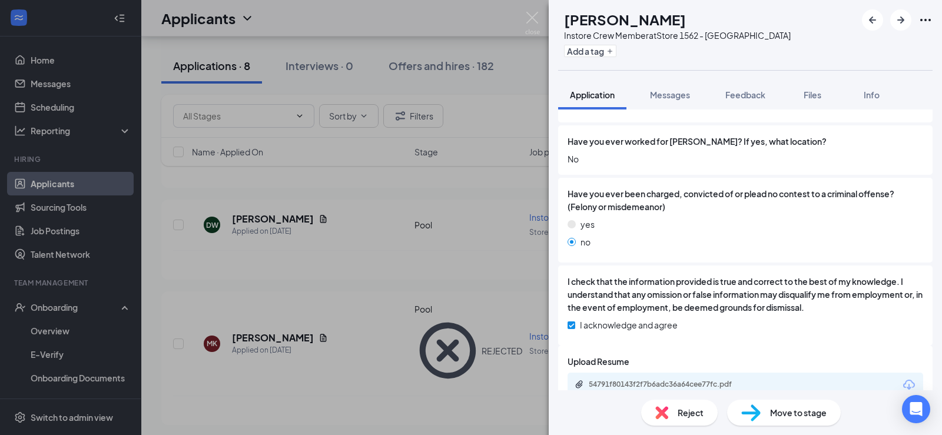
scroll to position [583, 0]
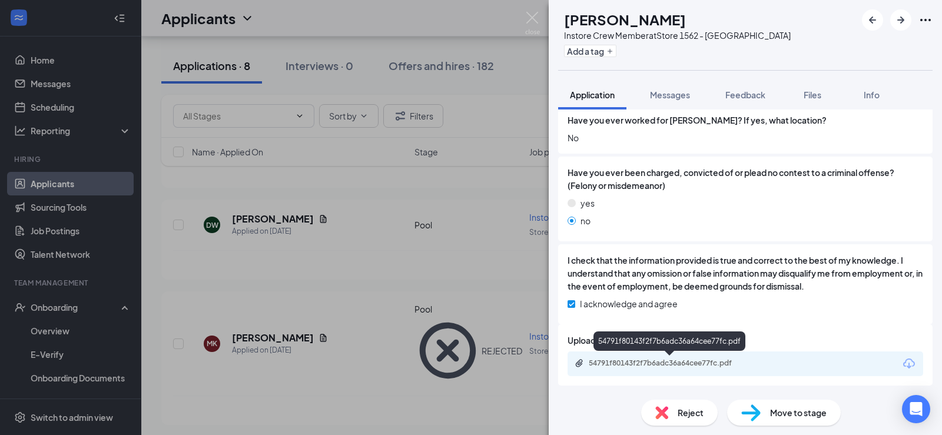
click at [721, 363] on div "54791f80143f2f7b6adc36a64cee77fc.pdf" at bounding box center [670, 362] width 165 height 9
click at [684, 413] on span "Reject" at bounding box center [690, 412] width 26 height 13
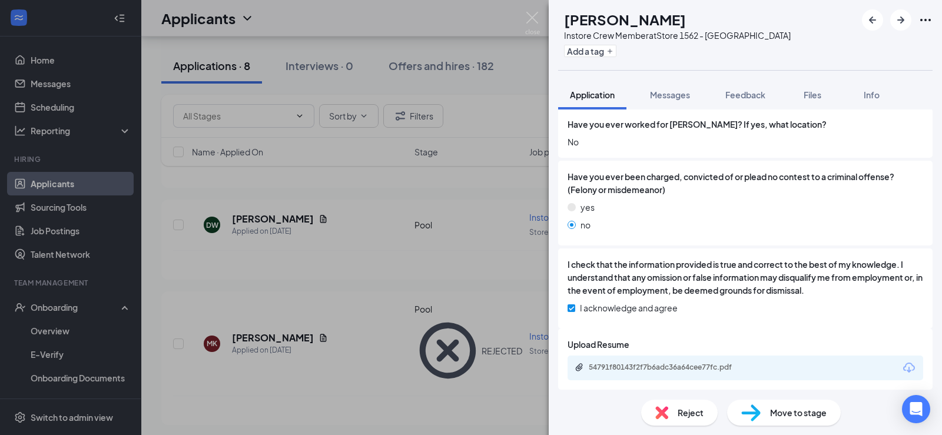
drag, startPoint x: 295, startPoint y: 341, endPoint x: 323, endPoint y: 341, distance: 27.7
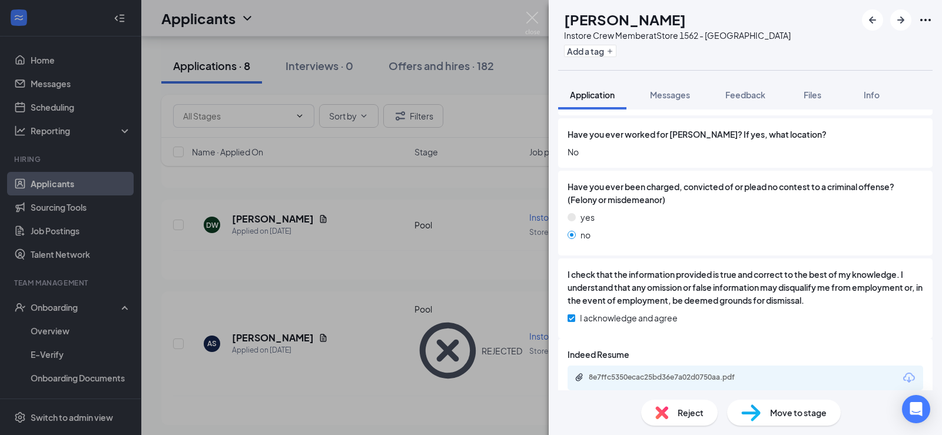
scroll to position [583, 0]
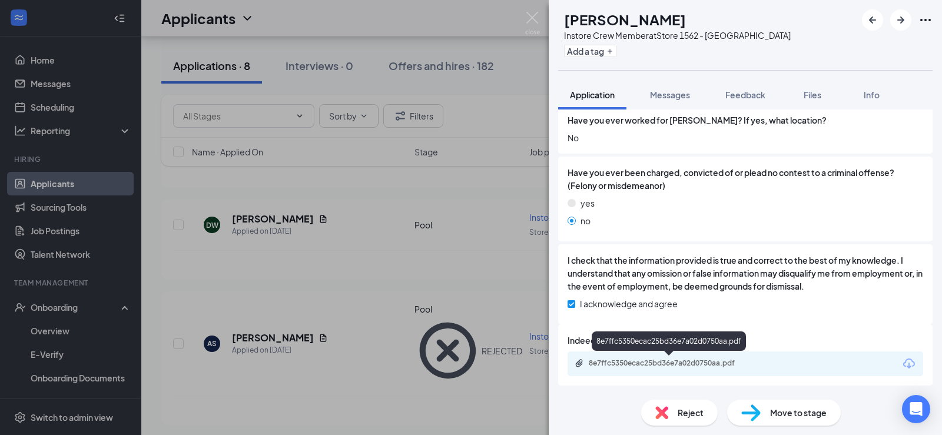
click at [679, 361] on div "8e7ffc5350ecac25bd36e7a02d0750aa.pdf" at bounding box center [670, 362] width 165 height 9
click at [694, 417] on span "Reject" at bounding box center [690, 412] width 26 height 13
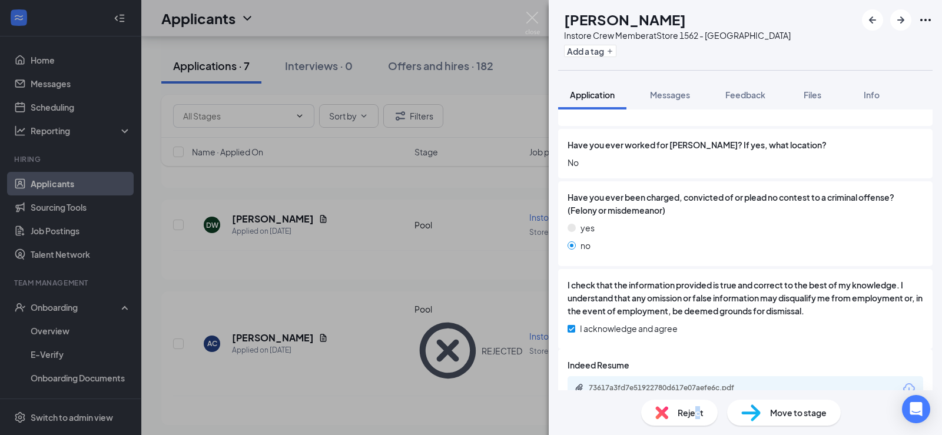
scroll to position [583, 0]
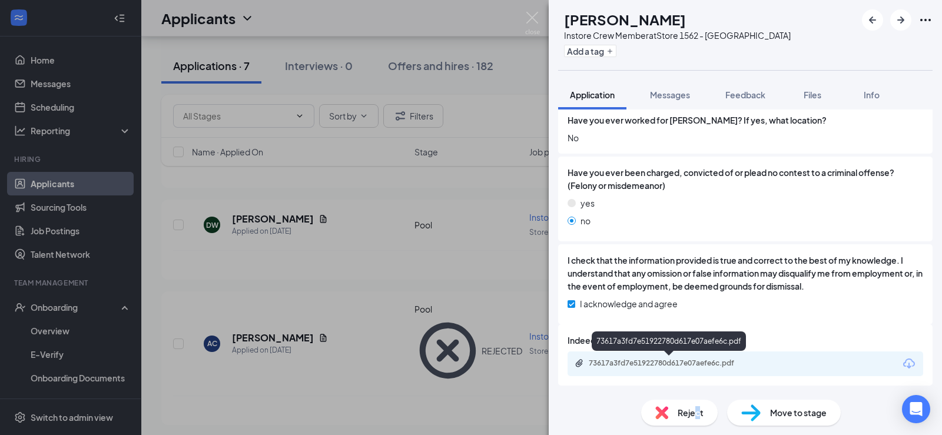
click at [675, 364] on div "73617a3fd7e51922780d617e07aefe6c.pdf" at bounding box center [670, 362] width 165 height 9
click at [687, 409] on span "Reject" at bounding box center [690, 412] width 26 height 13
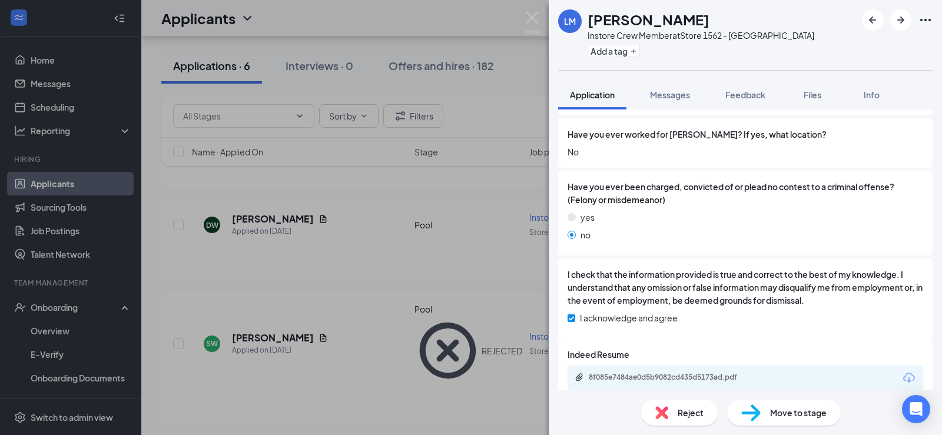
scroll to position [583, 0]
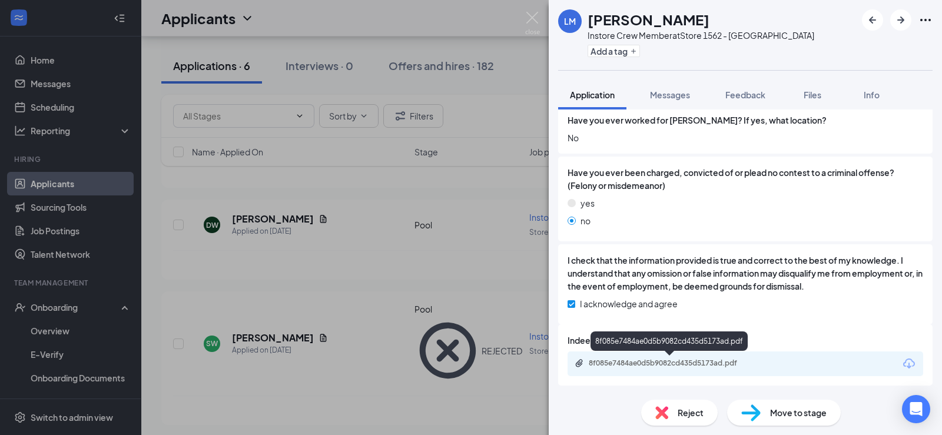
click at [681, 364] on div "8f085e7484ae0d5b9082cd435d5173ad.pdf" at bounding box center [670, 362] width 165 height 9
click at [679, 413] on span "Reject" at bounding box center [690, 412] width 26 height 13
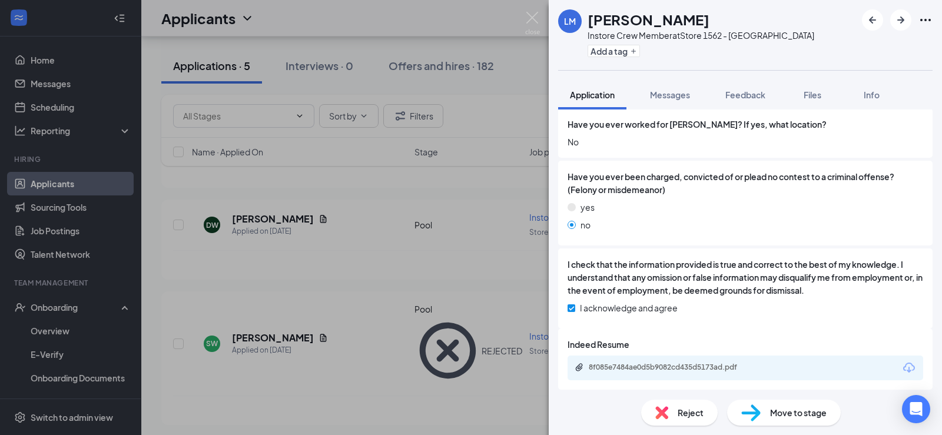
drag, startPoint x: 292, startPoint y: 344, endPoint x: 486, endPoint y: 344, distance: 193.6
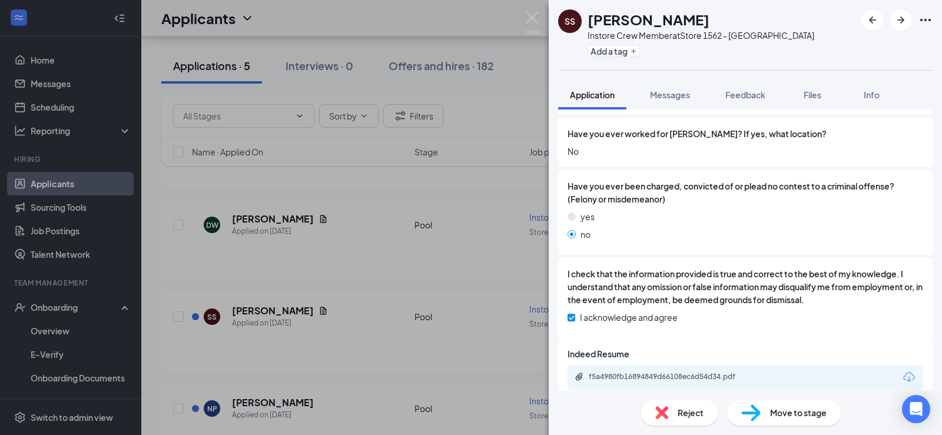
scroll to position [583, 0]
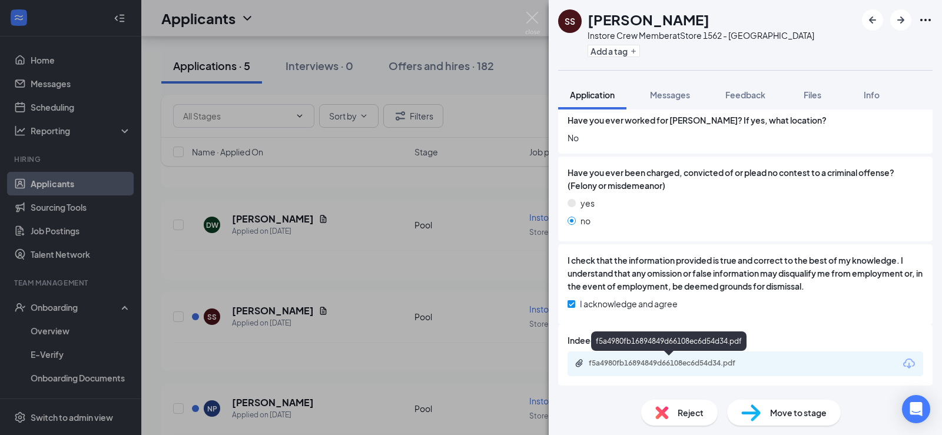
click at [686, 367] on div "f5a4980fb16894849d66108ec6d54d34.pdf" at bounding box center [670, 362] width 165 height 9
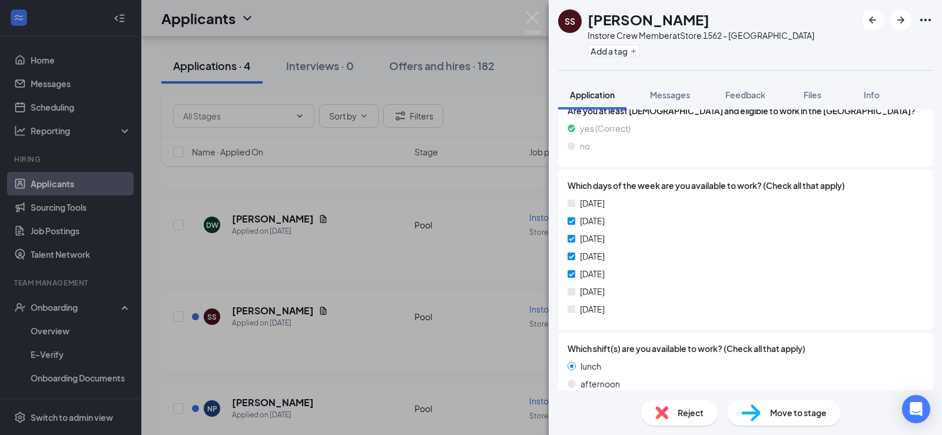
scroll to position [167, 0]
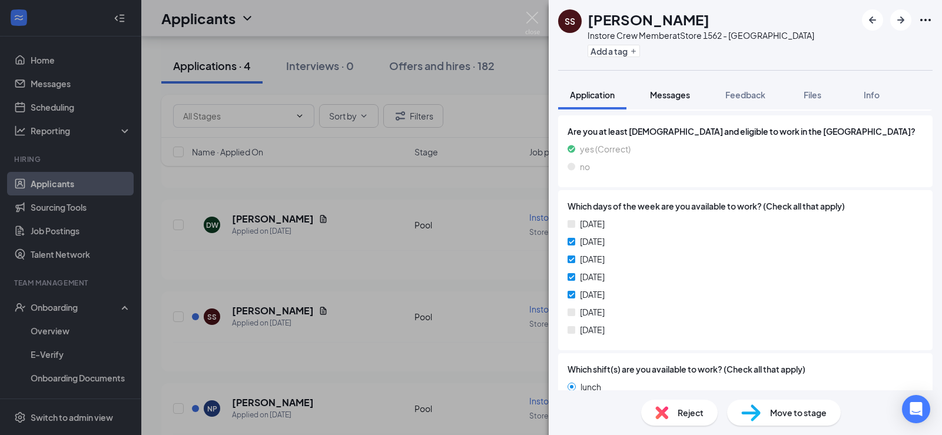
click at [676, 95] on span "Messages" at bounding box center [670, 94] width 40 height 11
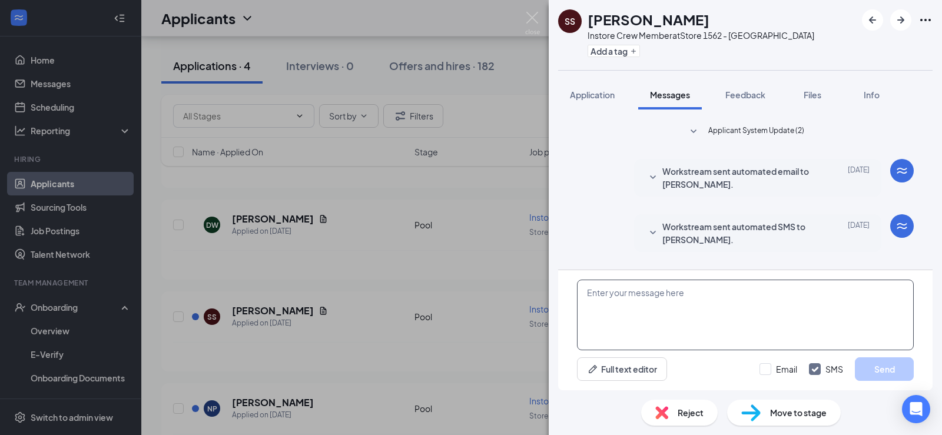
click at [645, 312] on textarea at bounding box center [745, 315] width 337 height 71
paste textarea "I'm [PERSON_NAME] with [PERSON_NAME]. I was wondering when would be a good time…"
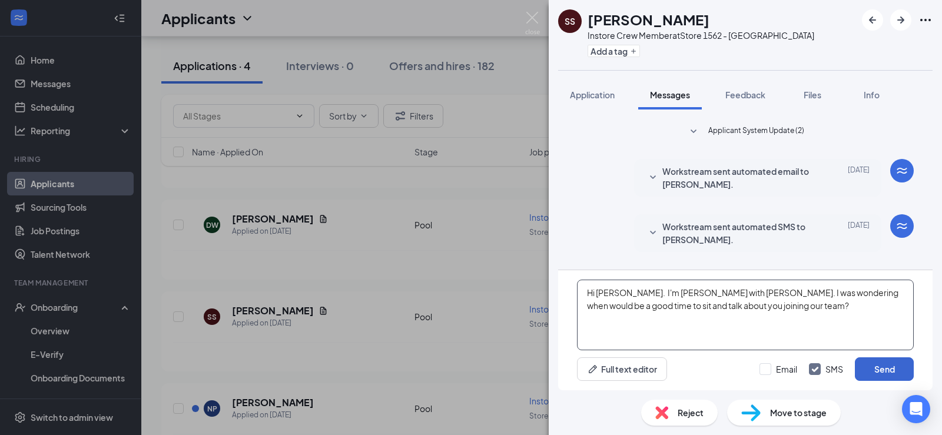
type textarea "Hi [PERSON_NAME]. I'm [PERSON_NAME] with [PERSON_NAME]. I was wondering when wo…"
click at [890, 365] on button "Send" at bounding box center [883, 369] width 59 height 24
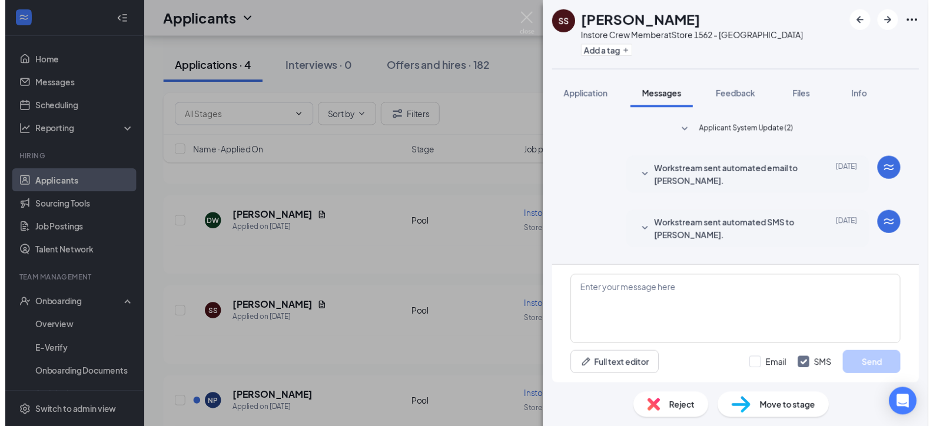
scroll to position [95, 0]
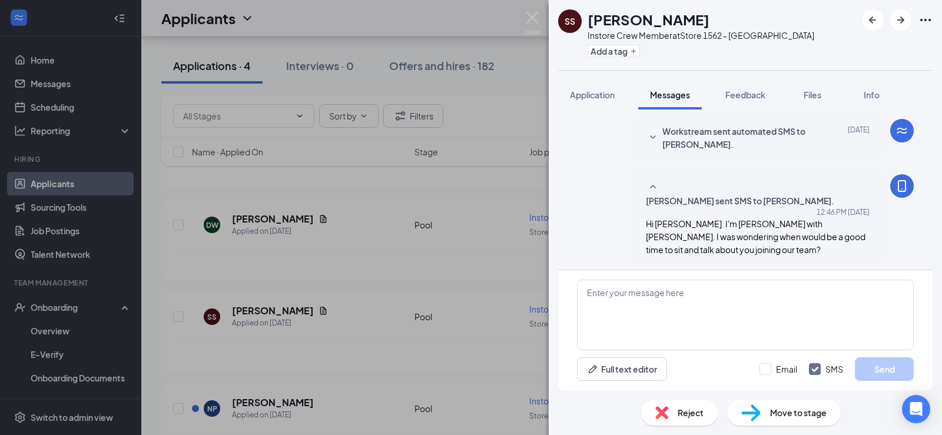
click at [471, 291] on div "SS [PERSON_NAME] Instore Crew Member at Store 1562 - [PERSON_NAME] Add a tag Ap…" at bounding box center [471, 217] width 942 height 435
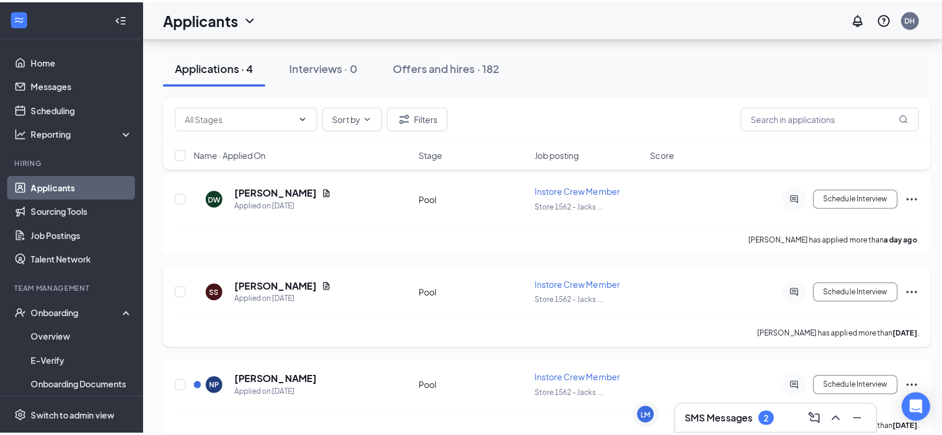
scroll to position [294, 0]
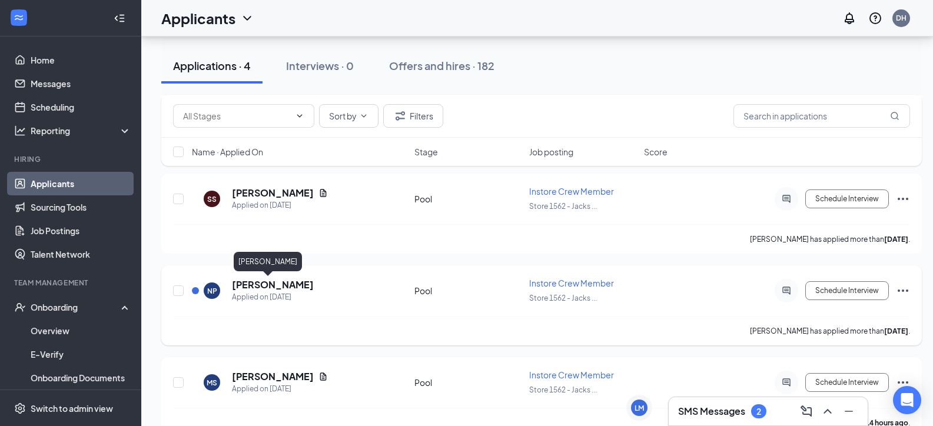
click at [247, 283] on h5 "[PERSON_NAME]" at bounding box center [273, 284] width 82 height 13
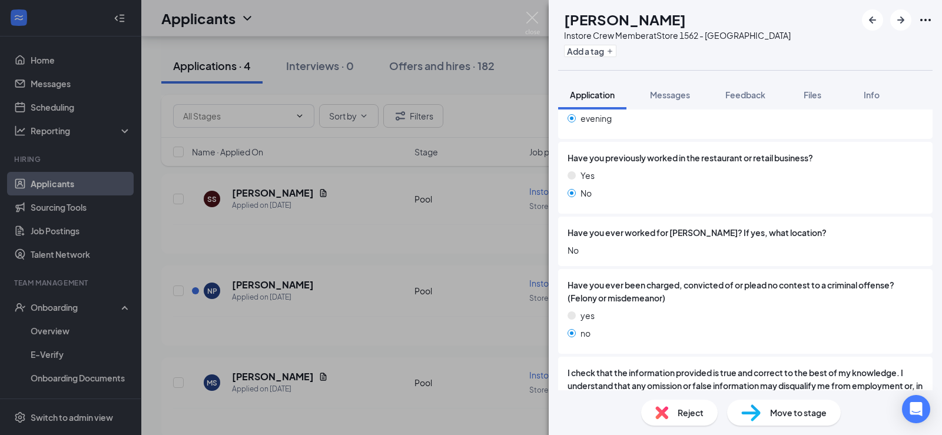
scroll to position [517, 0]
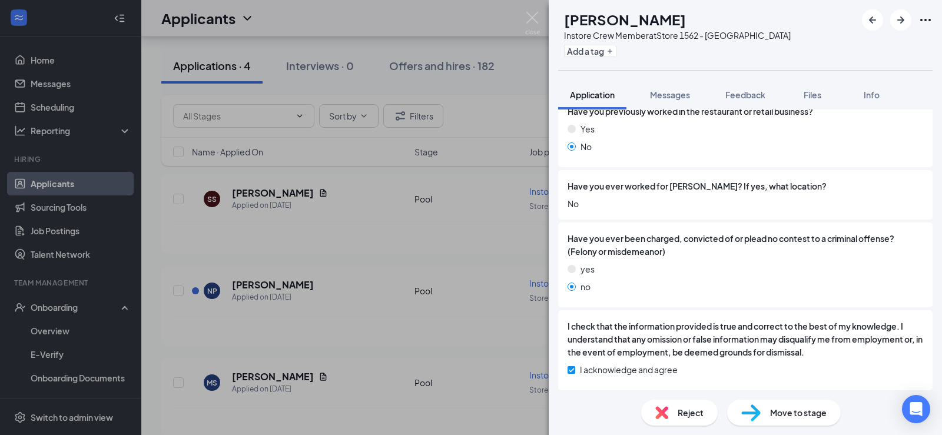
click at [689, 416] on span "Reject" at bounding box center [690, 412] width 26 height 13
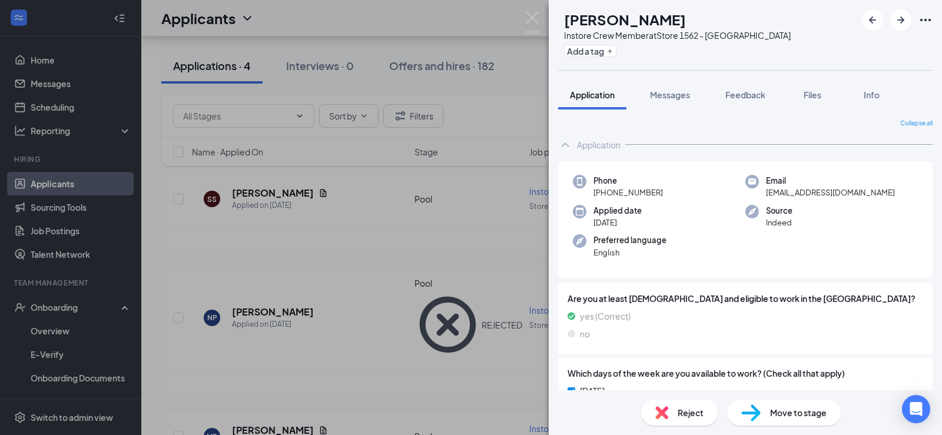
click at [422, 350] on div "[PERSON_NAME] Instore Crew Member at Store 1562 - [PERSON_NAME] Add a tag Appli…" at bounding box center [471, 217] width 942 height 435
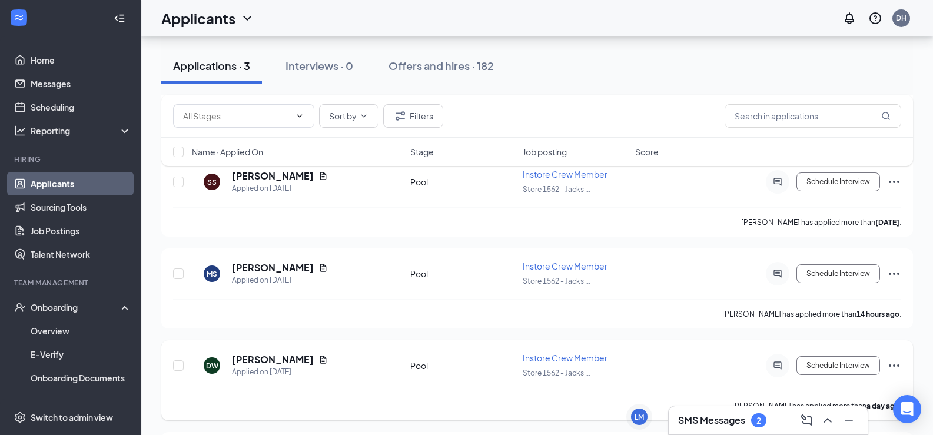
scroll to position [1504, 0]
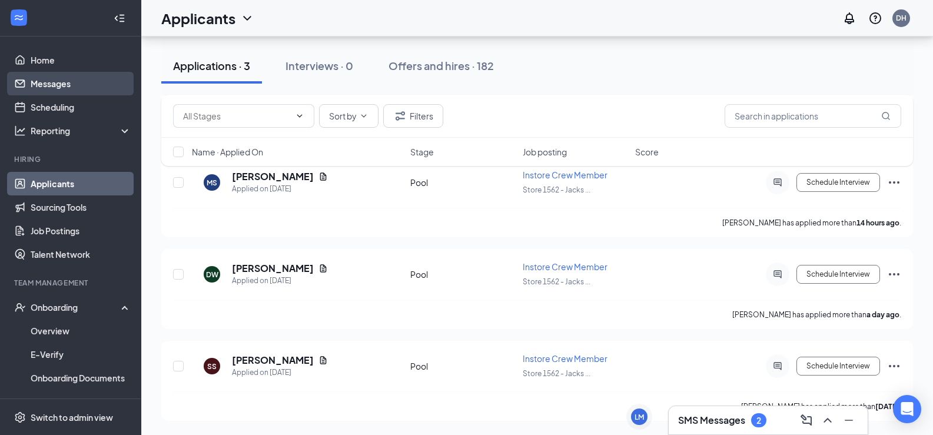
click at [56, 83] on link "Messages" at bounding box center [81, 84] width 101 height 24
